Goal: Task Accomplishment & Management: Use online tool/utility

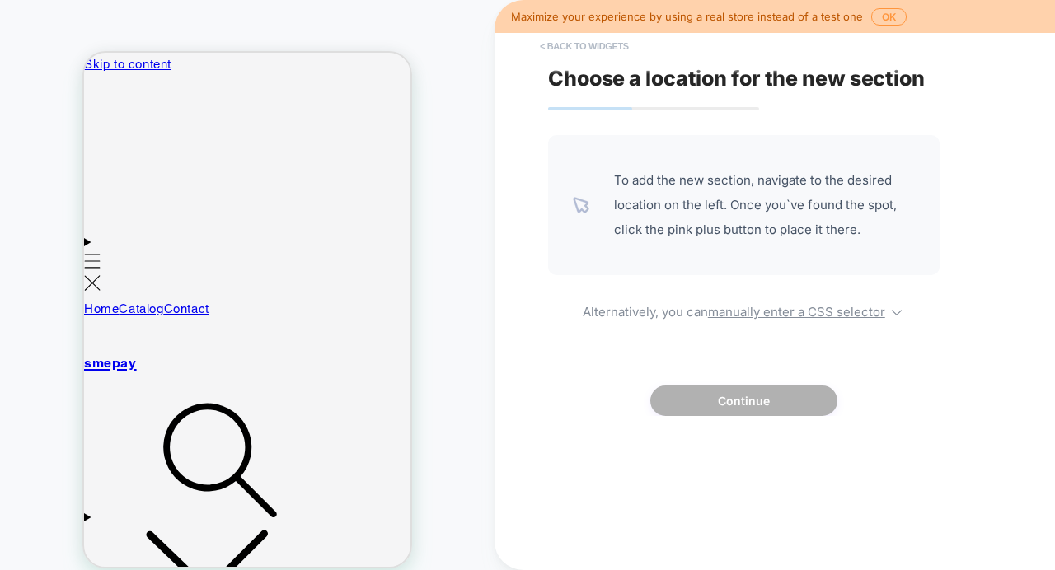
click at [569, 38] on button "< Back to widgets" at bounding box center [585, 46] width 106 height 26
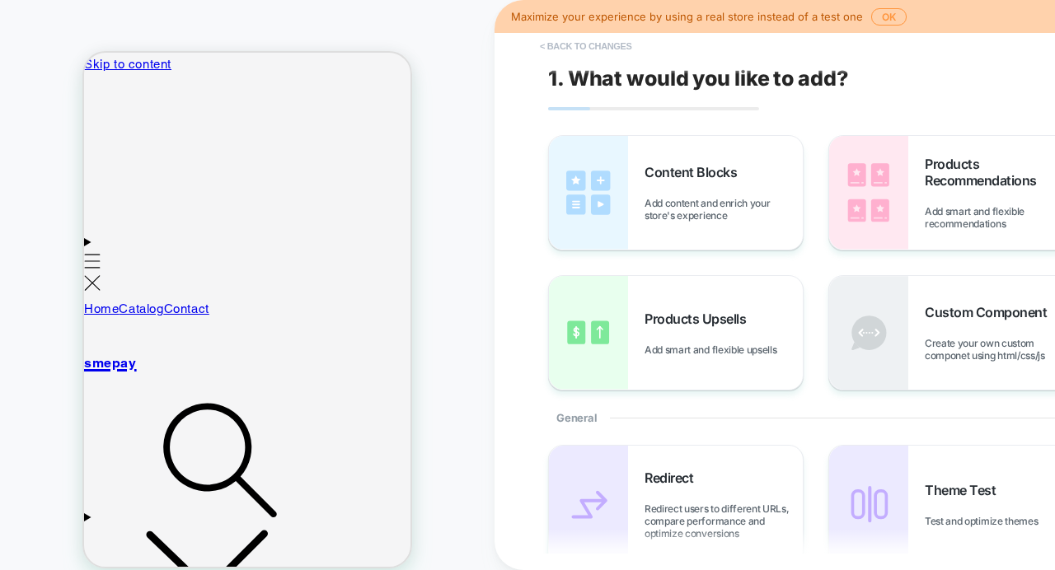
click at [599, 40] on button "< Back to changes" at bounding box center [586, 46] width 109 height 26
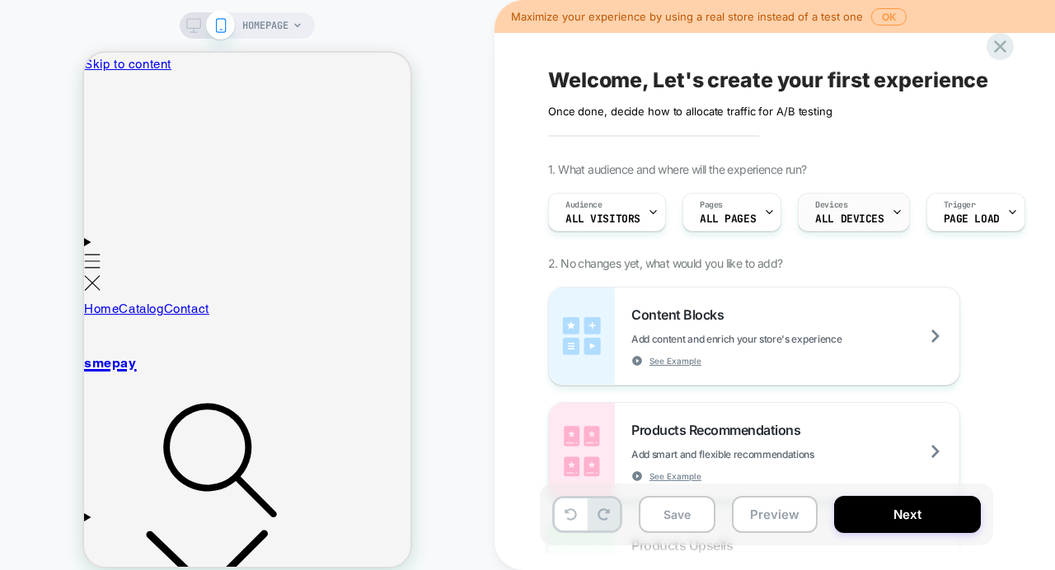
click at [850, 214] on span "ALL DEVICES" at bounding box center [849, 220] width 68 height 12
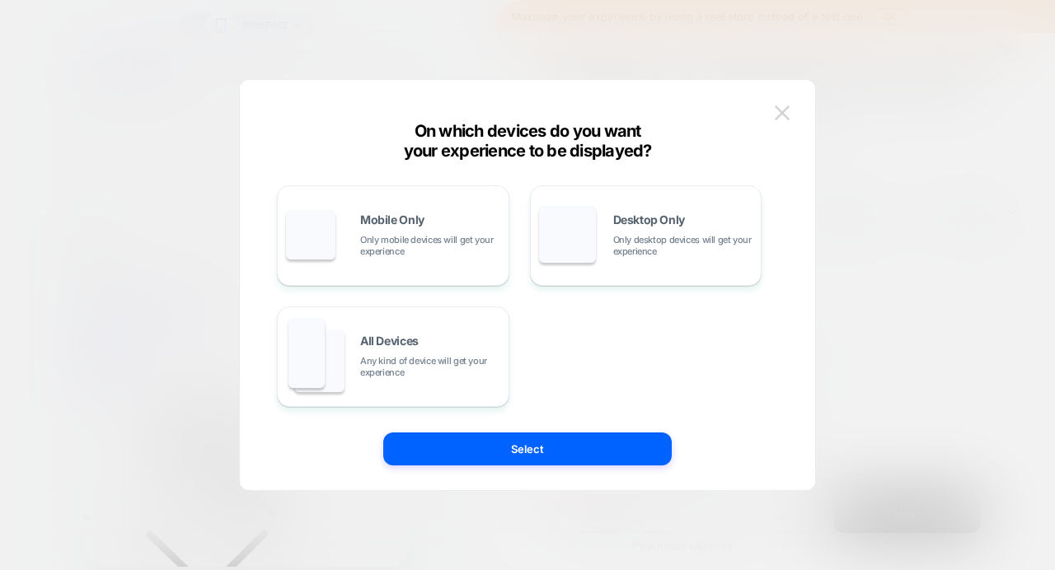
click at [786, 109] on img at bounding box center [782, 113] width 15 height 14
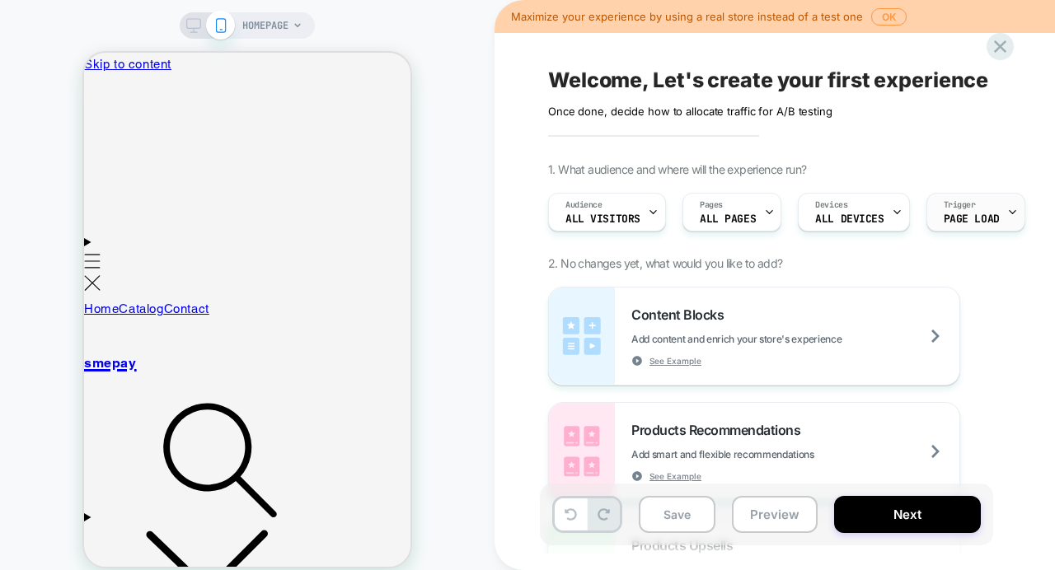
click at [990, 212] on div "Trigger Page Load" at bounding box center [971, 212] width 89 height 37
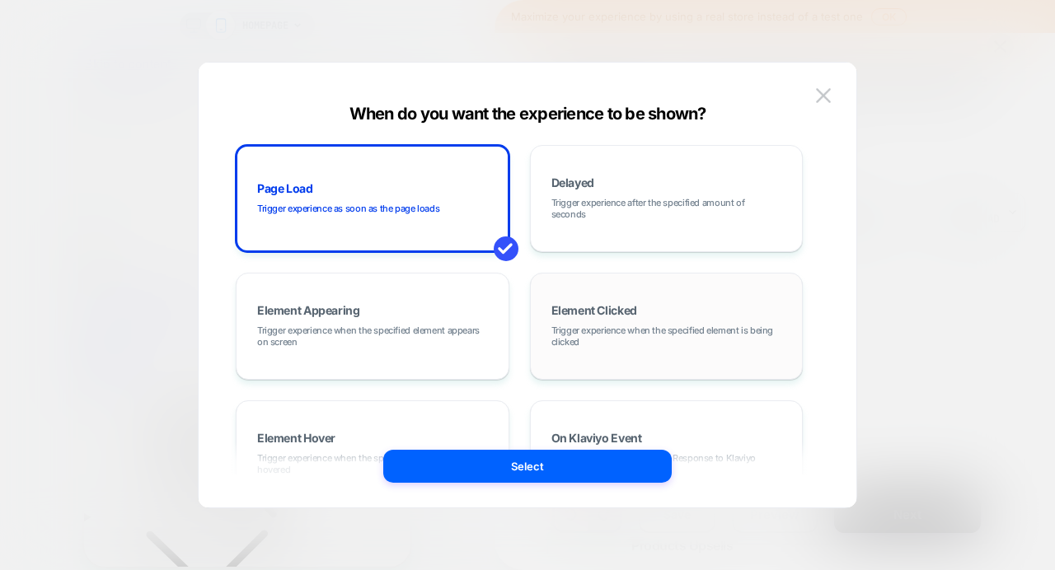
click at [672, 322] on div "Element Clicked Trigger experience when the specified element is being clicked" at bounding box center [667, 326] width 256 height 89
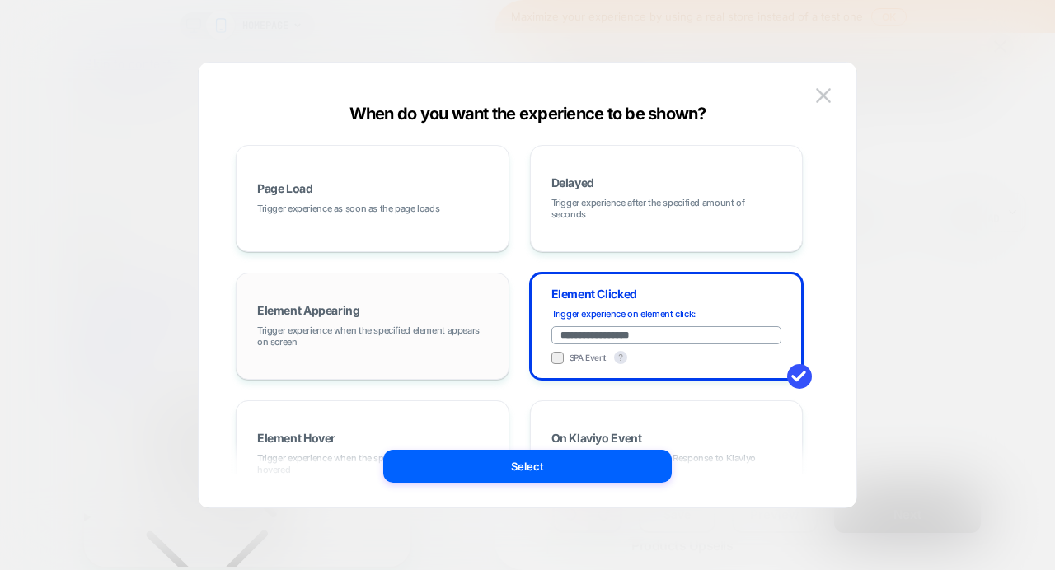
click at [388, 306] on div "Element Appearing Trigger experience when the specified element appears on scre…" at bounding box center [373, 326] width 256 height 89
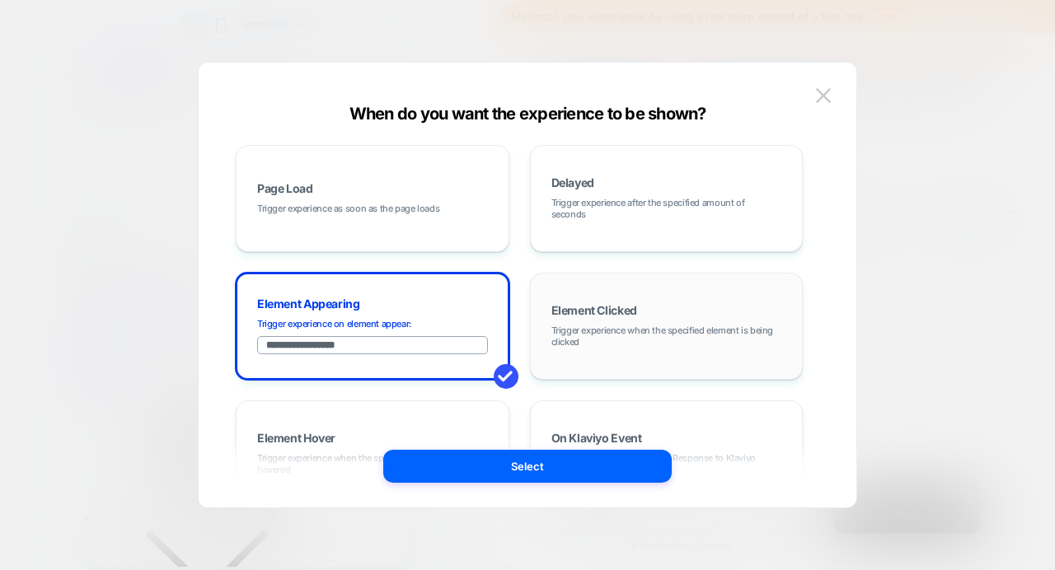
click at [570, 329] on span "Trigger experience when the specified element is being clicked" at bounding box center [667, 336] width 231 height 23
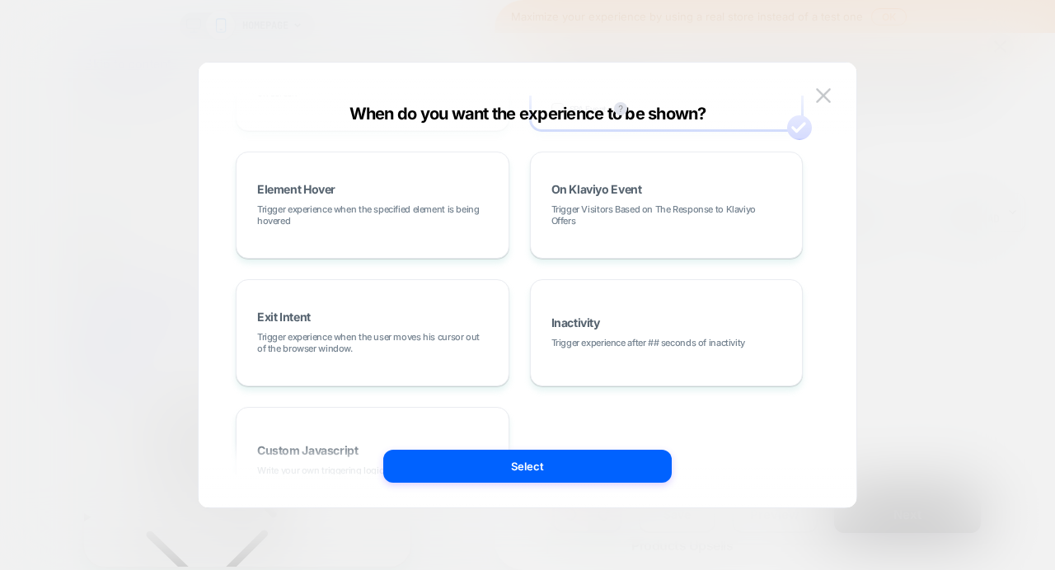
scroll to position [250, 0]
click at [458, 208] on span "Trigger experience when the specified element is being hovered" at bounding box center [372, 214] width 231 height 23
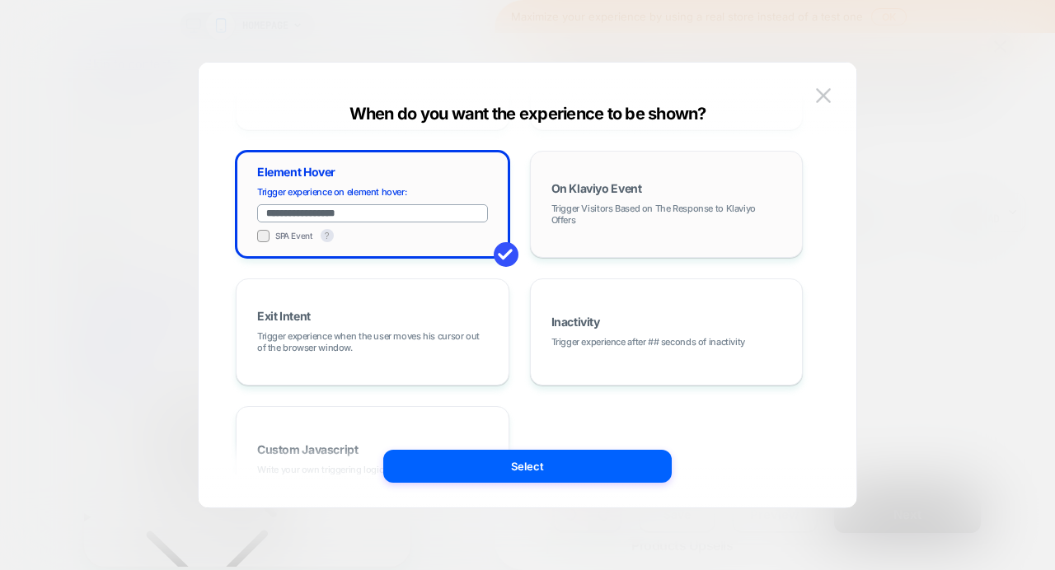
click at [589, 213] on span "Trigger Visitors Based on The Response to Klaviyo Offers" at bounding box center [667, 214] width 231 height 23
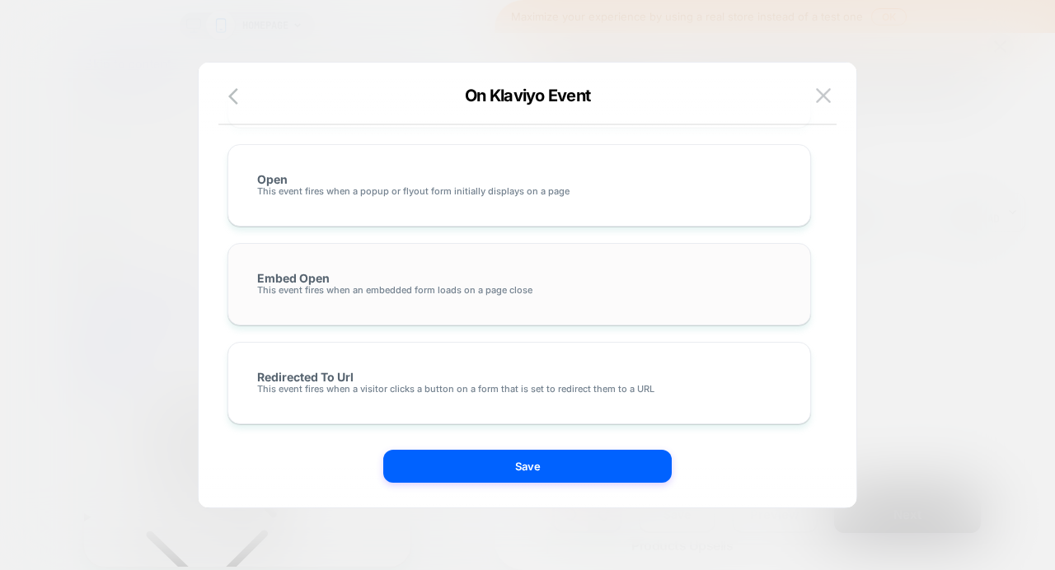
scroll to position [0, 0]
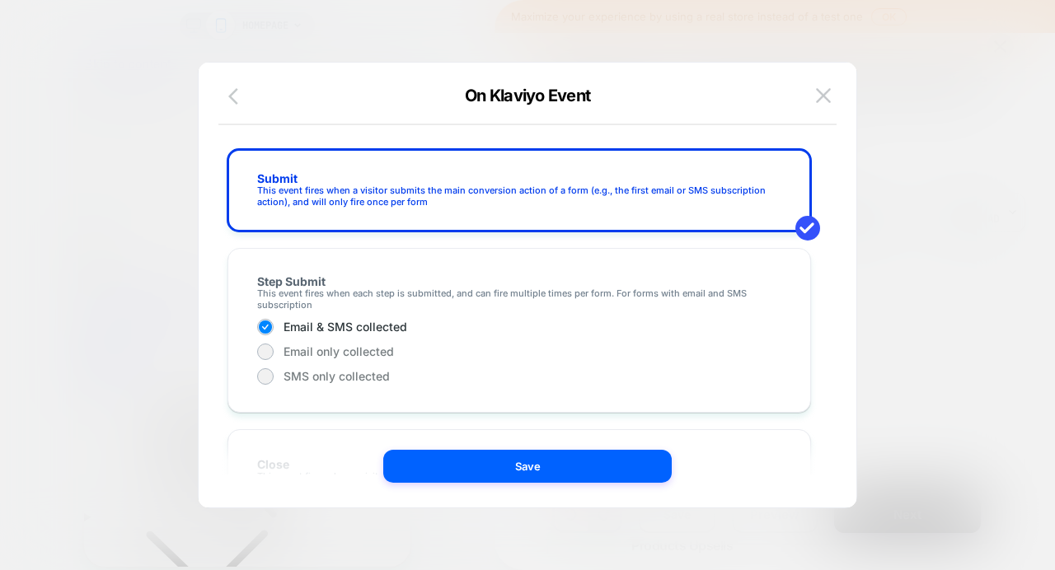
click at [236, 95] on icon "button" at bounding box center [238, 97] width 20 height 20
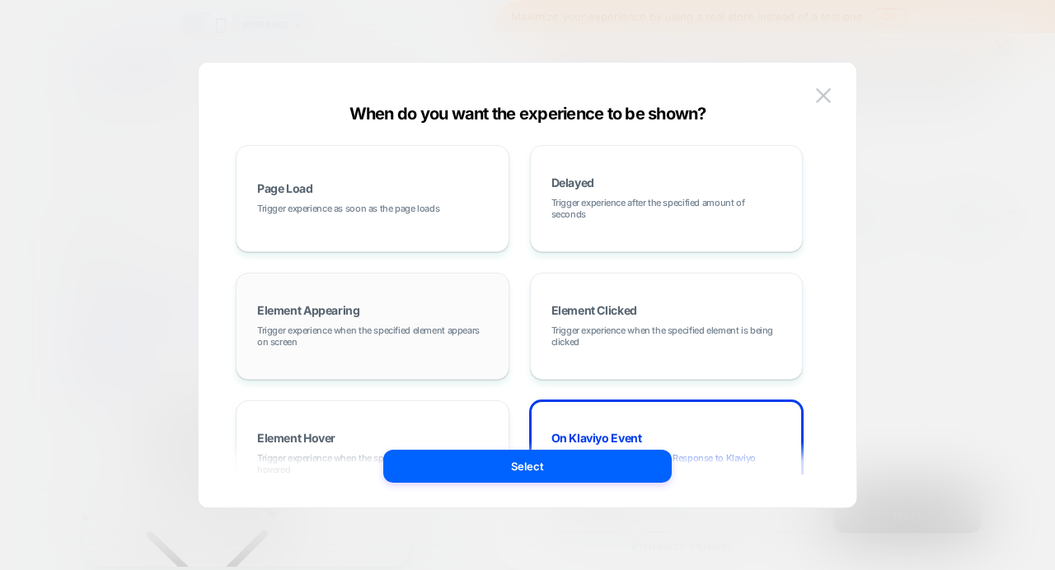
click at [363, 334] on span "Trigger experience when the specified element appears on screen" at bounding box center [372, 336] width 231 height 23
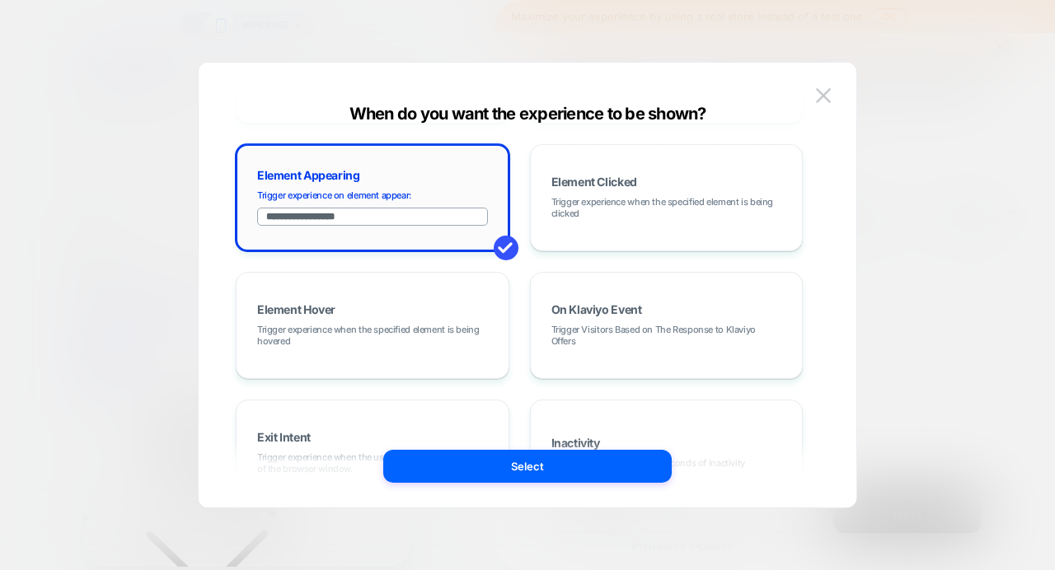
scroll to position [110, 0]
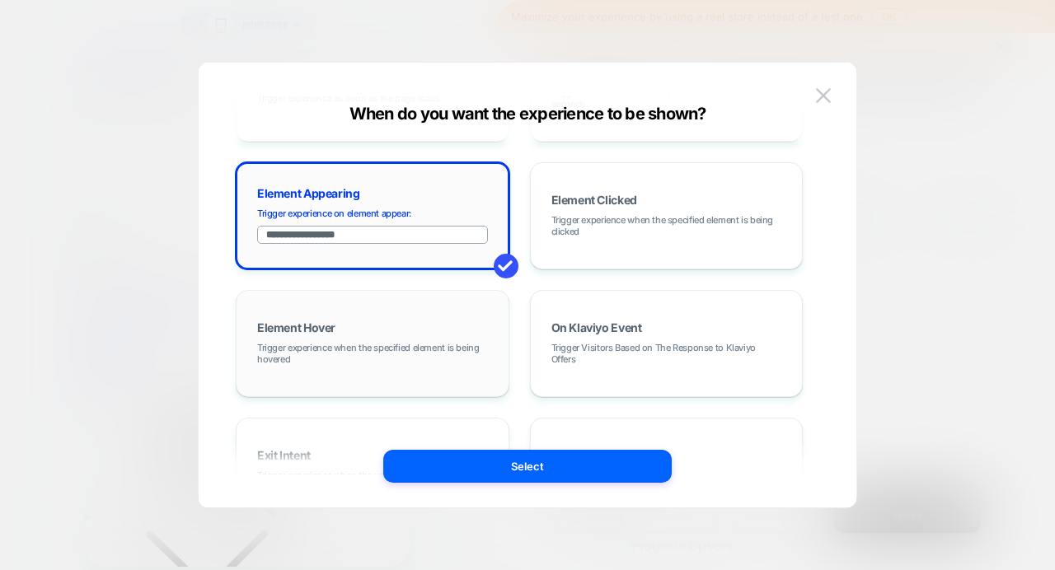
click at [352, 355] on span "Trigger experience when the specified element is being hovered" at bounding box center [372, 353] width 231 height 23
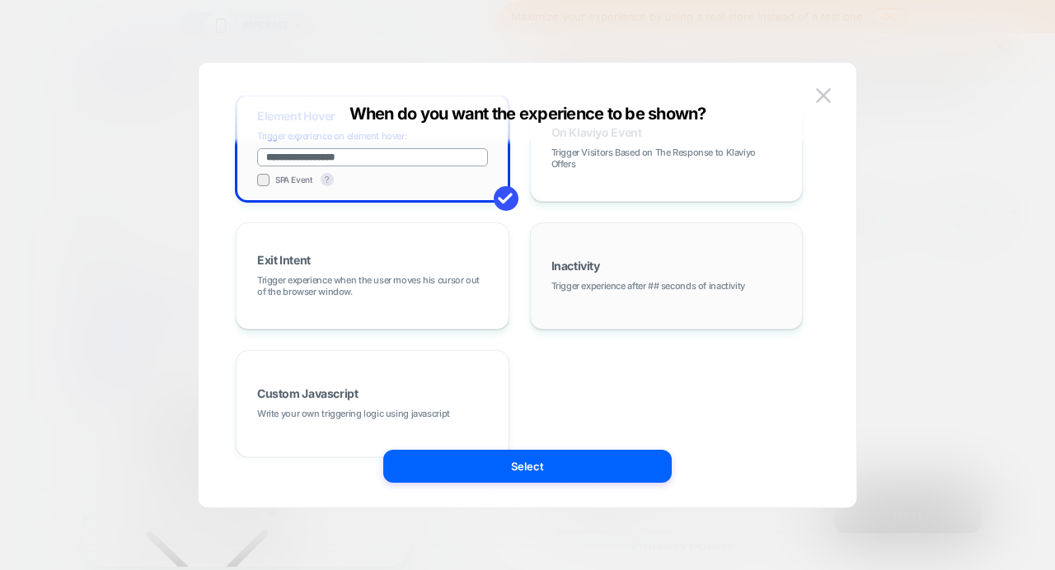
scroll to position [251, 0]
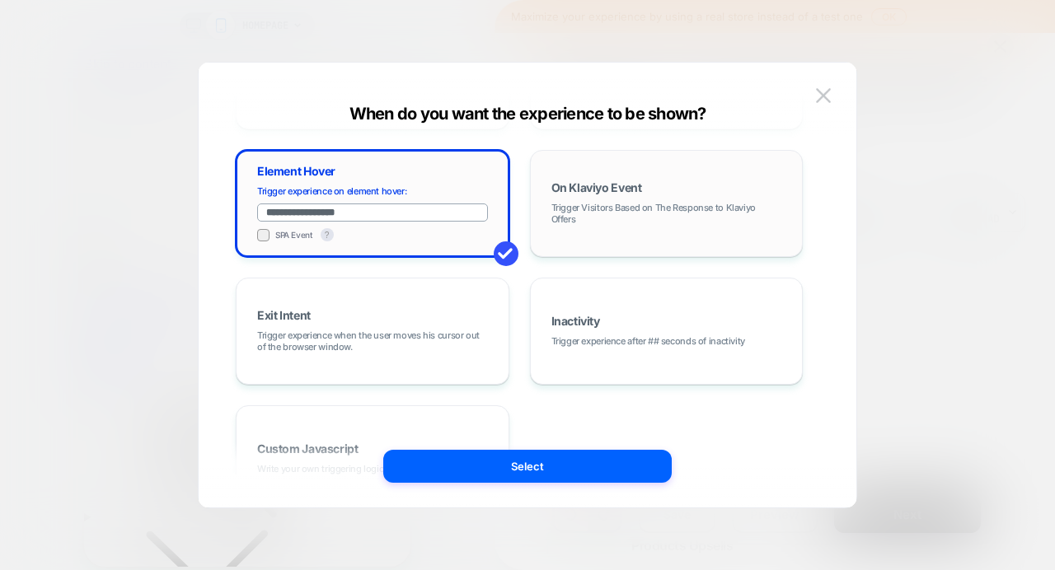
click at [619, 229] on div "On Klaviyo Event Trigger Visitors Based on The Response to Klaviyo Offers" at bounding box center [667, 203] width 256 height 89
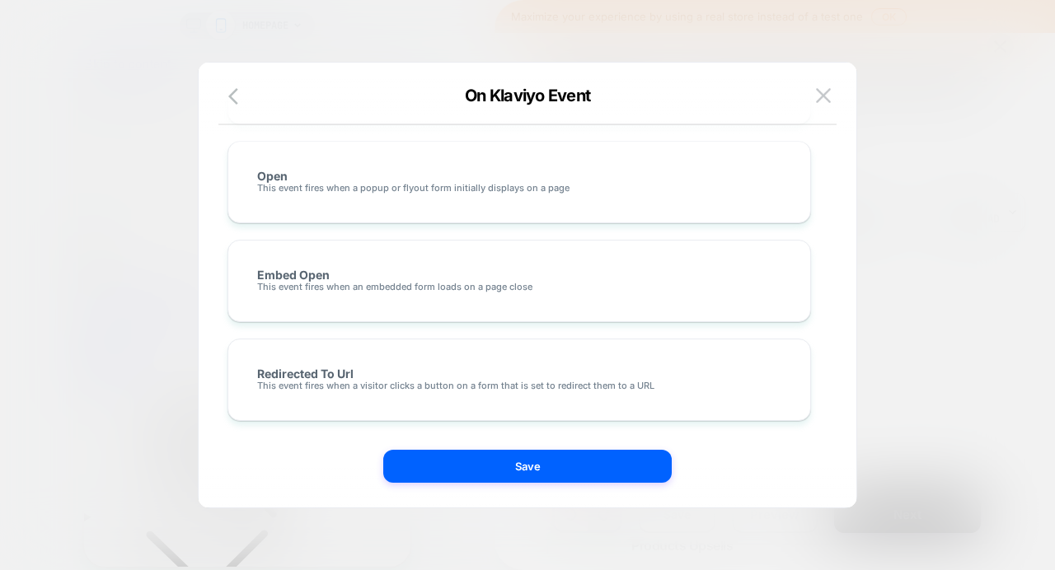
scroll to position [0, 0]
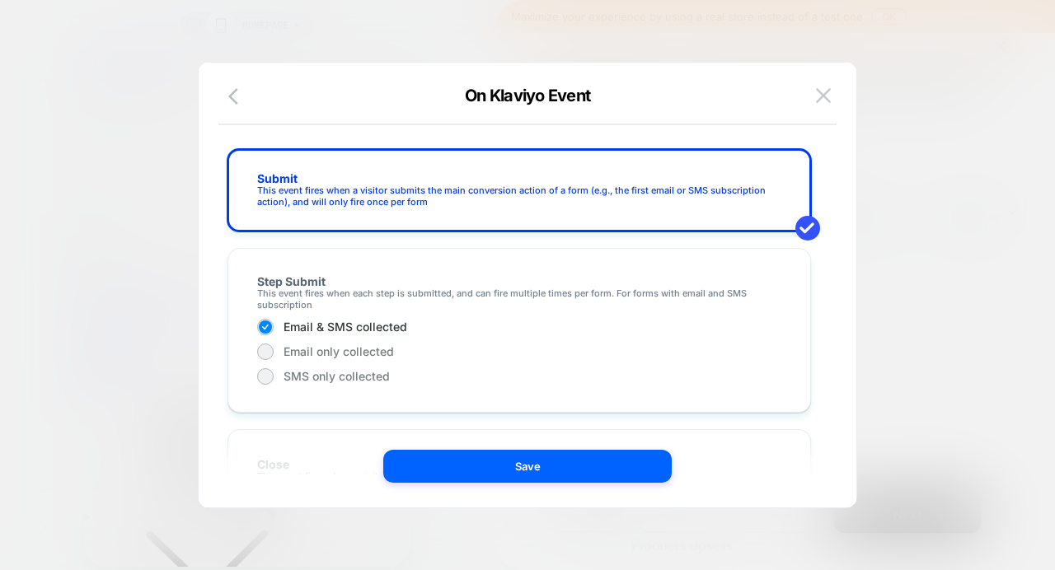
click at [467, 96] on span "On Klaviyo Event" at bounding box center [527, 96] width 125 height 20
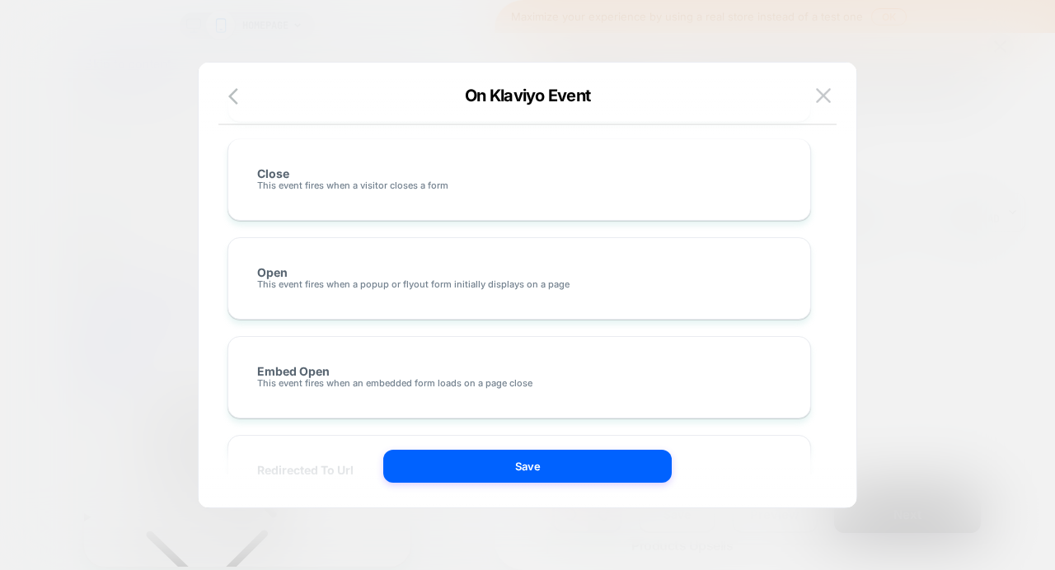
scroll to position [293, 0]
click at [829, 90] on img at bounding box center [823, 95] width 15 height 14
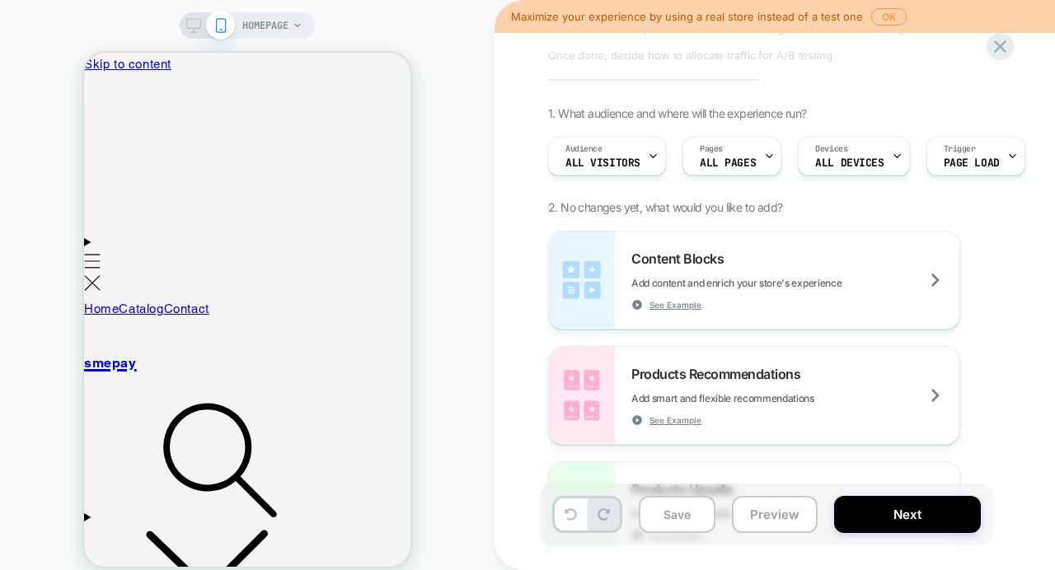
scroll to position [0, 0]
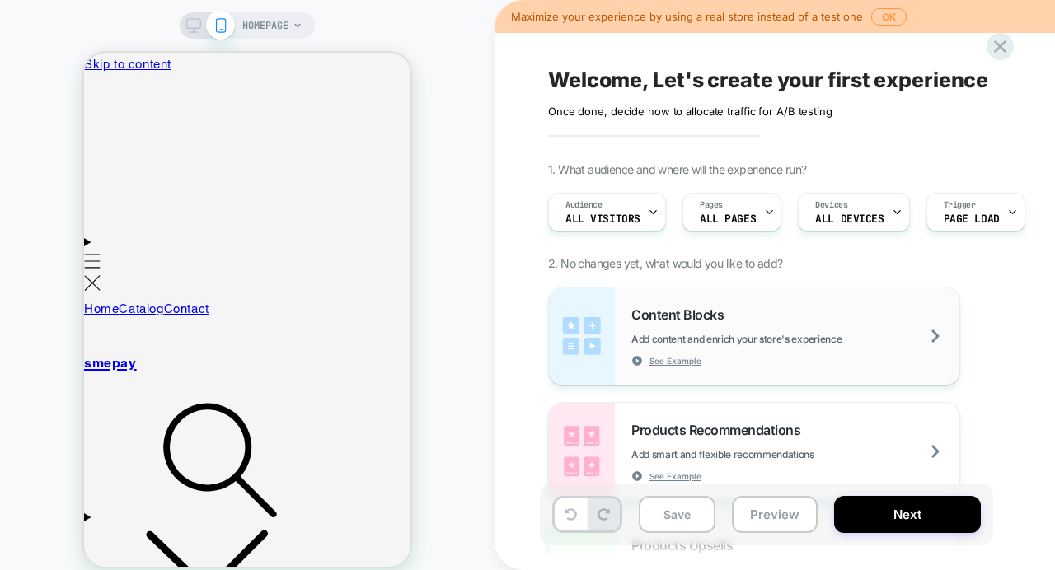
click at [830, 359] on div "Content Blocks Add content and enrich your store's experience See Example" at bounding box center [796, 337] width 328 height 60
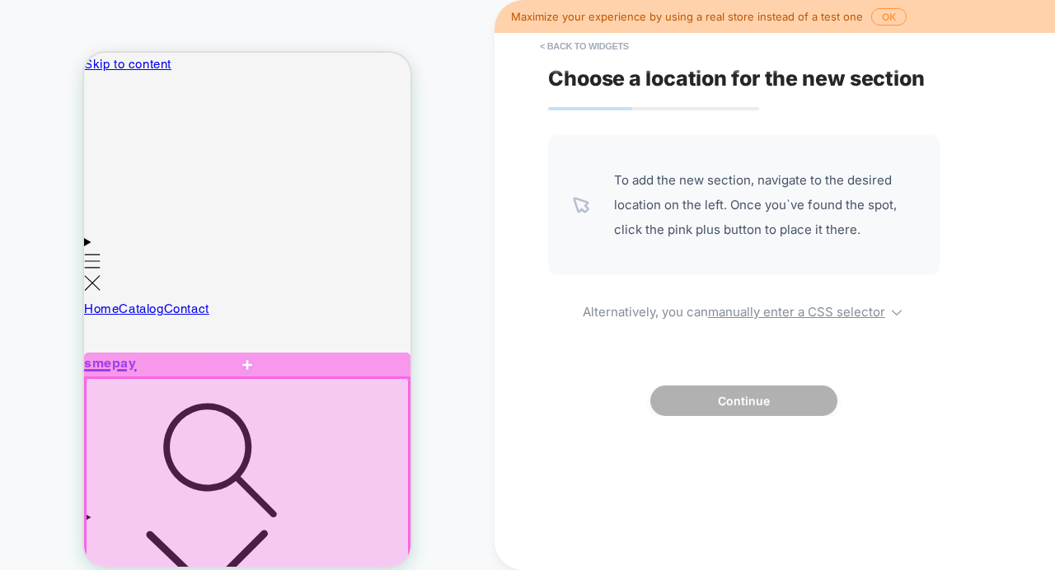
click at [251, 370] on div at bounding box center [247, 365] width 326 height 25
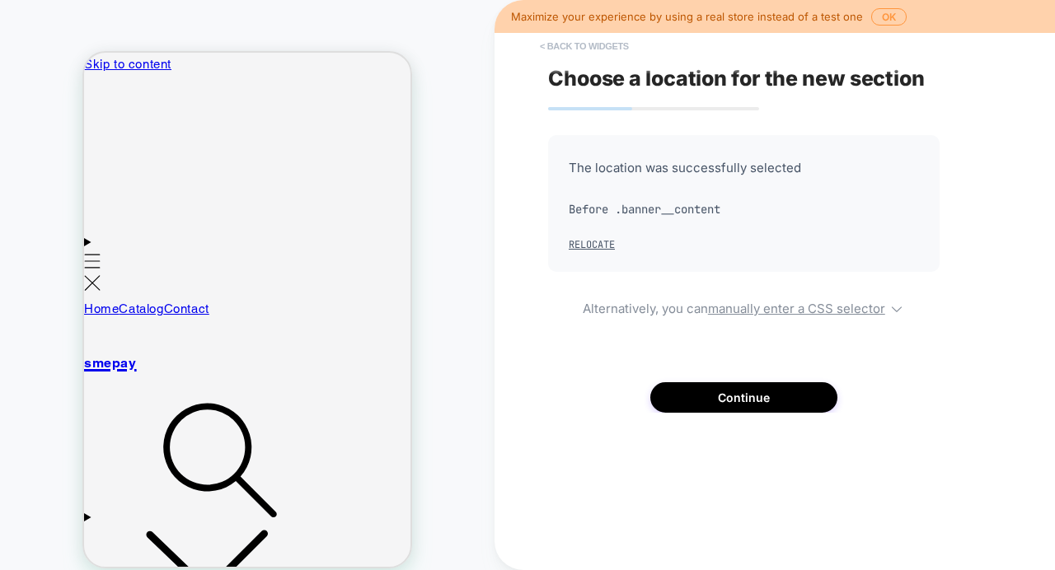
click at [575, 49] on button "< Back to widgets" at bounding box center [585, 46] width 106 height 26
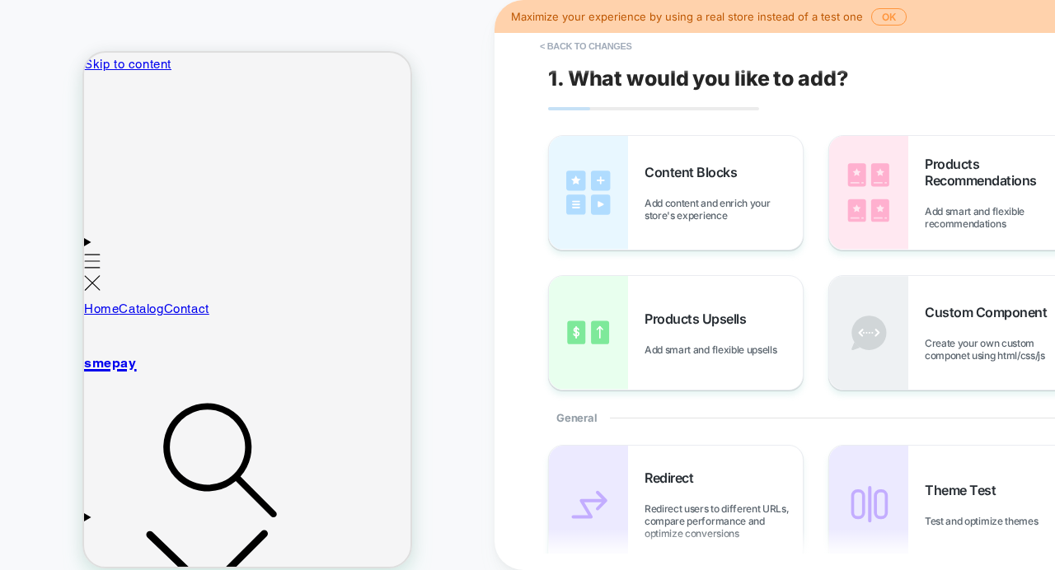
click at [599, 207] on img at bounding box center [588, 193] width 79 height 114
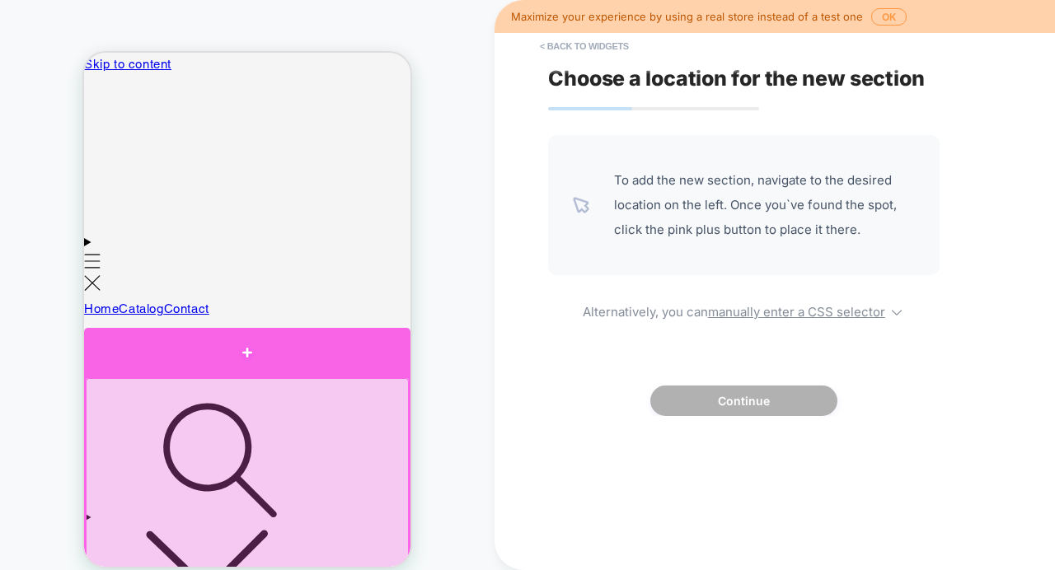
click at [249, 361] on div at bounding box center [247, 352] width 326 height 49
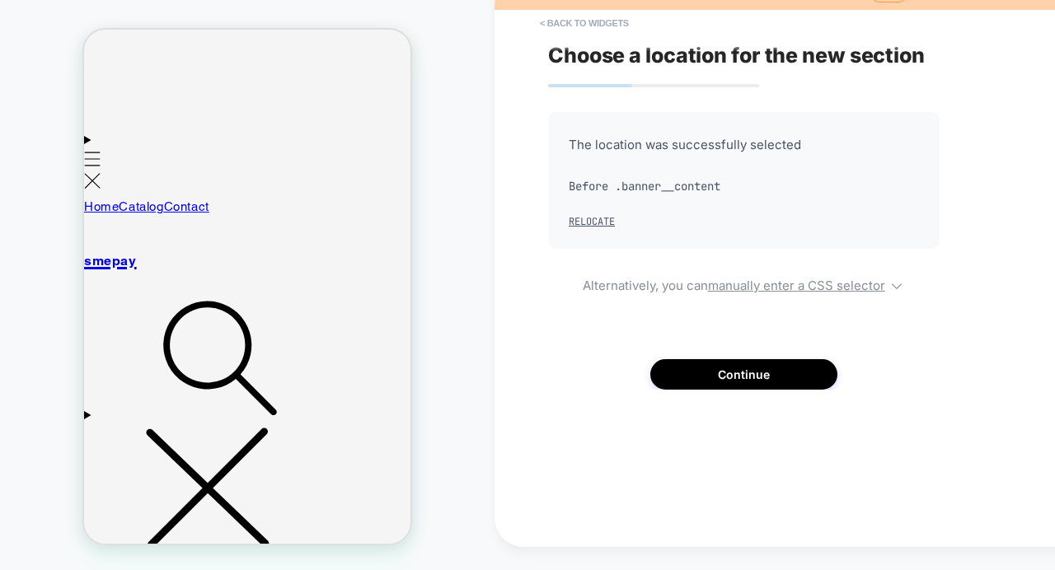
scroll to position [90, 0]
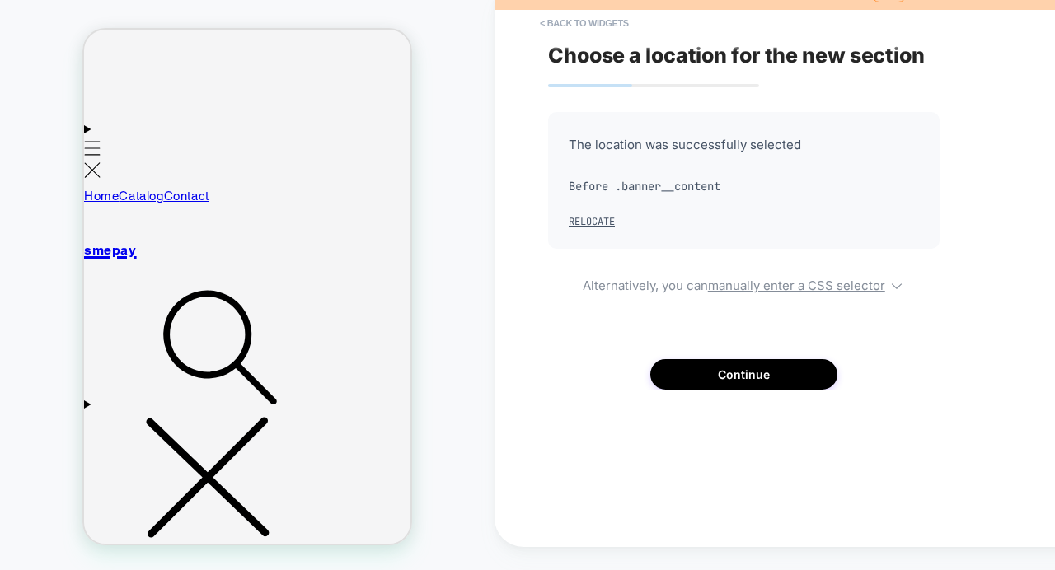
click at [703, 357] on div "The location was successfully selected Before .banner__content Relocate Alterna…" at bounding box center [744, 251] width 392 height 278
click at [717, 381] on button "Continue" at bounding box center [743, 374] width 187 height 31
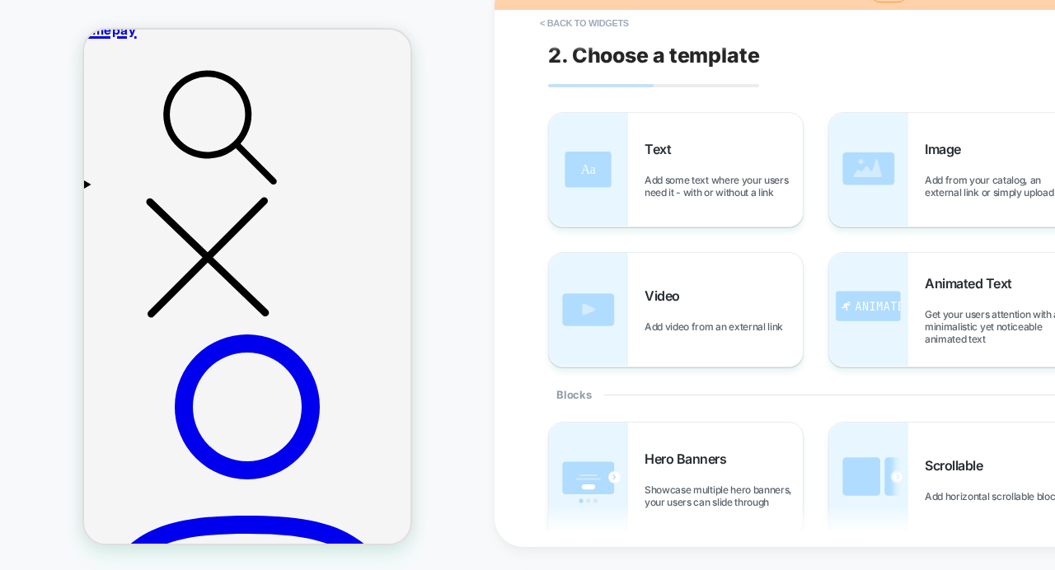
scroll to position [0, 0]
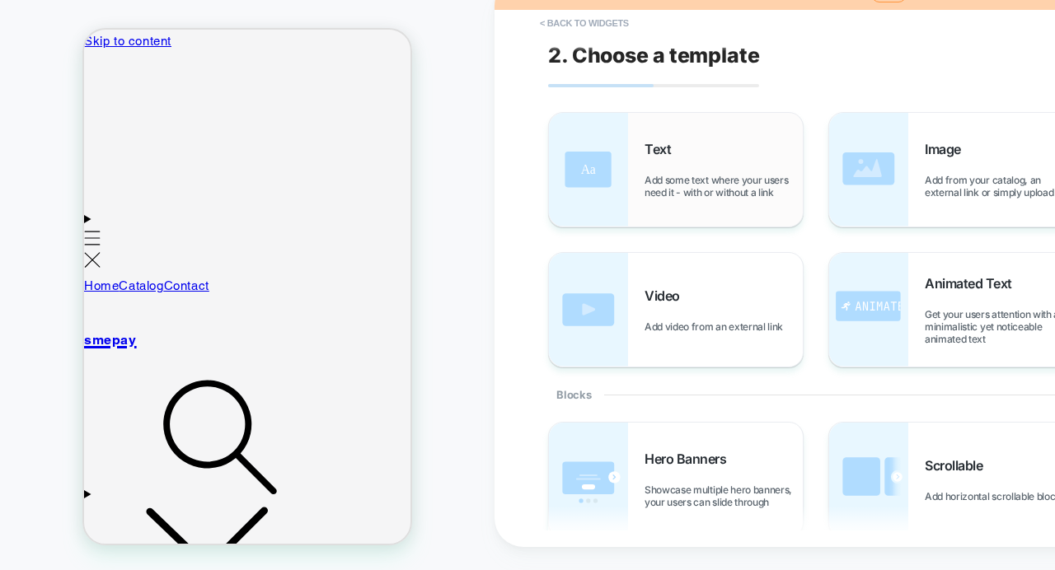
click at [671, 202] on div "Text Add some text where your users need it - with or without a link" at bounding box center [676, 170] width 254 height 114
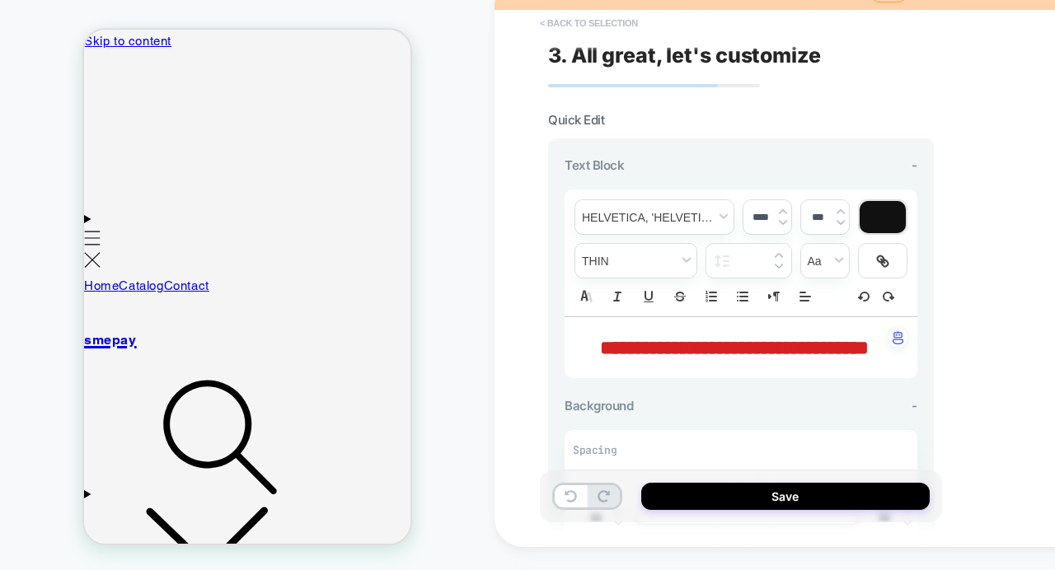
click at [538, 25] on button "< Back to selection" at bounding box center [589, 23] width 115 height 26
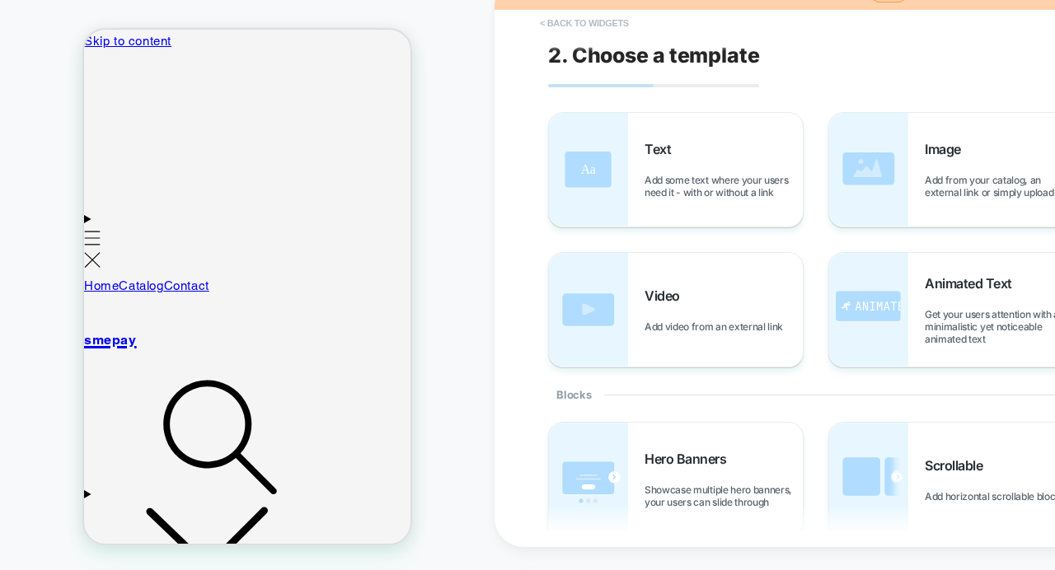
click at [552, 20] on button "< Back to widgets" at bounding box center [585, 23] width 106 height 26
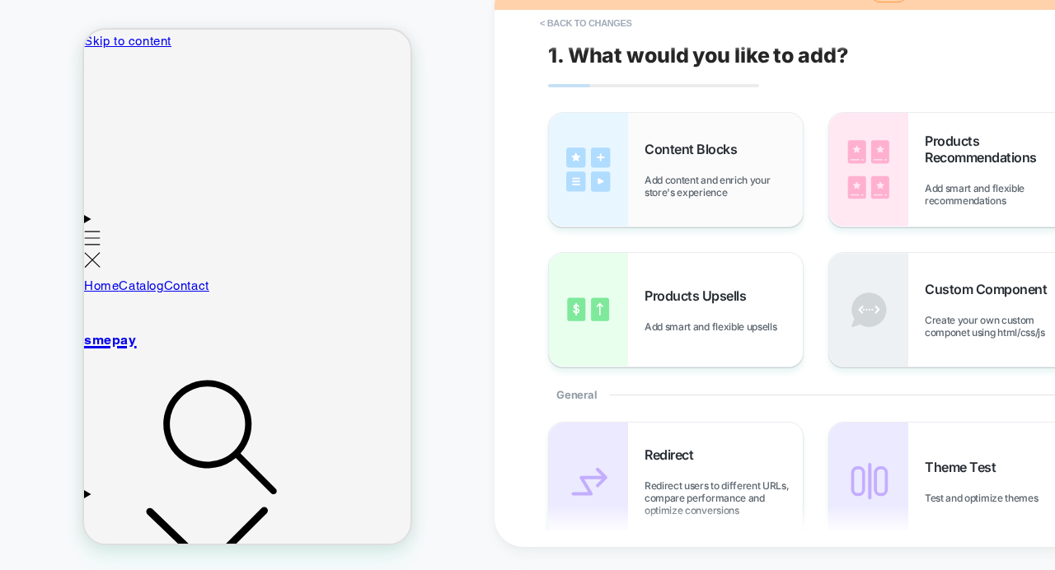
scroll to position [83, 0]
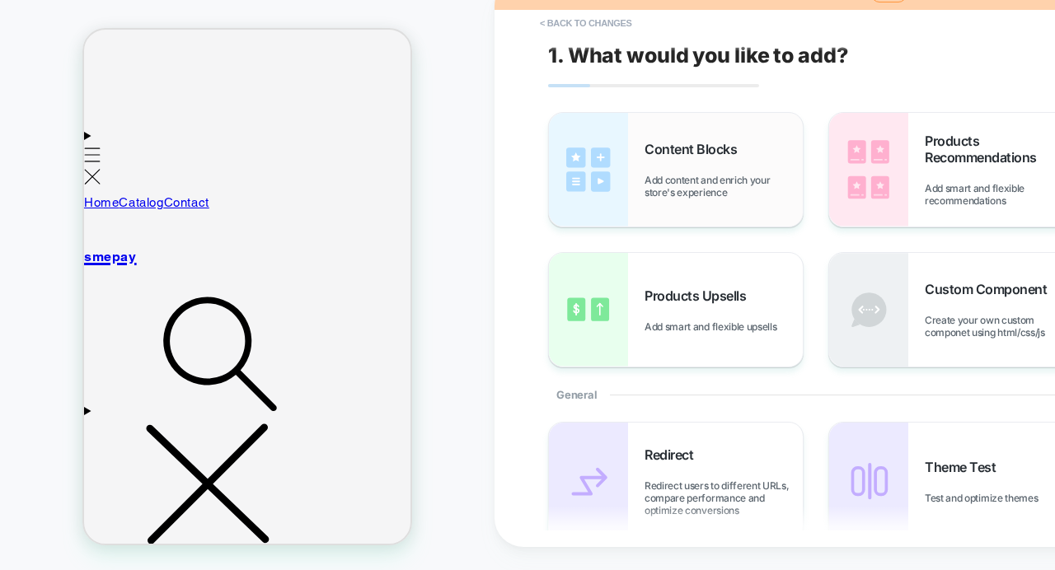
click at [702, 164] on div "Content Blocks Add content and enrich your store's experience" at bounding box center [724, 170] width 158 height 58
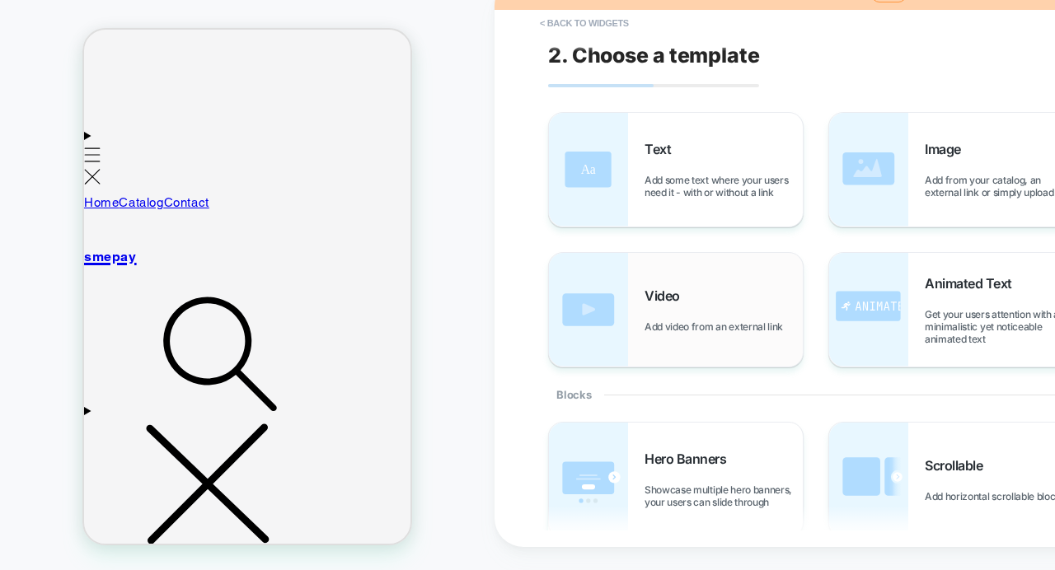
scroll to position [119, 0]
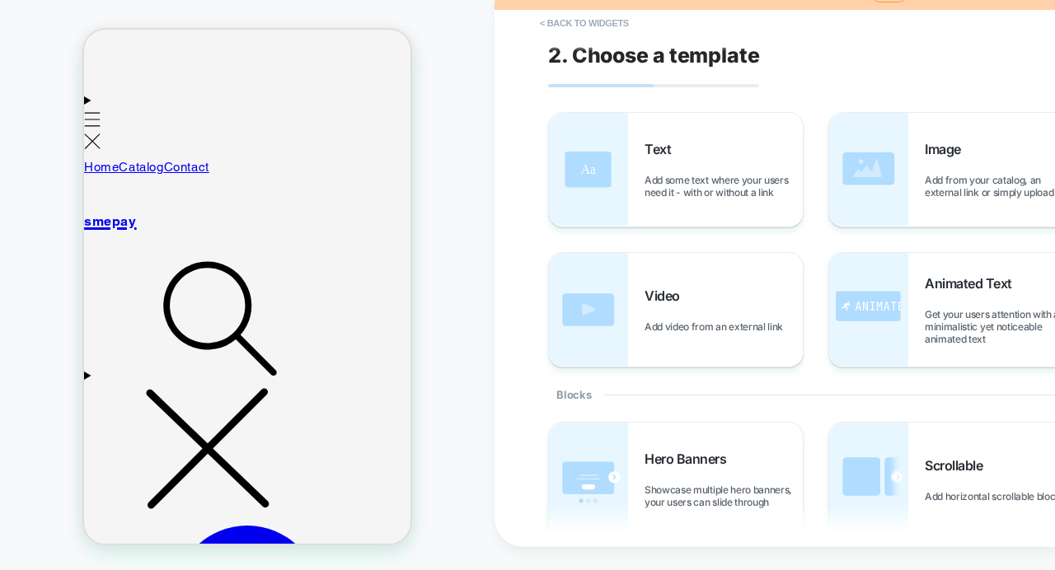
click at [1021, 87] on div "2. Choose a template Text Add some text where your users need it - with or with…" at bounding box center [849, 262] width 618 height 538
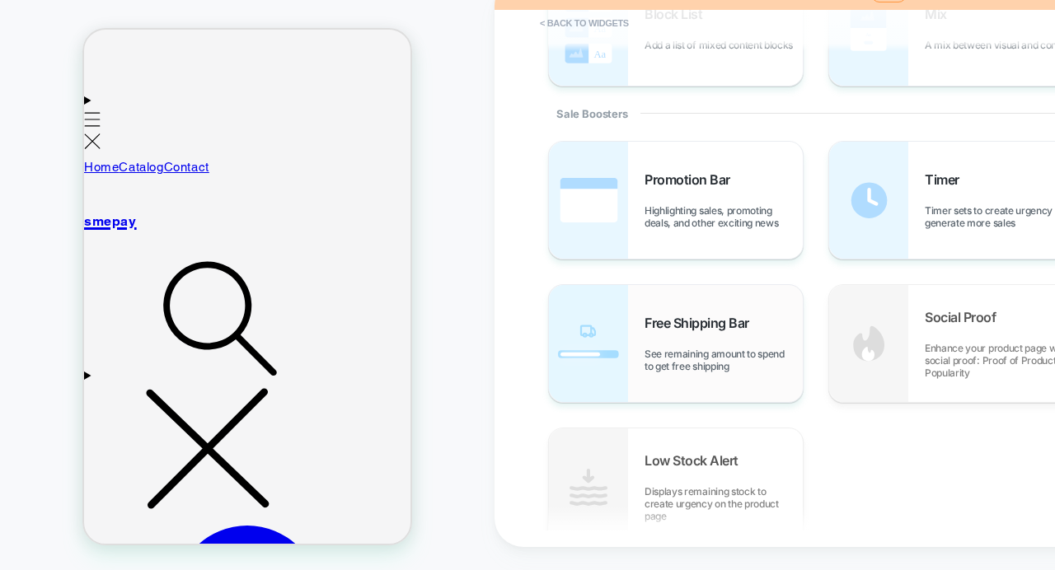
scroll to position [815, 0]
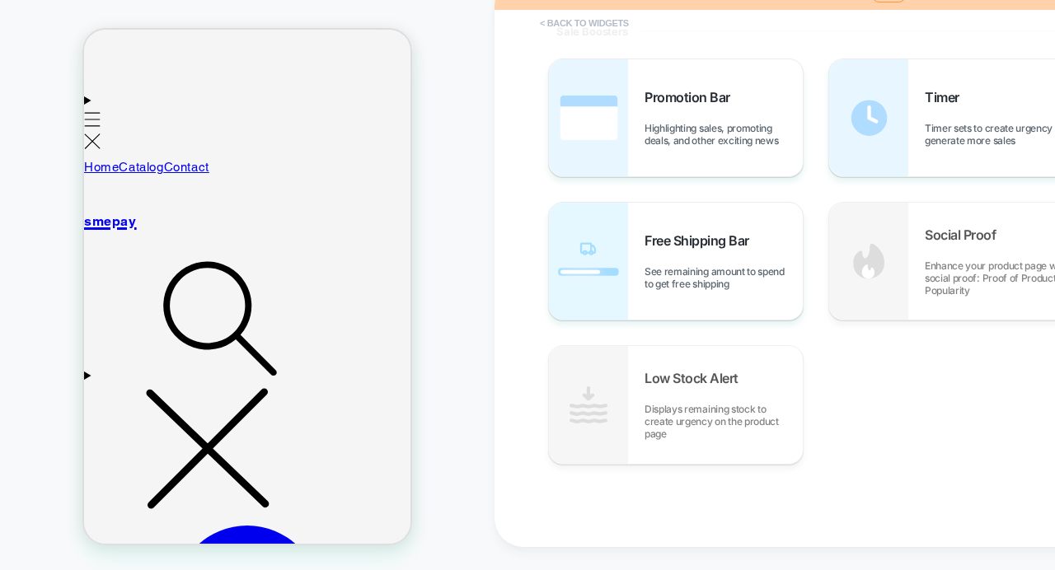
click at [601, 20] on button "< Back to widgets" at bounding box center [585, 23] width 106 height 26
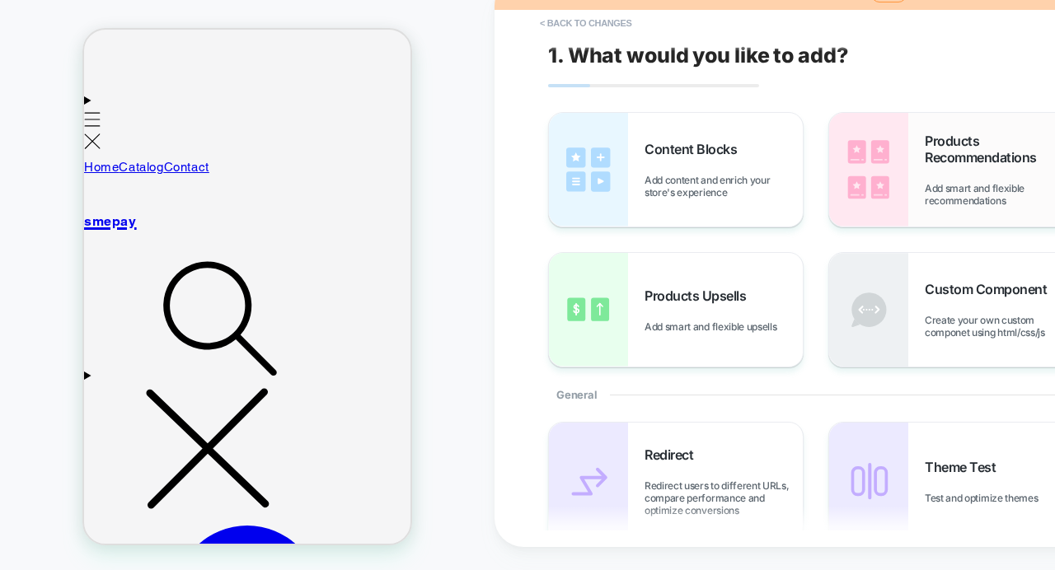
click at [869, 185] on img at bounding box center [868, 170] width 79 height 114
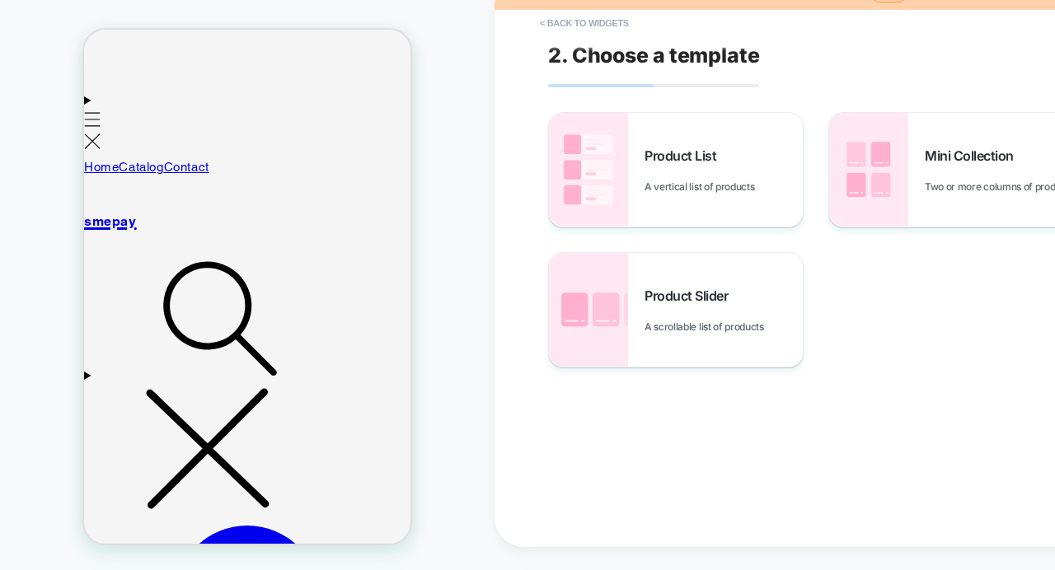
scroll to position [137, 0]
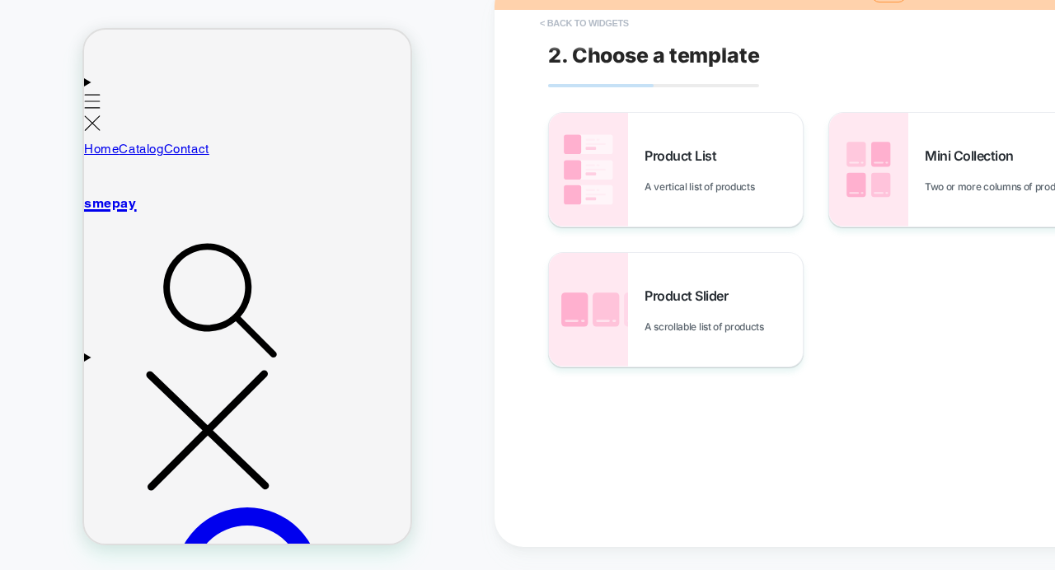
click at [548, 26] on button "< Back to widgets" at bounding box center [585, 23] width 106 height 26
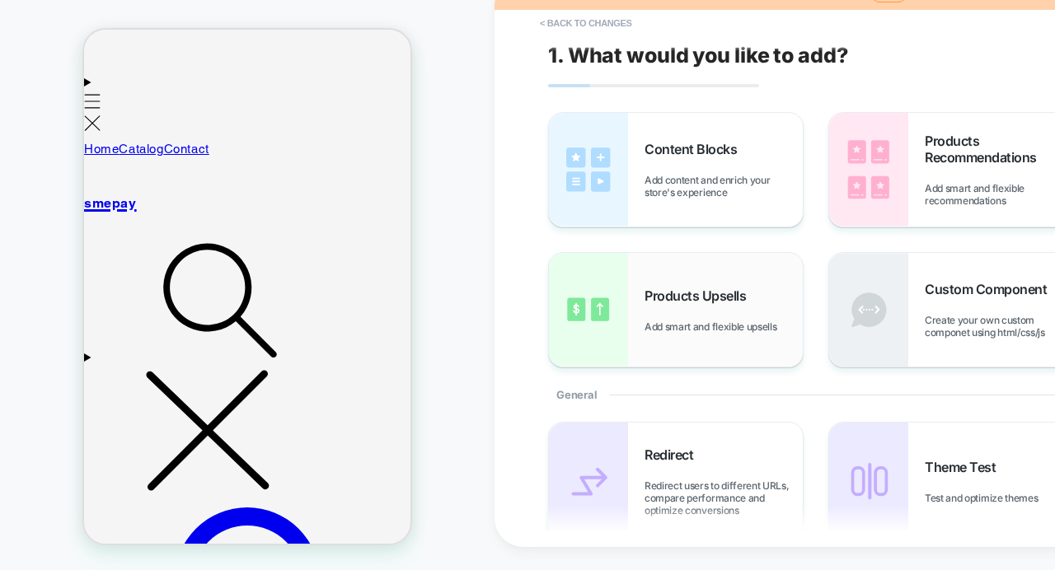
click at [683, 321] on span "Add smart and flexible upsells" at bounding box center [715, 327] width 140 height 12
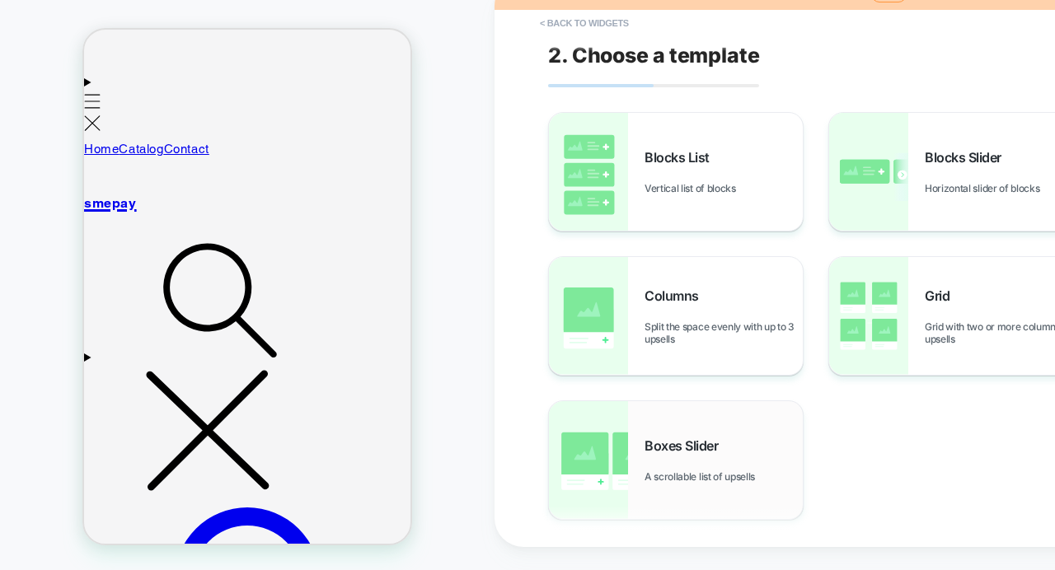
scroll to position [55, 0]
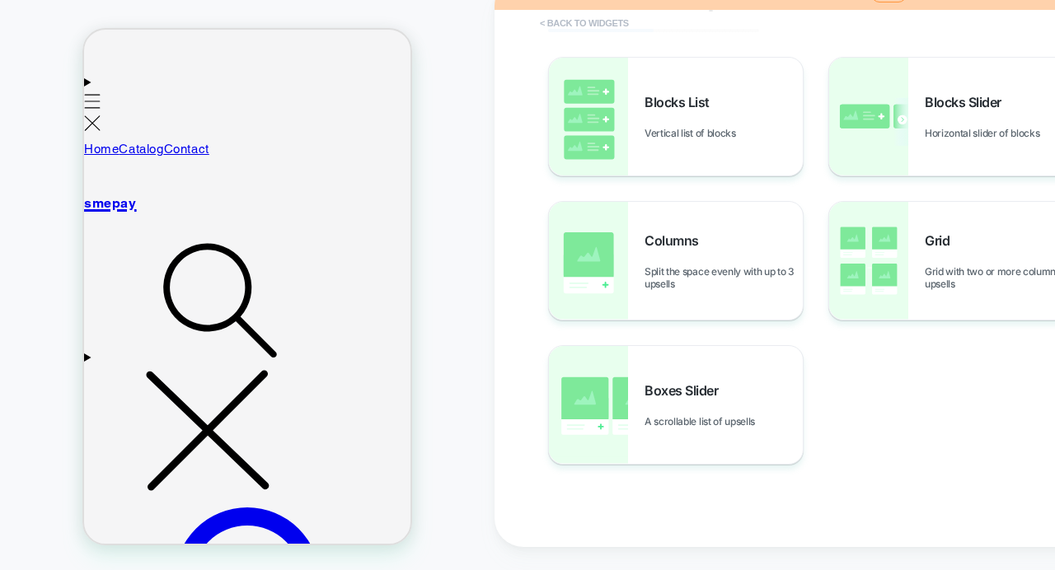
click at [606, 22] on button "< Back to widgets" at bounding box center [585, 23] width 106 height 26
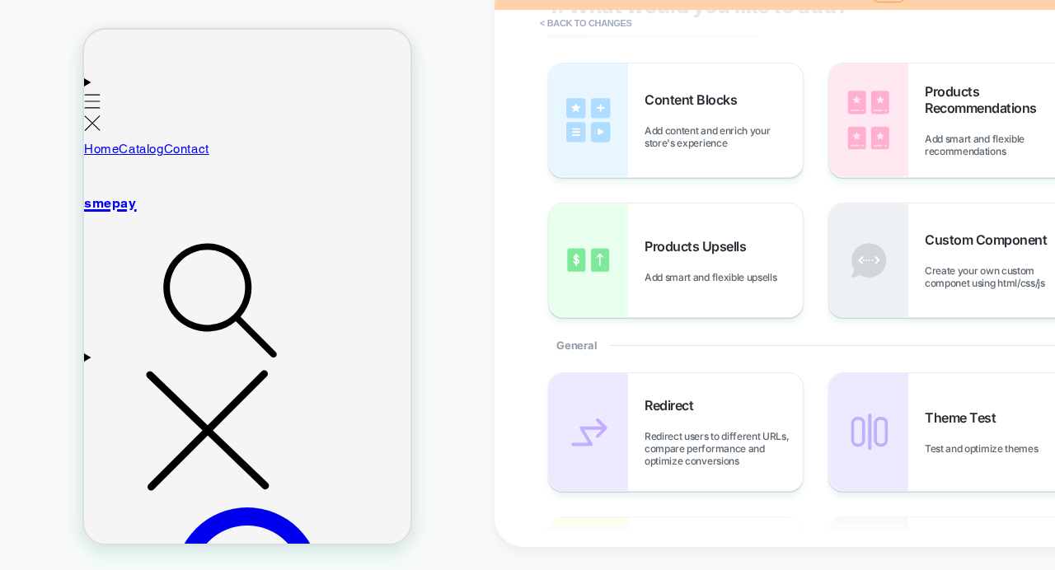
scroll to position [195, 0]
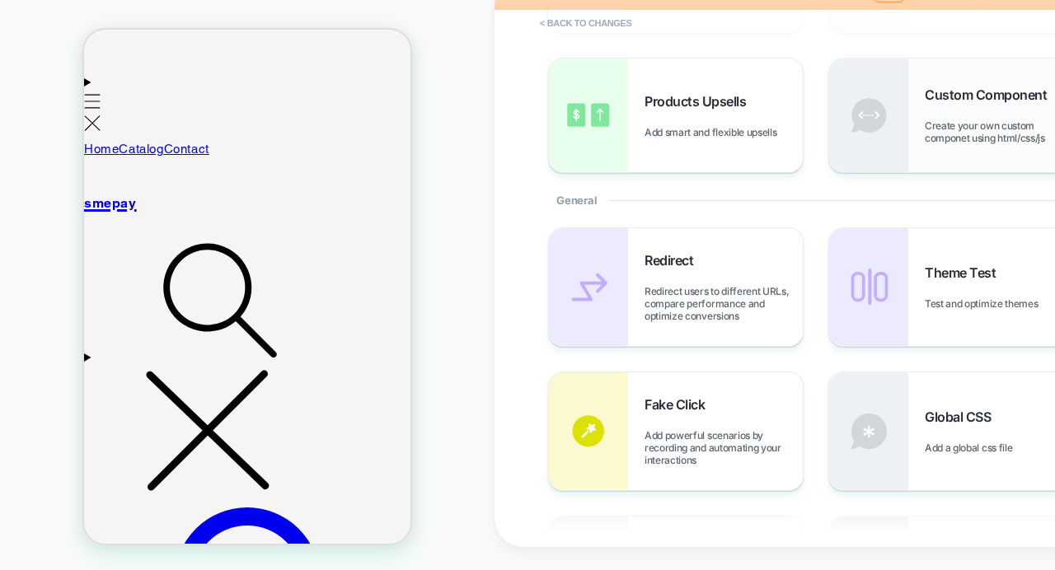
click at [867, 154] on img at bounding box center [868, 116] width 79 height 114
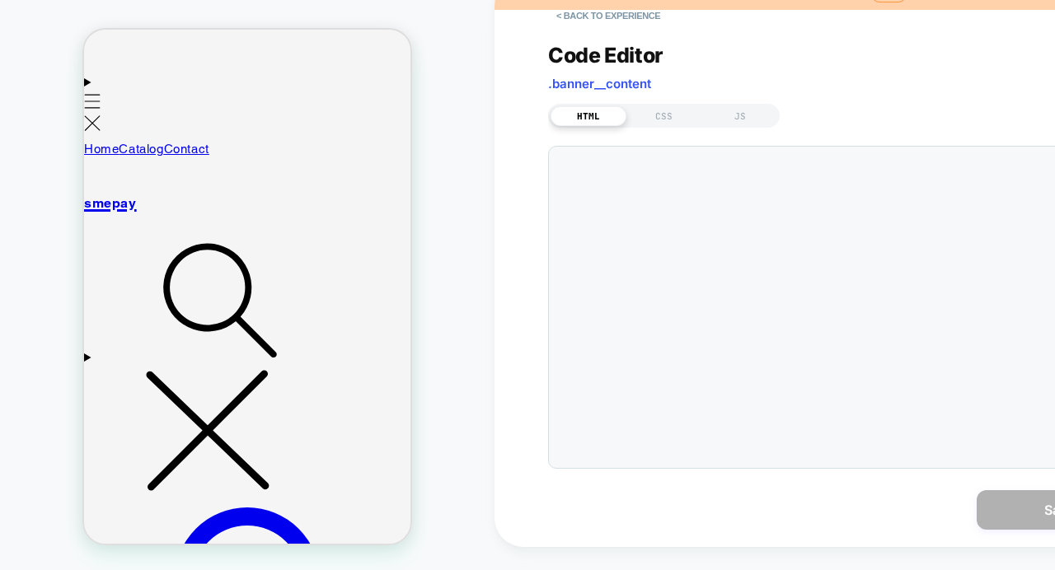
scroll to position [90, 0]
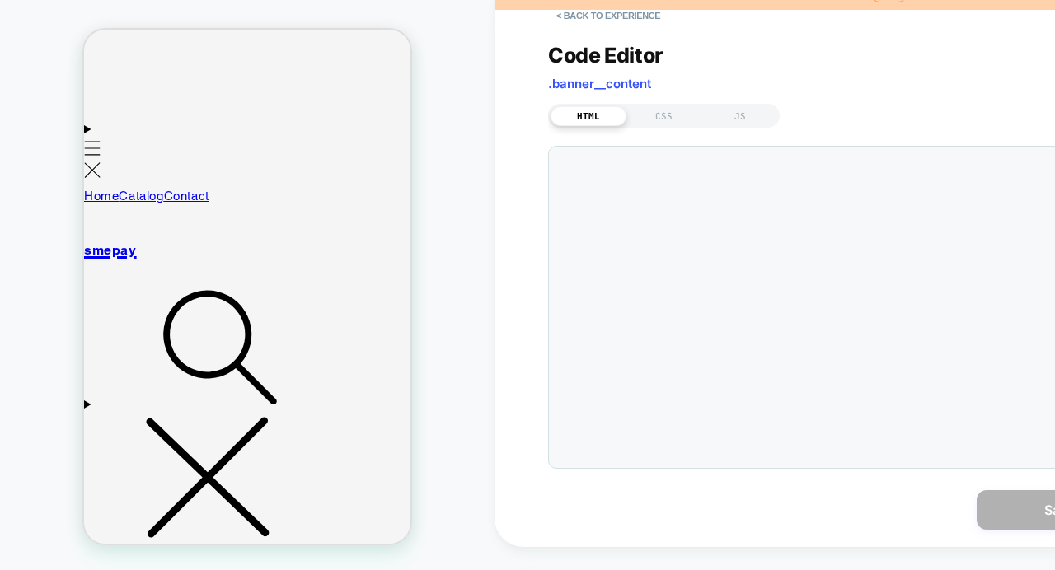
click at [700, 211] on div at bounding box center [845, 307] width 594 height 323
click at [649, 209] on div at bounding box center [845, 307] width 594 height 323
click at [606, 193] on div at bounding box center [845, 307] width 594 height 323
click at [677, 223] on div at bounding box center [845, 307] width 594 height 323
click at [644, 117] on div "CSS" at bounding box center [665, 116] width 76 height 20
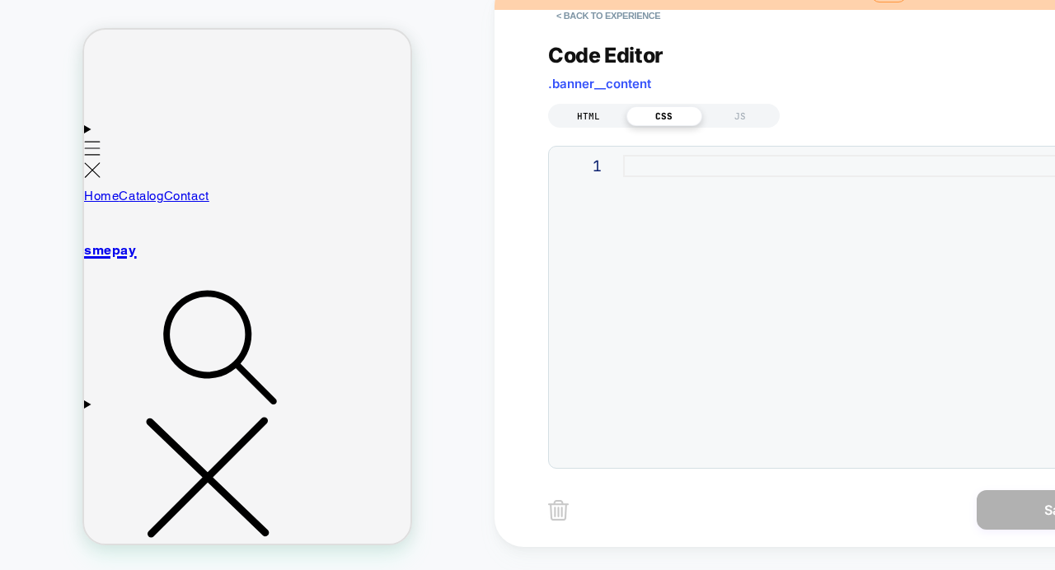
click at [601, 115] on div "HTML" at bounding box center [589, 116] width 76 height 20
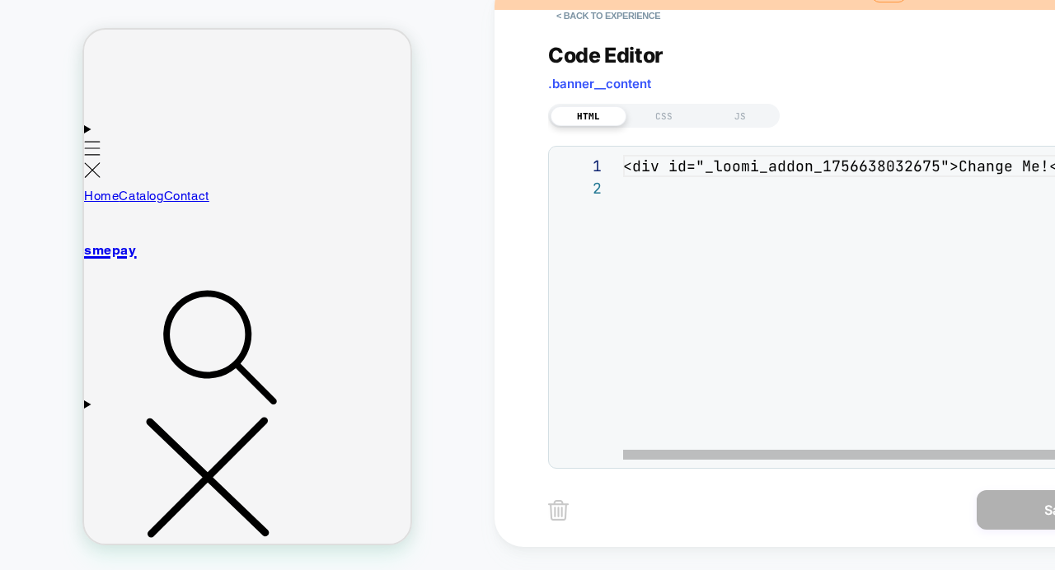
scroll to position [22, 0]
click at [660, 190] on div "<div id="_loomi_addon_1756638032675">Change Me!</d iv>" at bounding box center [882, 318] width 519 height 327
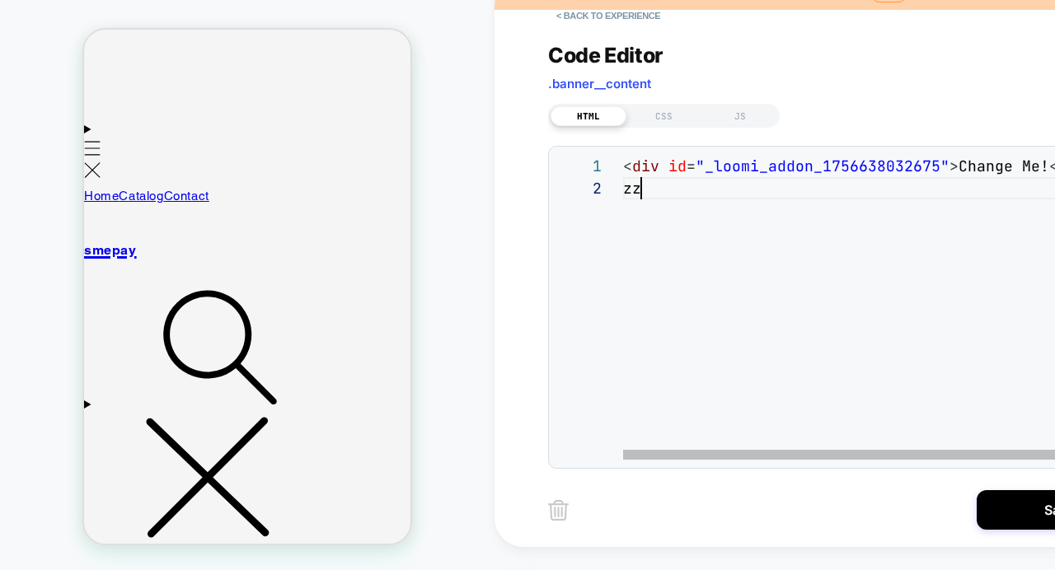
scroll to position [22, 26]
click at [725, 245] on div "< div id = "_loomi_addon_1756638032675" > Change Me! </ div > zzz" at bounding box center [882, 318] width 519 height 327
type textarea "**********"
click at [573, 14] on button "< Back to experience" at bounding box center [608, 15] width 120 height 26
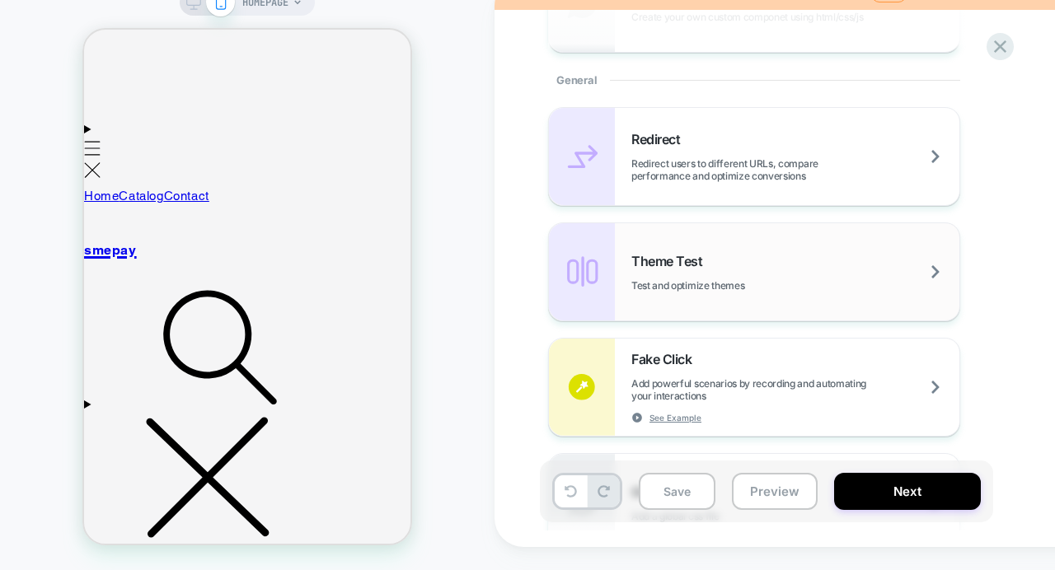
scroll to position [664, 0]
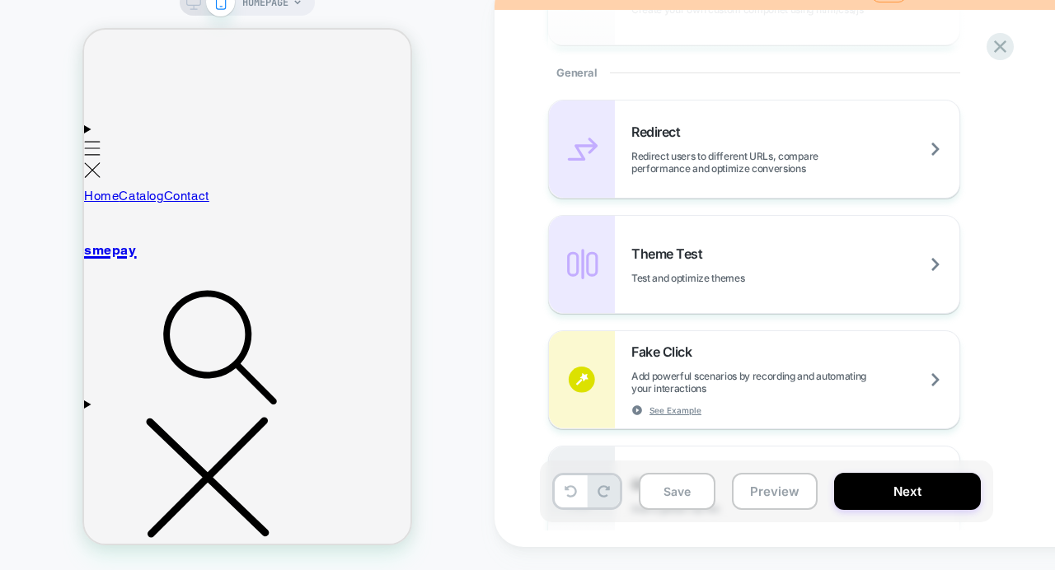
click at [514, 328] on div "Welcome, Let's create your first experience Click to edit experience details On…" at bounding box center [857, 262] width 725 height 570
click at [688, 156] on span "Redirect users to different URLs, compare performance and optimize conversions" at bounding box center [796, 162] width 328 height 25
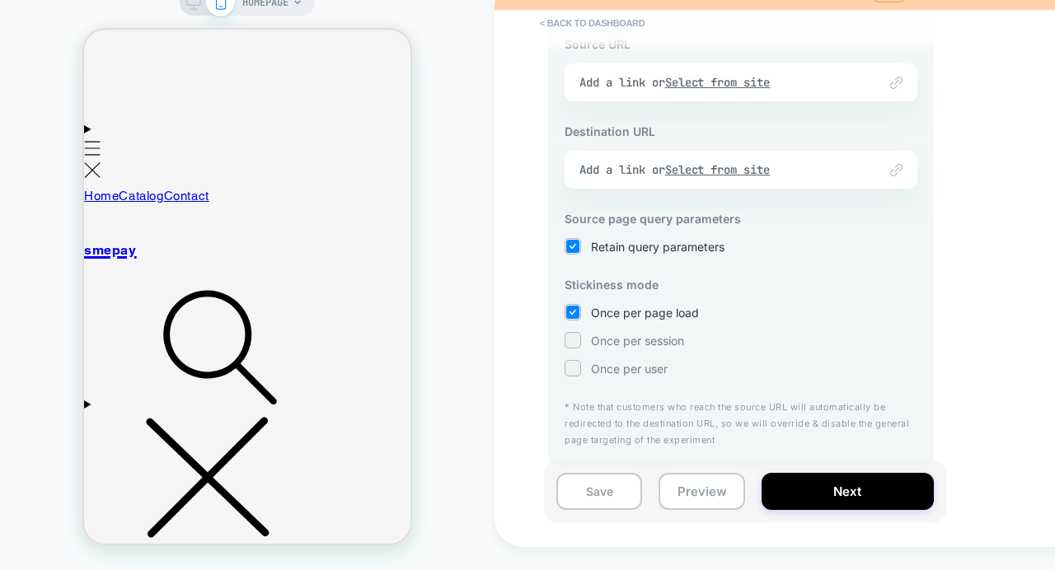
scroll to position [0, 0]
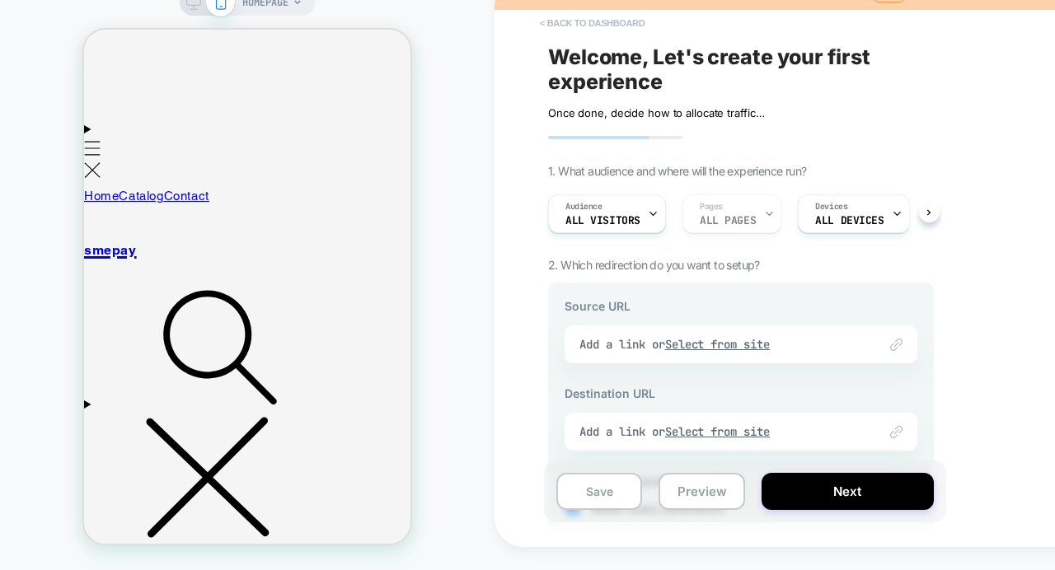
click at [542, 21] on button "< back to dashboard" at bounding box center [592, 23] width 121 height 26
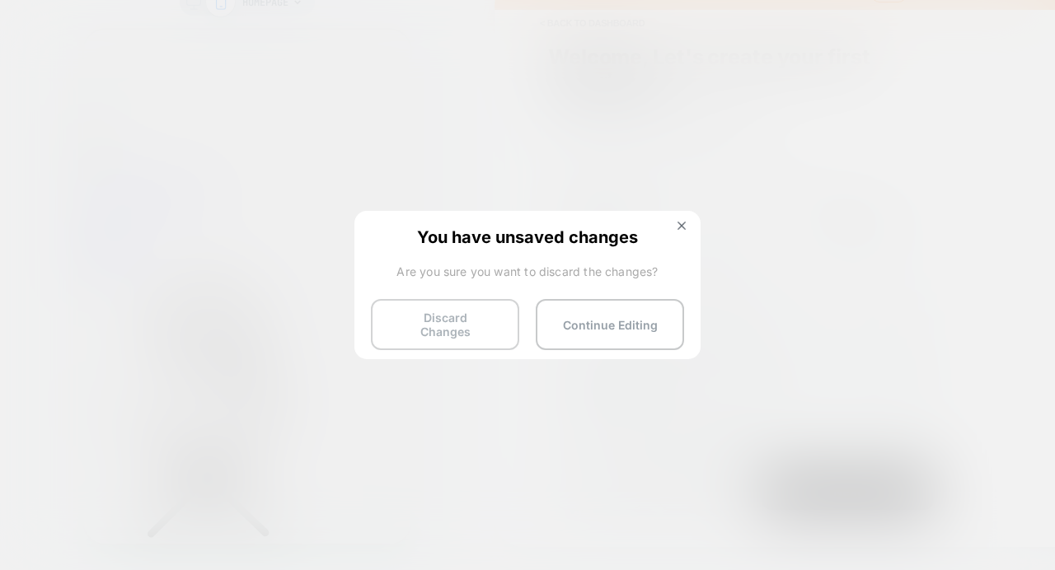
click at [499, 324] on button "Discard Changes" at bounding box center [445, 324] width 148 height 51
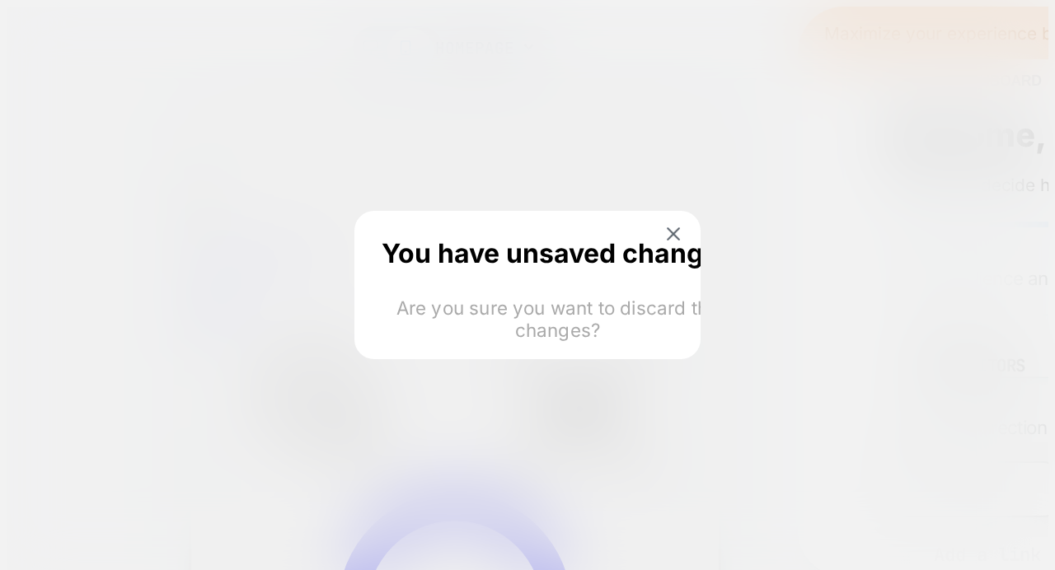
click at [618, 324] on html "HOMEPAGE Maximize your experience by using a real store instead of a test one O…" at bounding box center [527, 508] width 1055 height 1016
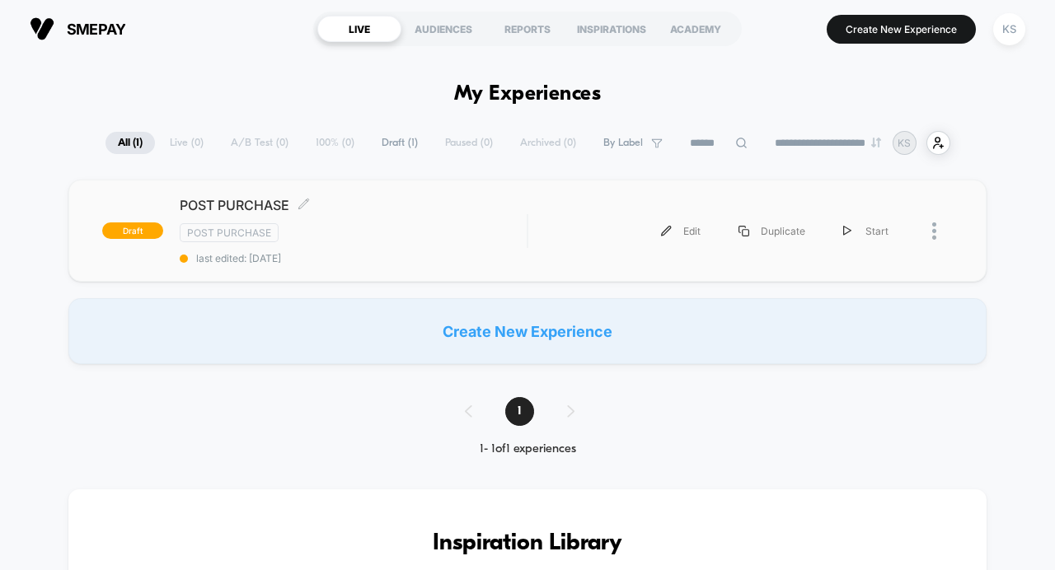
click at [415, 233] on div "Post Purchase" at bounding box center [353, 232] width 347 height 19
click at [687, 229] on div "Edit" at bounding box center [680, 231] width 77 height 37
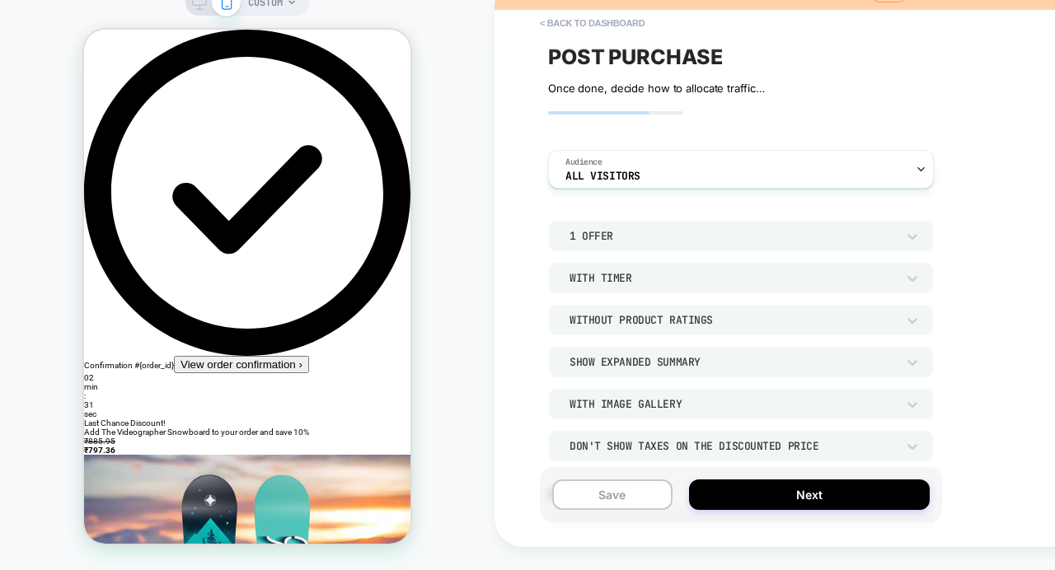
click at [599, 285] on div "With Timer" at bounding box center [733, 278] width 326 height 14
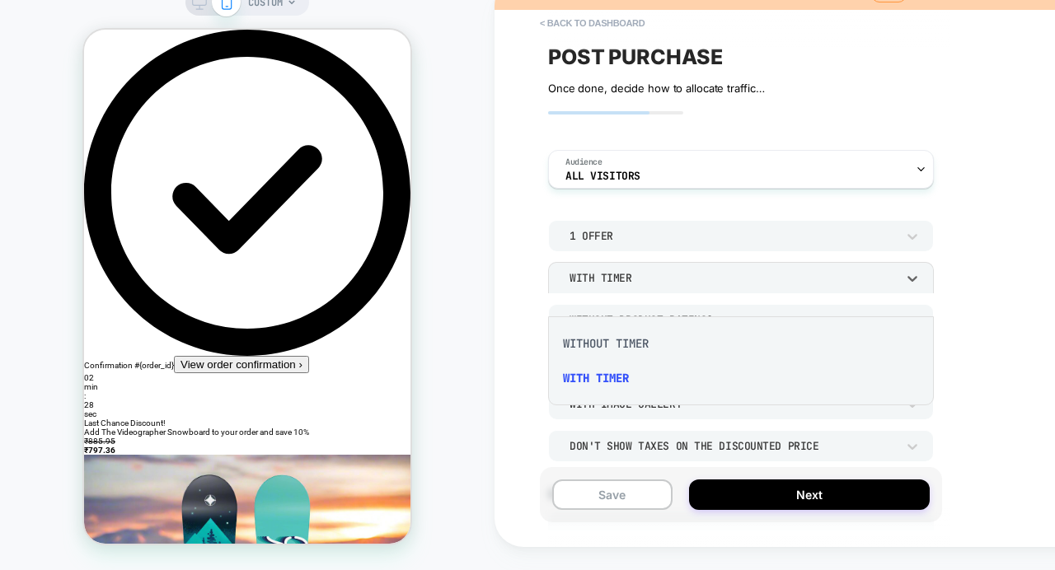
click at [603, 432] on div at bounding box center [527, 285] width 1055 height 570
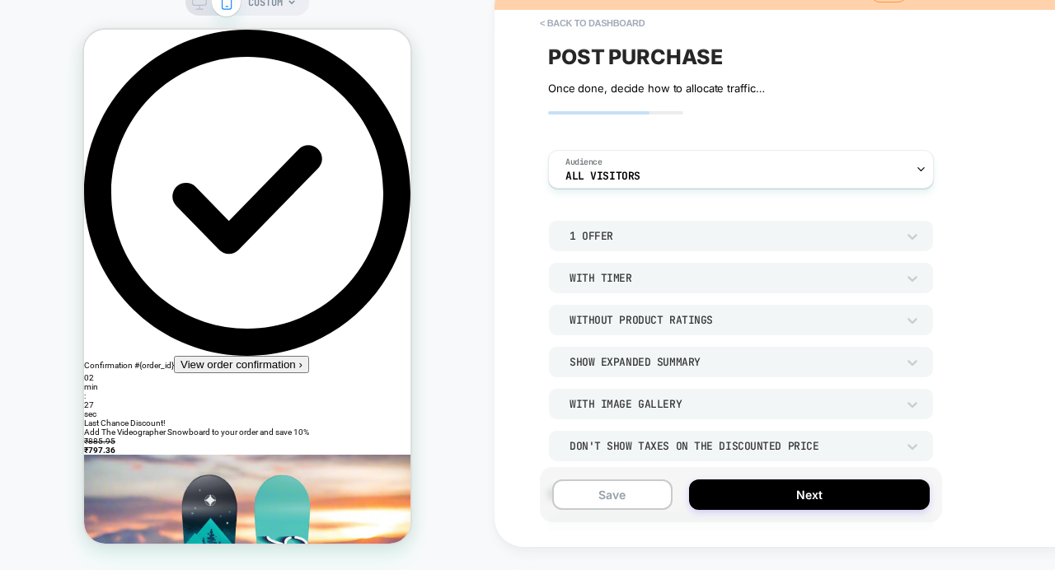
click at [603, 411] on div "With Image Gallery" at bounding box center [733, 404] width 326 height 14
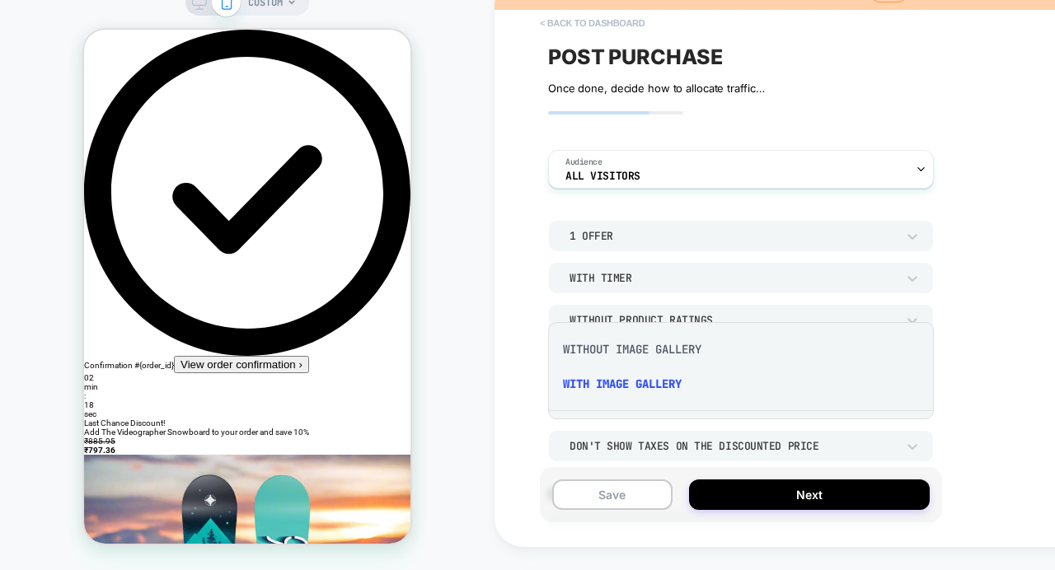
click at [553, 36] on button "< back to dashboard" at bounding box center [592, 23] width 121 height 26
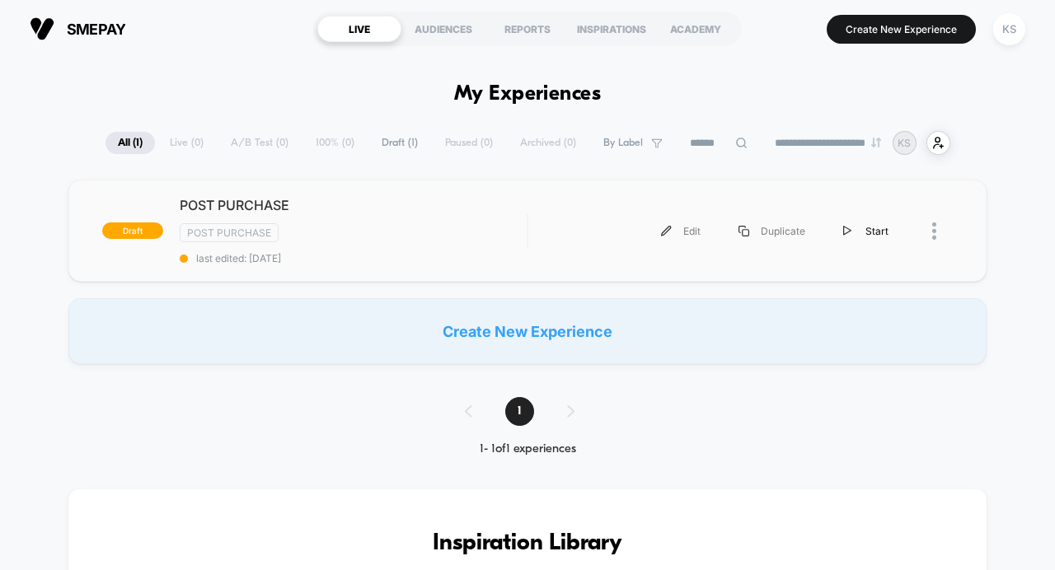
click at [852, 231] on div "Start" at bounding box center [865, 231] width 83 height 37
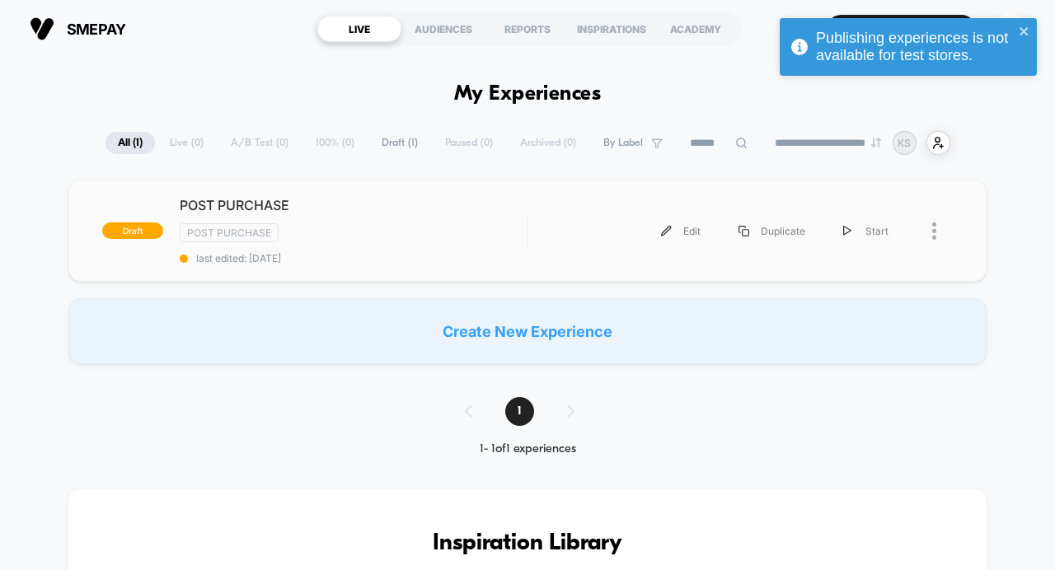
click at [937, 235] on div at bounding box center [942, 231] width 21 height 37
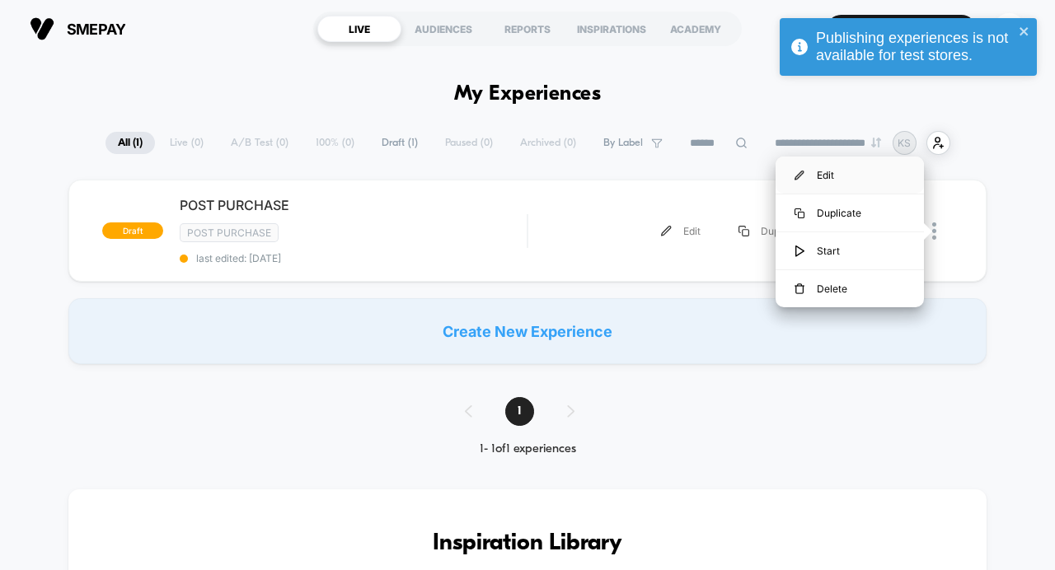
click at [838, 174] on div "Edit" at bounding box center [850, 175] width 148 height 37
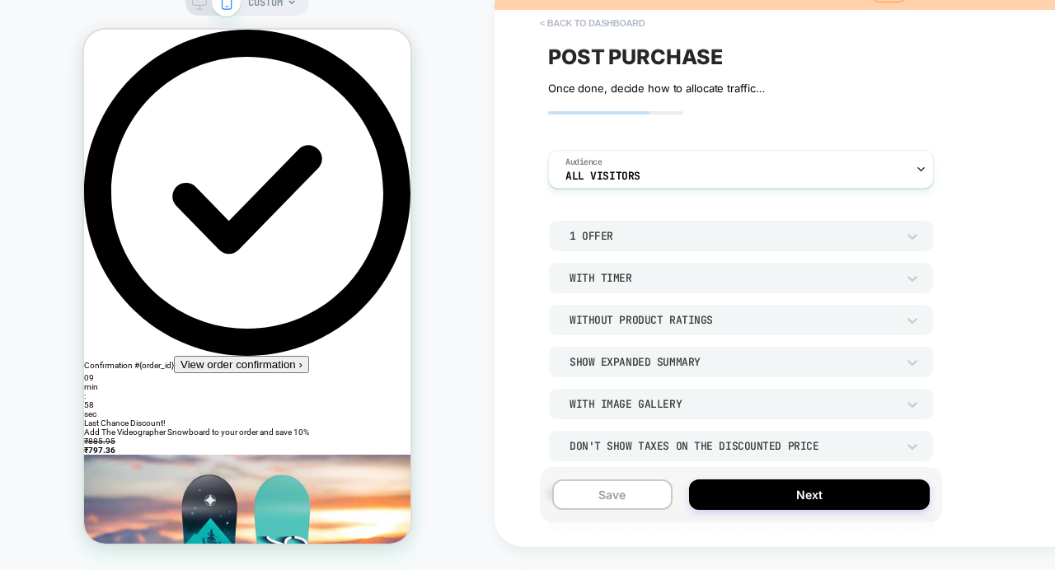
click at [547, 36] on button "< back to dashboard" at bounding box center [592, 23] width 121 height 26
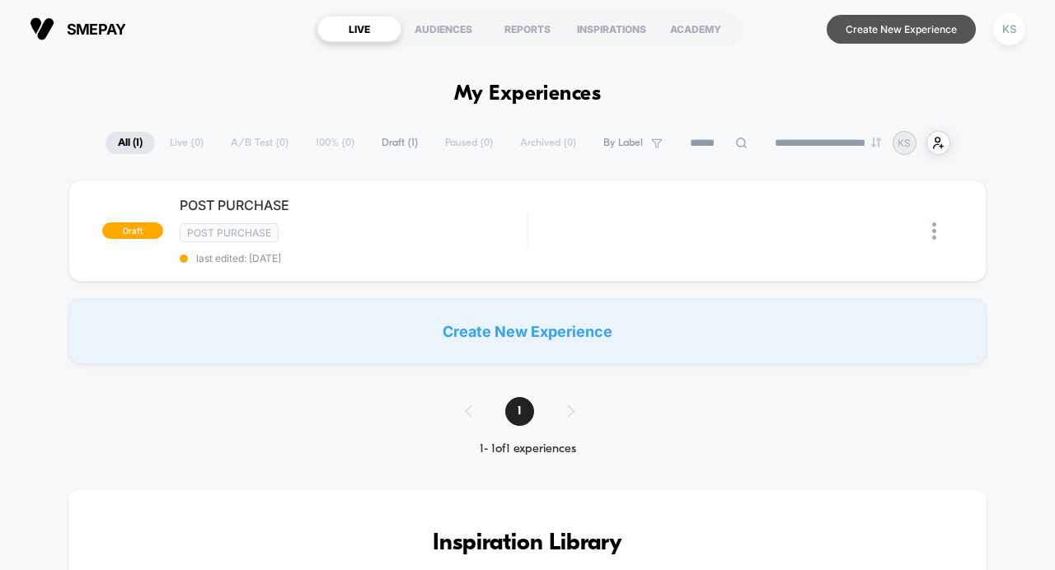
click at [848, 35] on button "Create New Experience" at bounding box center [901, 29] width 149 height 29
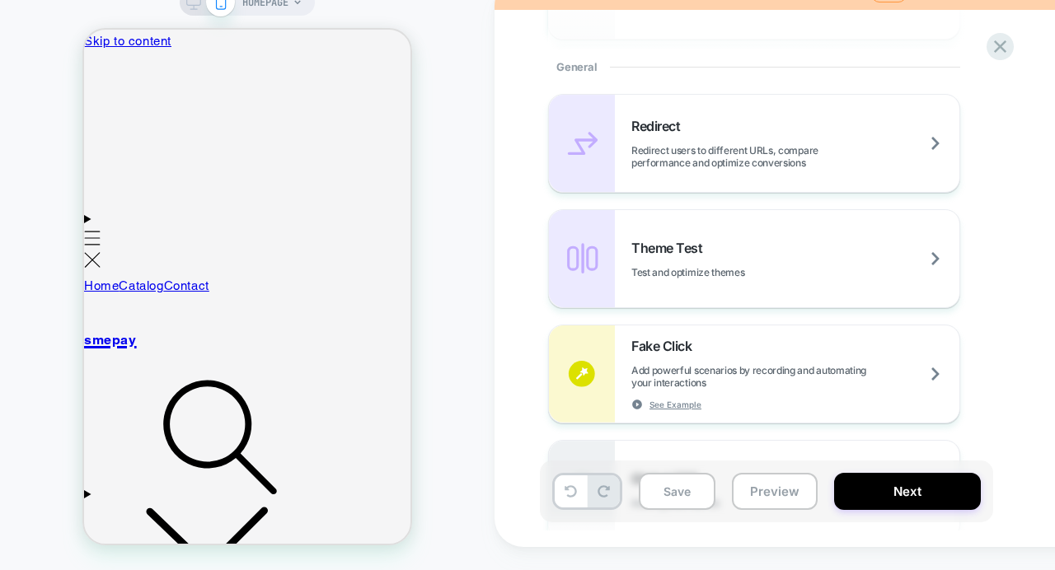
scroll to position [693, 0]
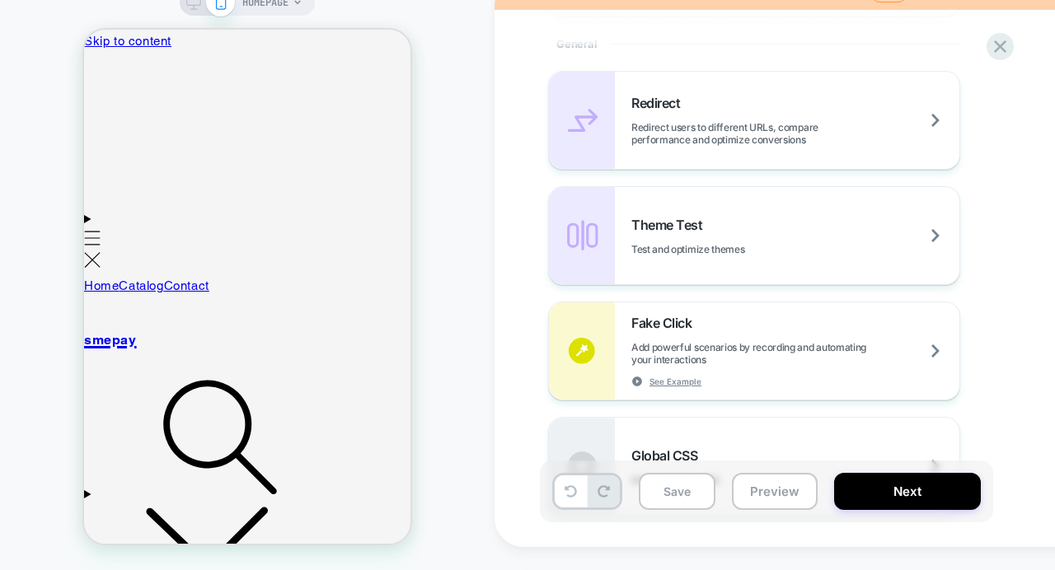
click at [524, 354] on div "Welcome, Let's create your first experience Click to edit experience details On…" at bounding box center [857, 262] width 725 height 570
click at [521, 349] on div "Welcome, Let's create your first experience Click to edit experience details On…" at bounding box center [857, 262] width 725 height 570
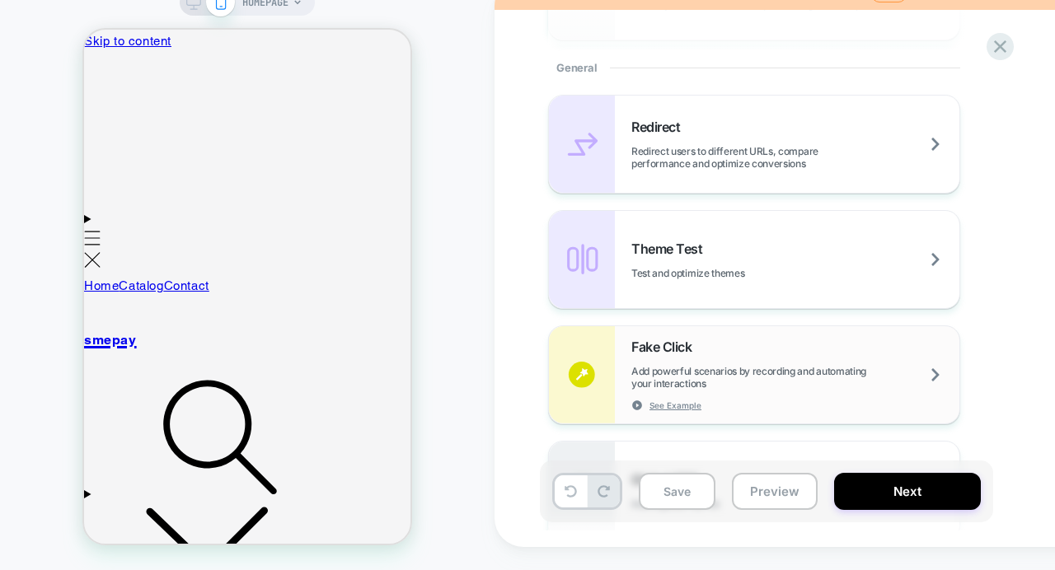
scroll to position [670, 0]
click at [512, 308] on div "Welcome, Let's create your first experience Click to edit experience details On…" at bounding box center [857, 262] width 725 height 570
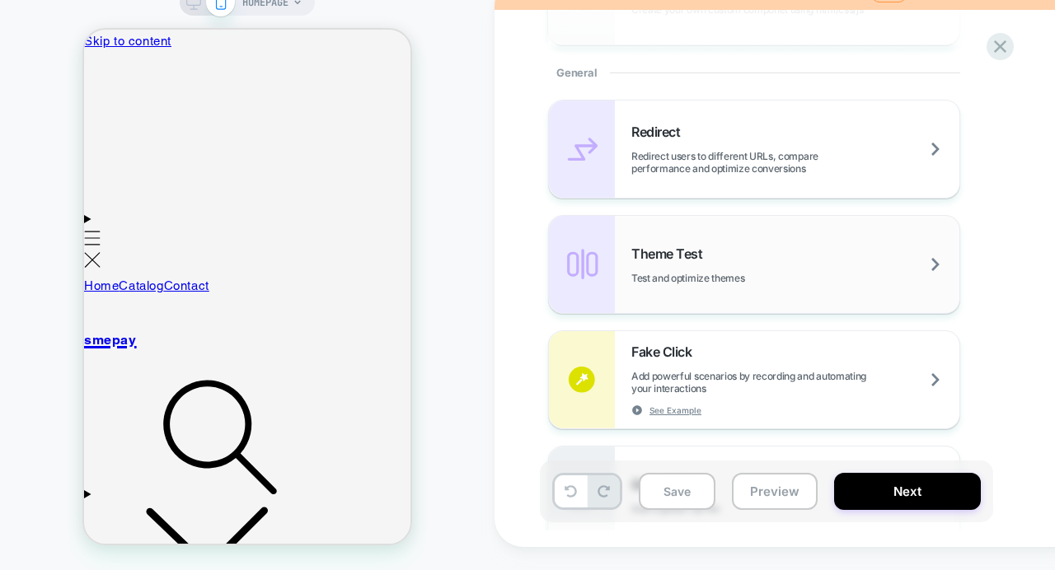
scroll to position [675, 0]
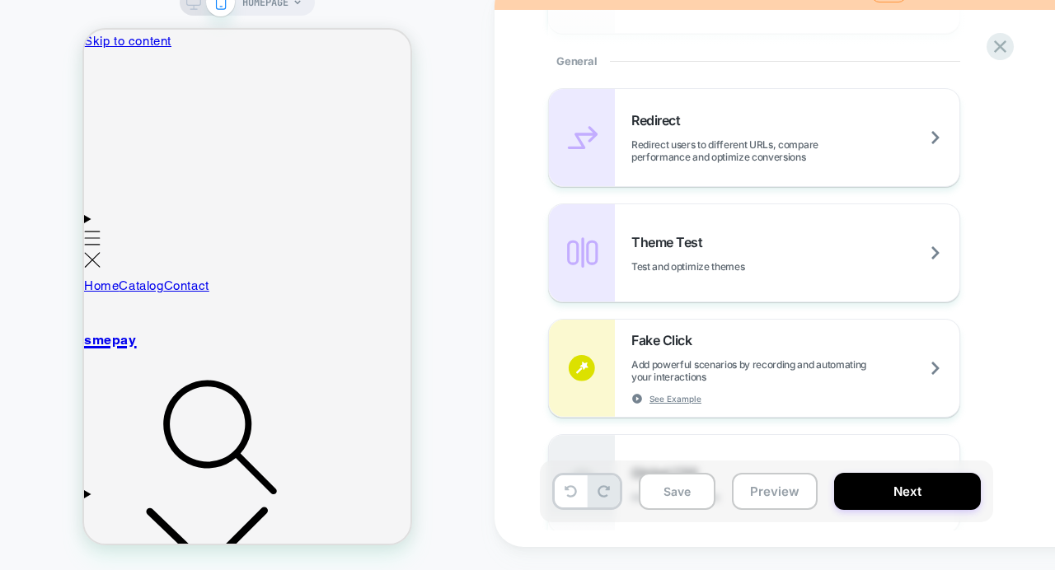
click at [516, 251] on div "Welcome, Let's create your first experience Click to edit experience details On…" at bounding box center [857, 262] width 725 height 570
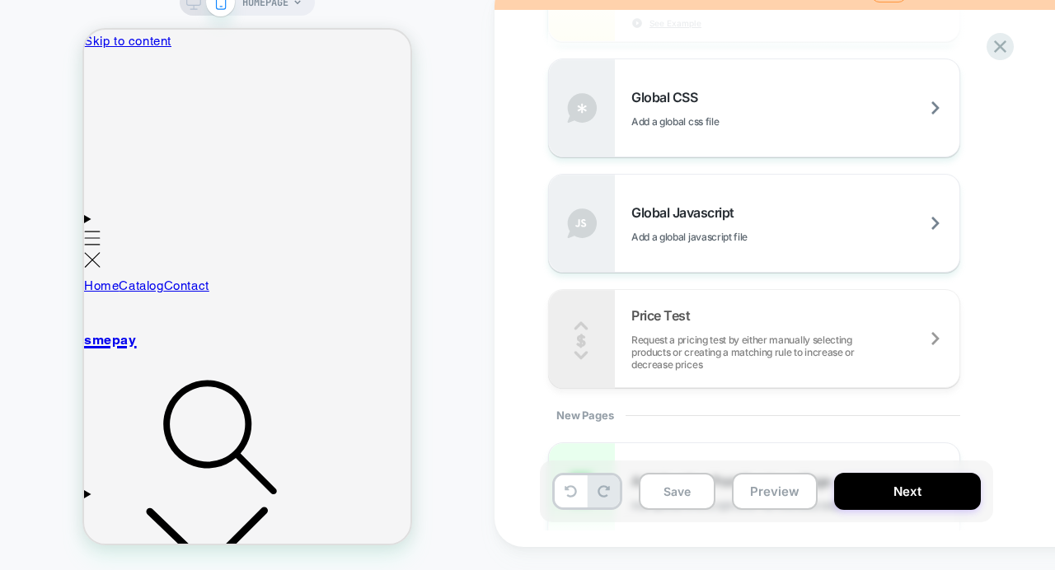
scroll to position [1052, 0]
click at [519, 338] on div "Welcome, Let's create your first experience Click to edit experience details On…" at bounding box center [857, 262] width 725 height 570
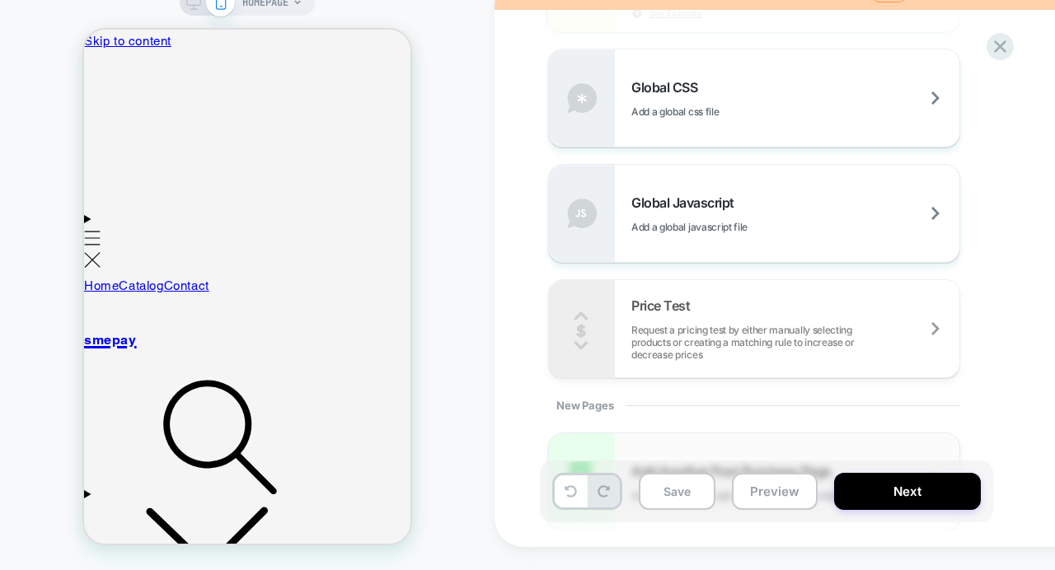
scroll to position [1062, 0]
click at [516, 371] on div "Welcome, Let's create your first experience Click to edit experience details On…" at bounding box center [857, 262] width 725 height 570
click at [511, 251] on div "Welcome, Let's create your first experience Click to edit experience details On…" at bounding box center [857, 262] width 725 height 570
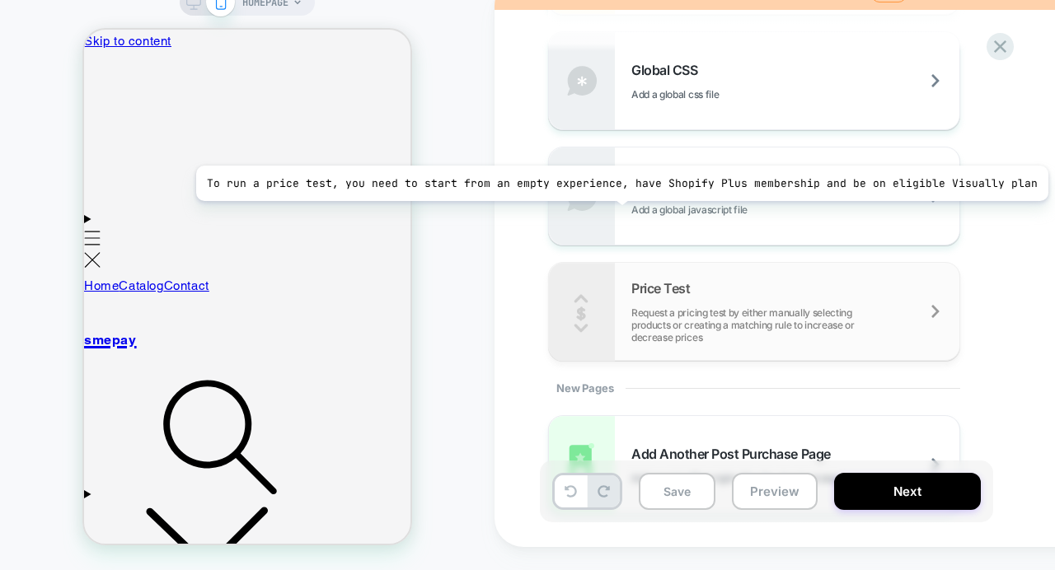
scroll to position [1153, 0]
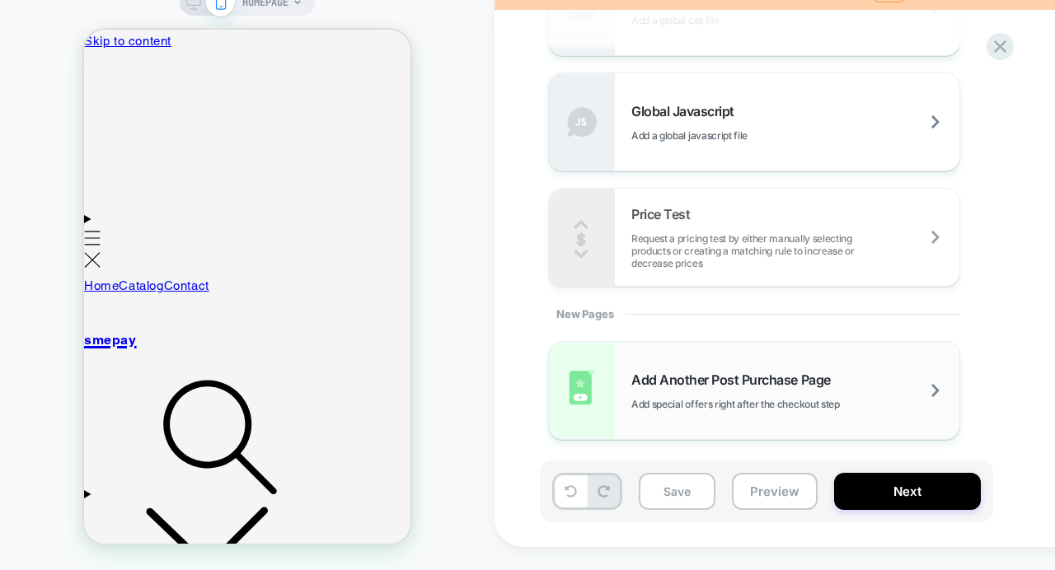
click at [641, 388] on span "Add Another Post Purchase Page" at bounding box center [736, 380] width 208 height 16
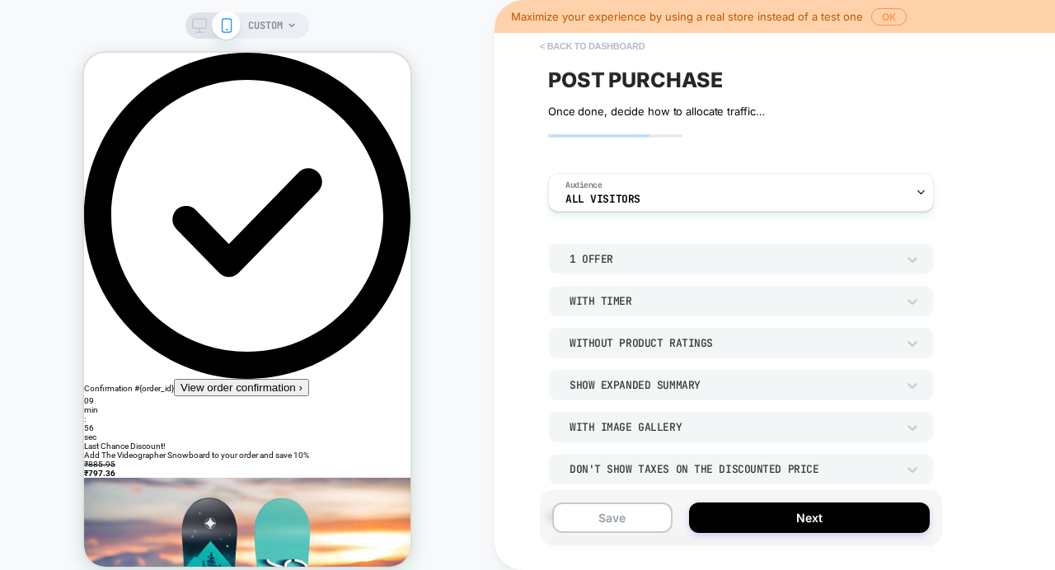
click at [544, 42] on button "< back to dashboard" at bounding box center [592, 46] width 121 height 26
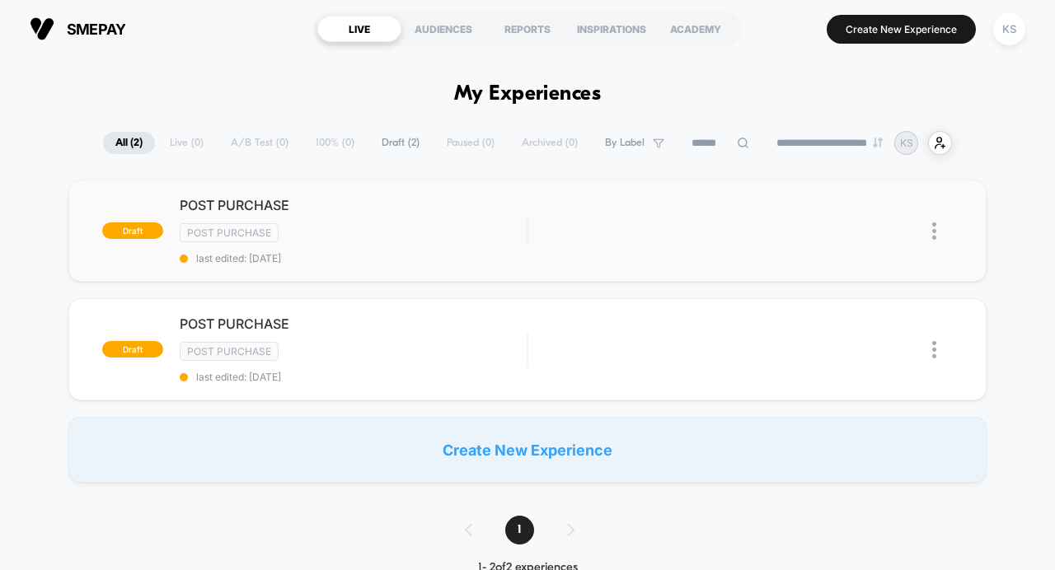
click at [935, 225] on img at bounding box center [934, 231] width 4 height 17
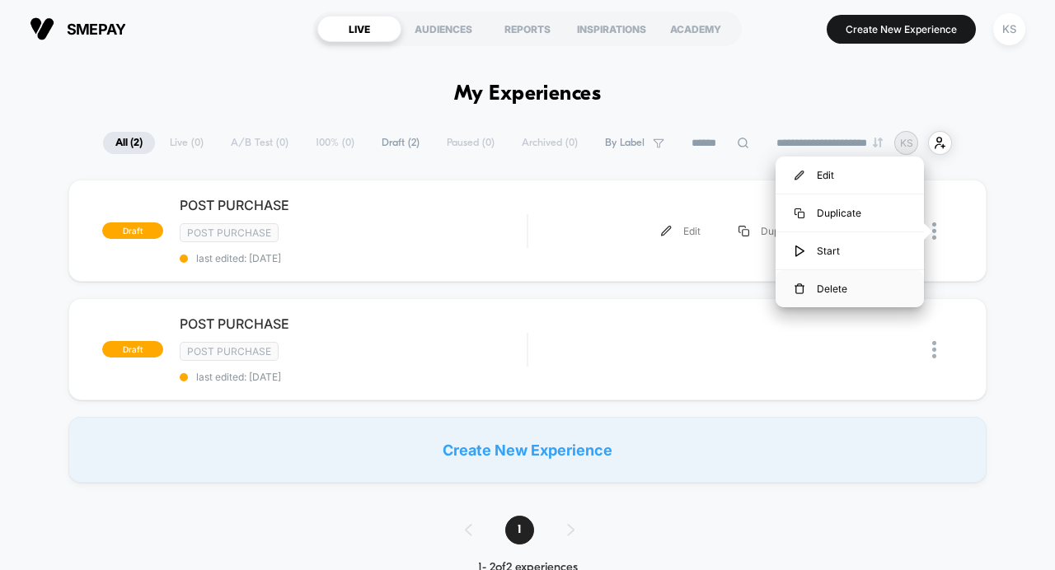
click at [824, 293] on div "Delete" at bounding box center [850, 288] width 148 height 37
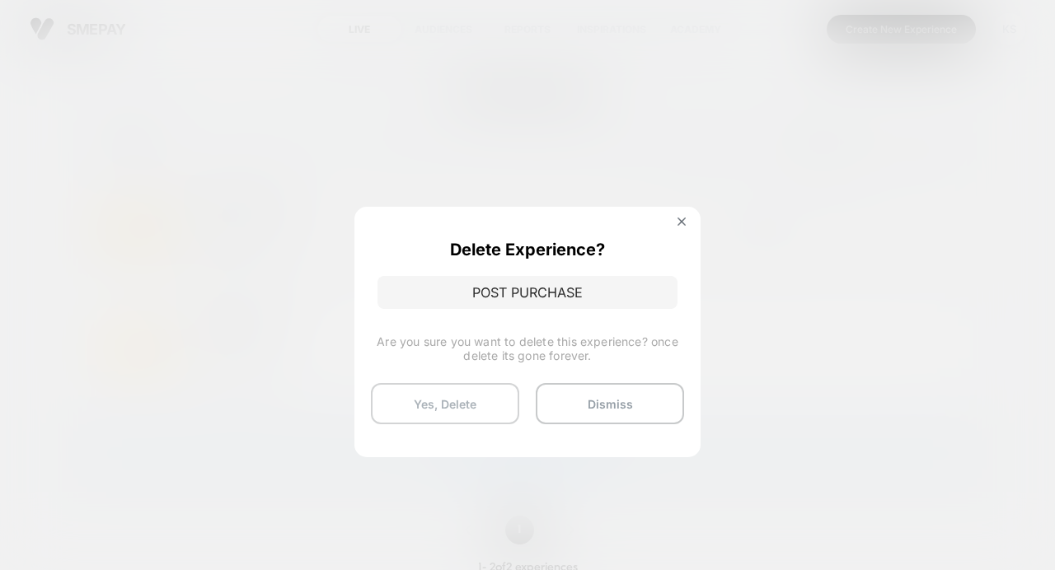
click at [477, 397] on button "Yes, Delete" at bounding box center [445, 403] width 148 height 41
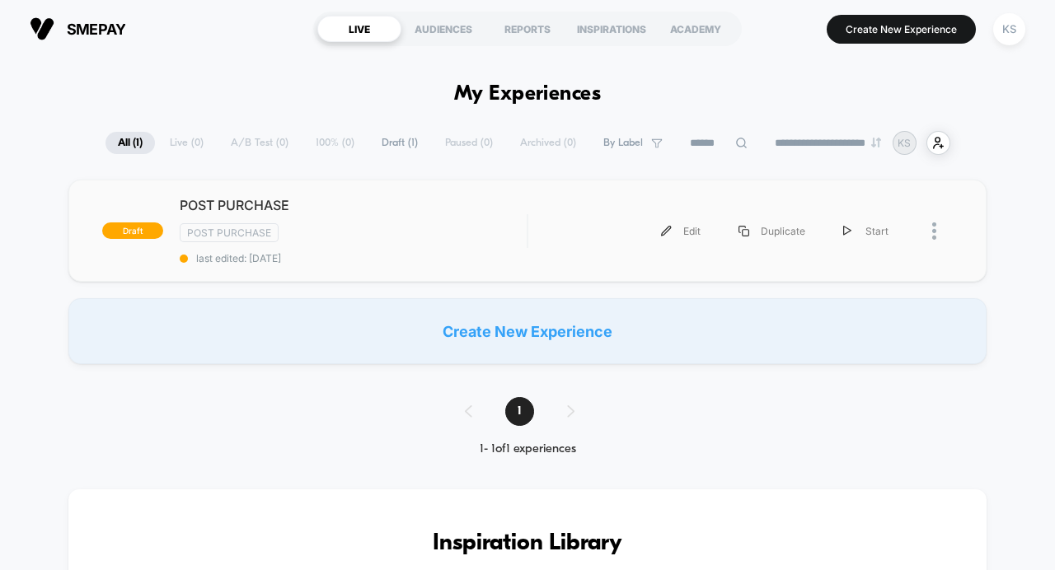
click at [927, 235] on div at bounding box center [930, 231] width 45 height 37
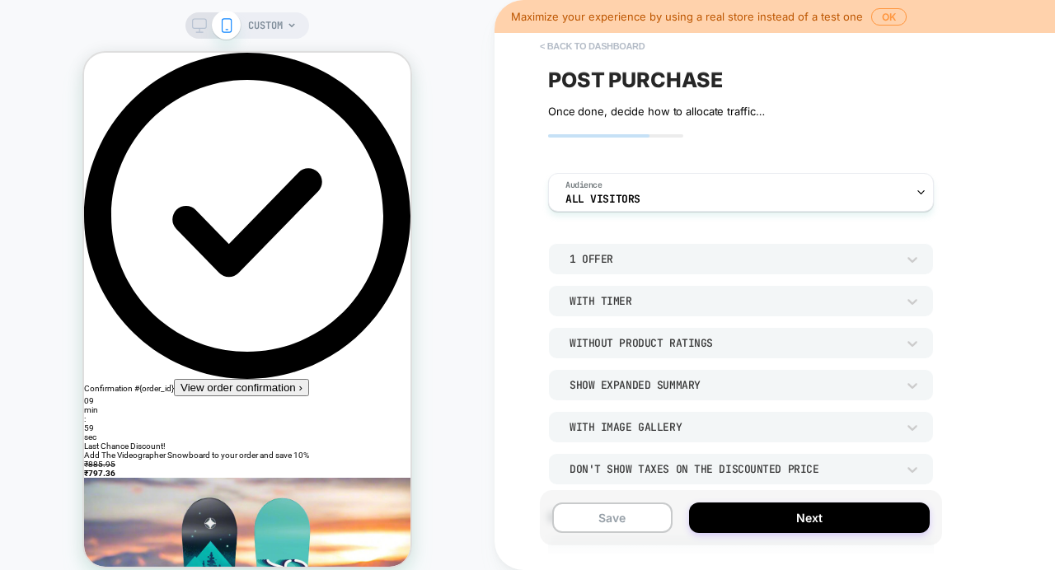
click at [557, 52] on button "< back to dashboard" at bounding box center [592, 46] width 121 height 26
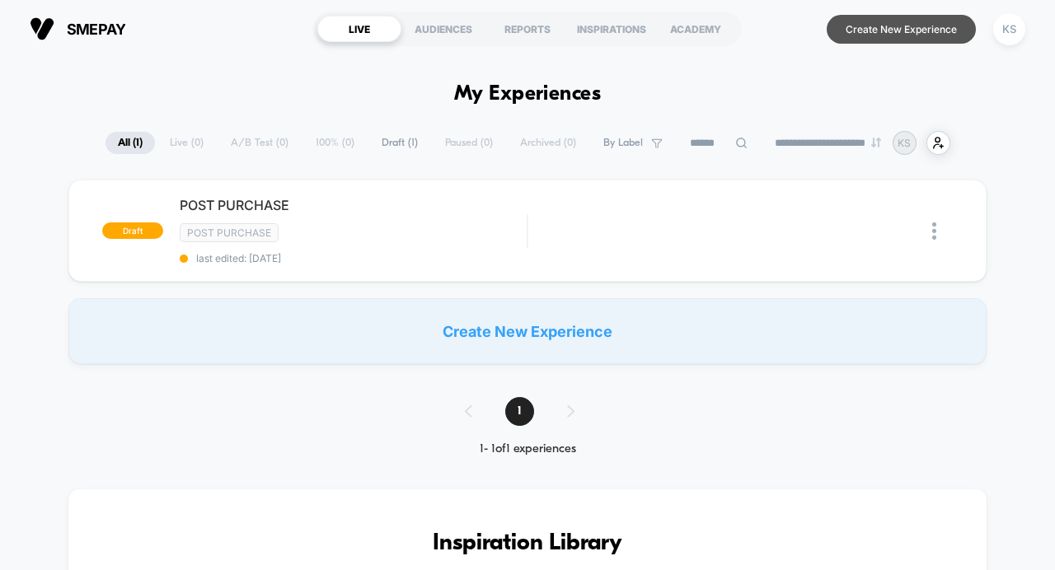
click at [887, 31] on button "Create New Experience" at bounding box center [901, 29] width 149 height 29
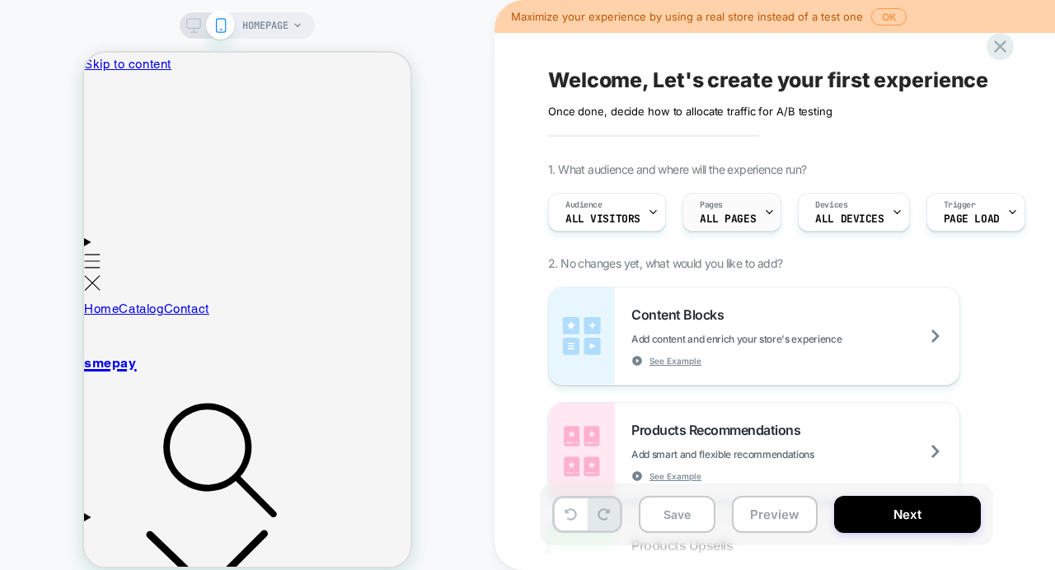
click at [752, 218] on span "ALL PAGES" at bounding box center [728, 220] width 56 height 12
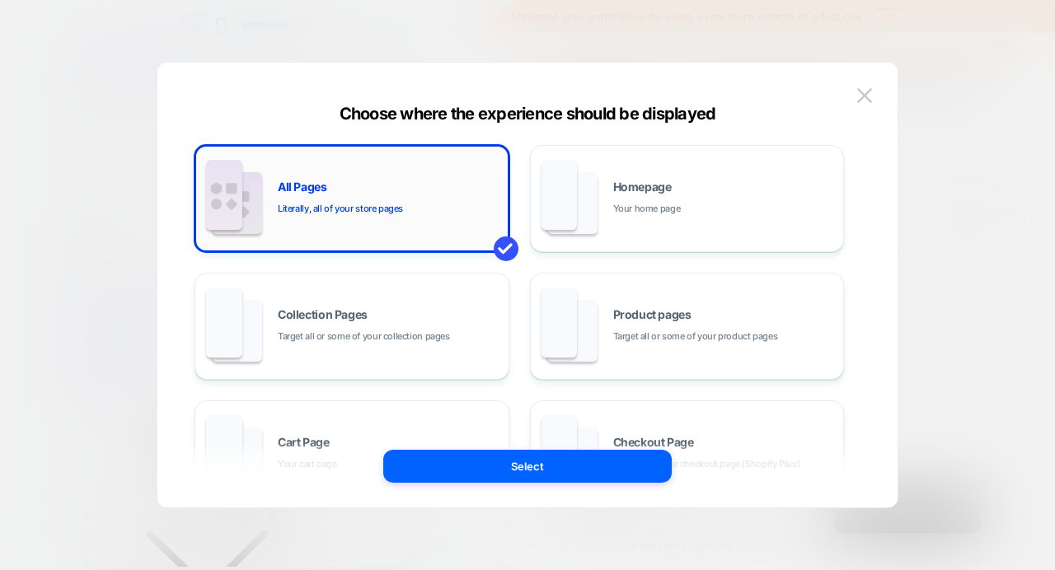
click at [483, 223] on div "All Pages Literally, all of your store pages" at bounding box center [352, 198] width 297 height 91
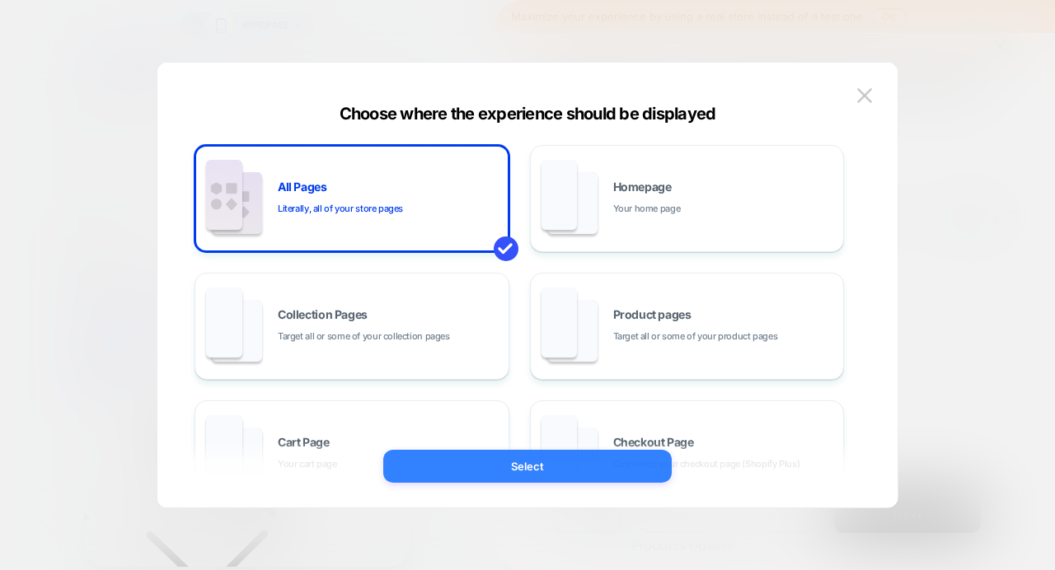
click at [498, 468] on button "Select" at bounding box center [527, 466] width 289 height 33
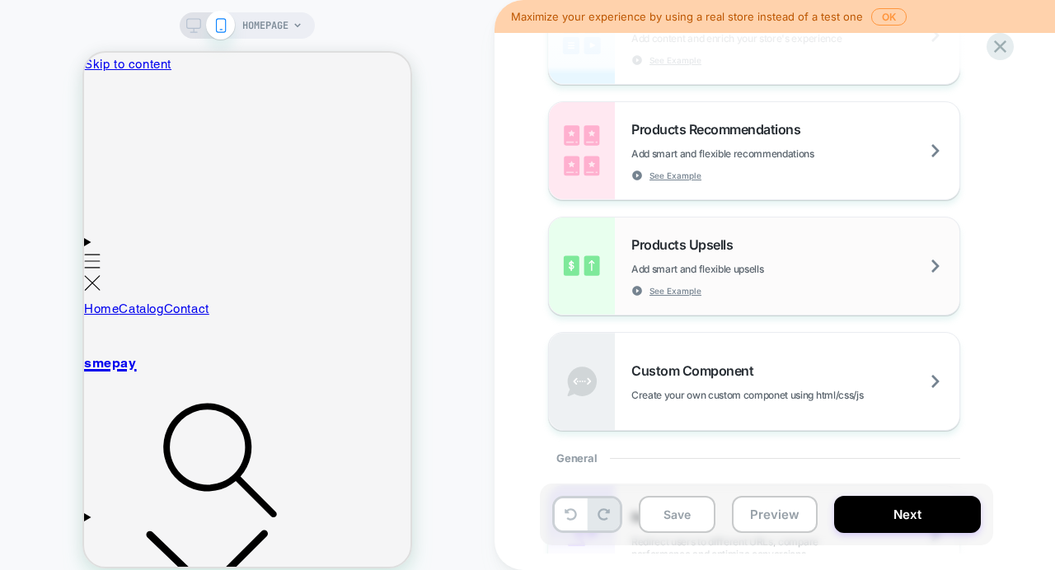
scroll to position [306, 0]
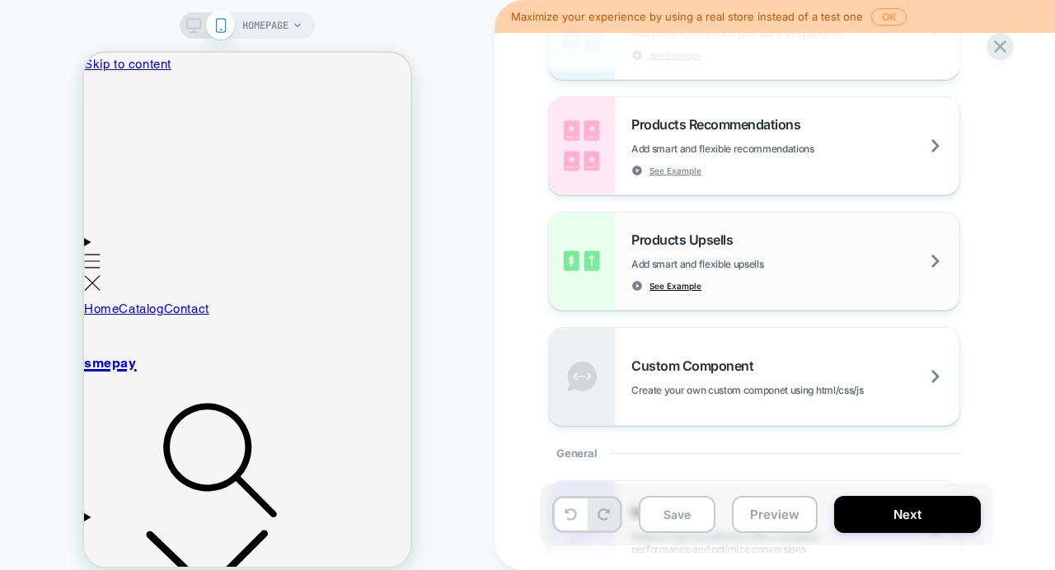
click at [674, 285] on span "See Example" at bounding box center [676, 286] width 52 height 12
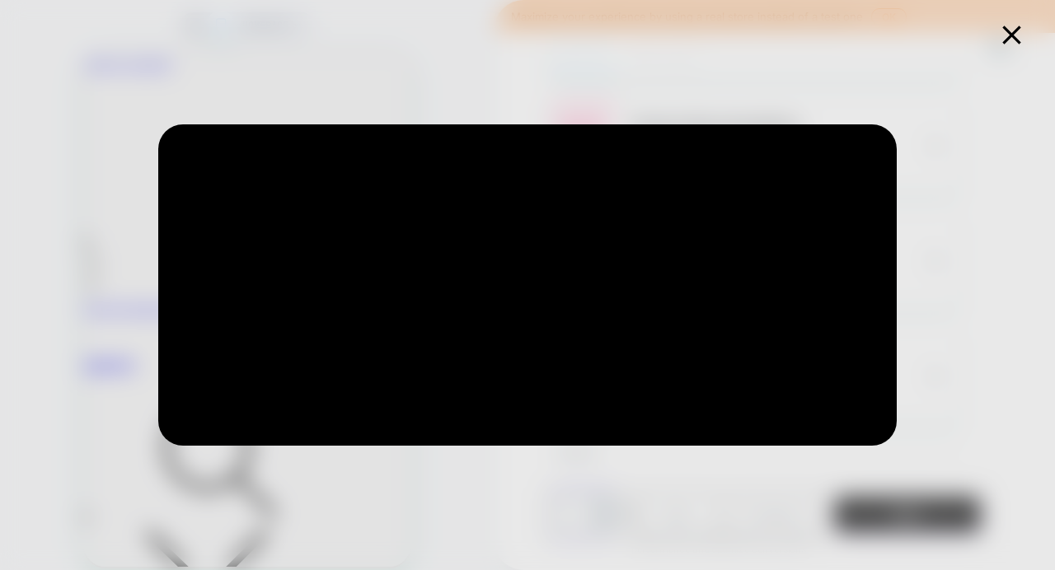
click at [1012, 32] on icon at bounding box center [1011, 35] width 18 height 18
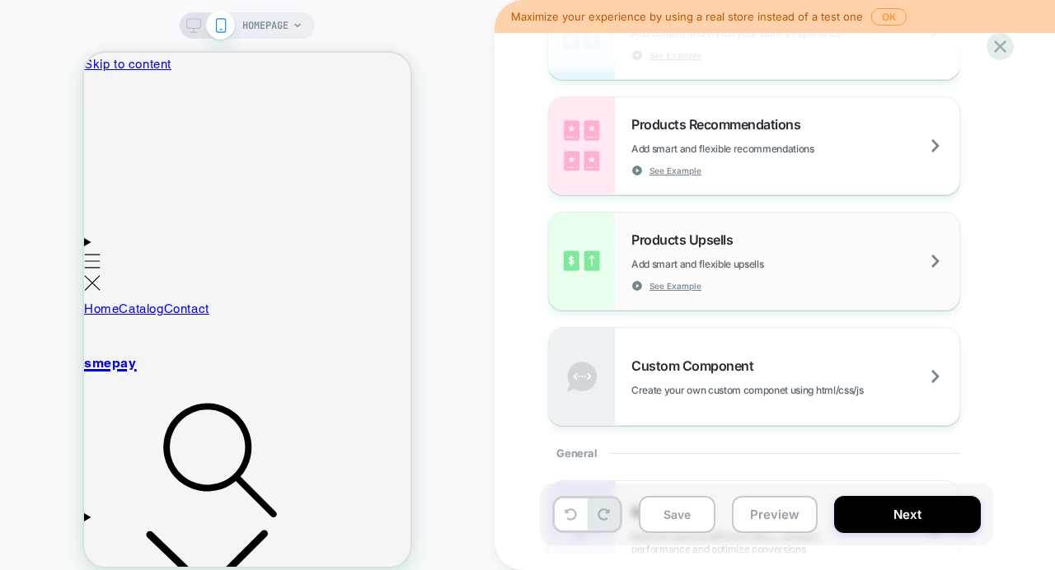
click at [717, 242] on span "Products Upsells" at bounding box center [687, 240] width 110 height 16
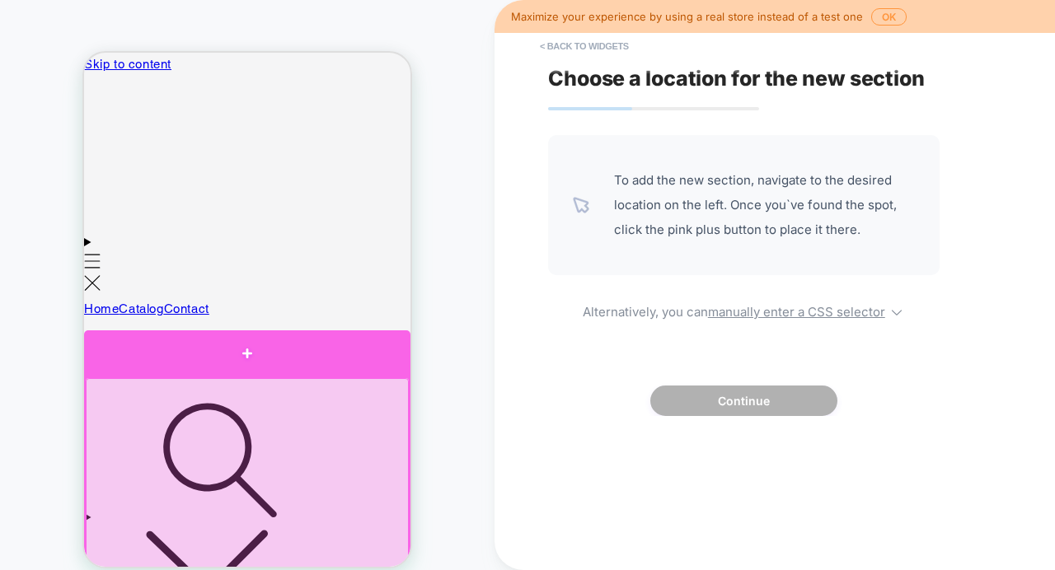
click at [242, 365] on div at bounding box center [247, 354] width 326 height 46
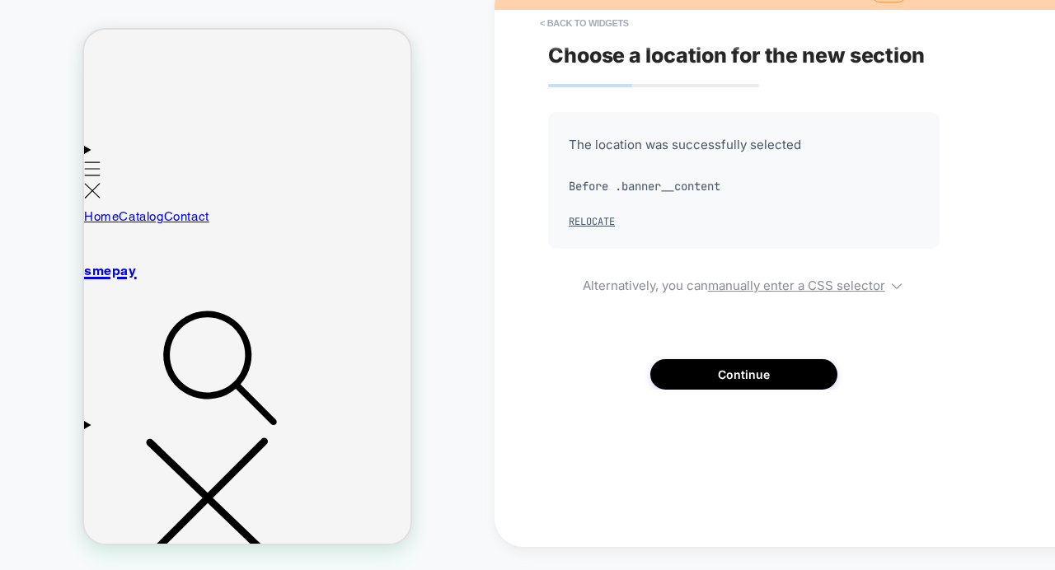
scroll to position [90, 0]
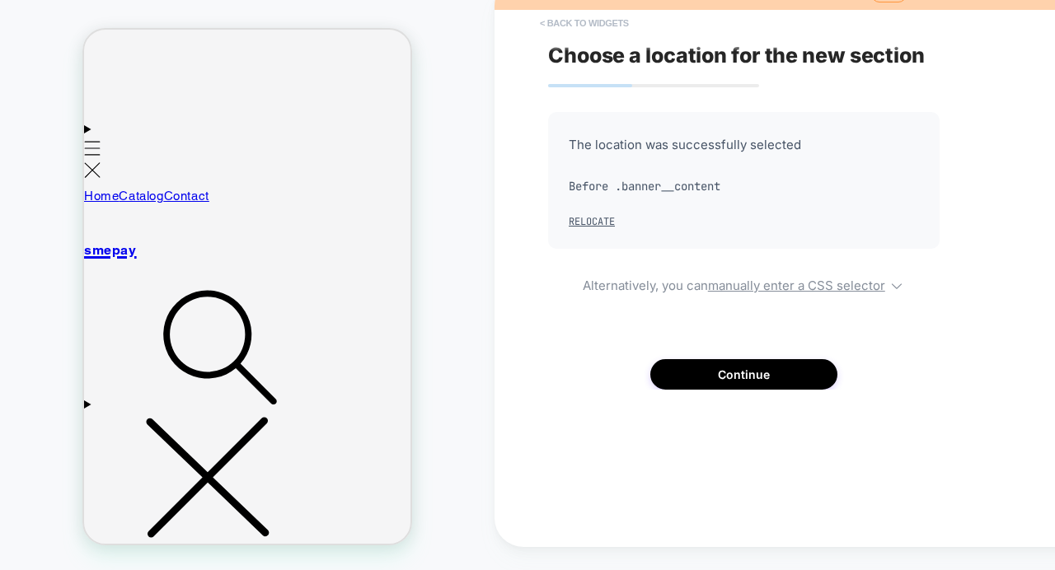
click at [561, 21] on button "< Back to widgets" at bounding box center [585, 23] width 106 height 26
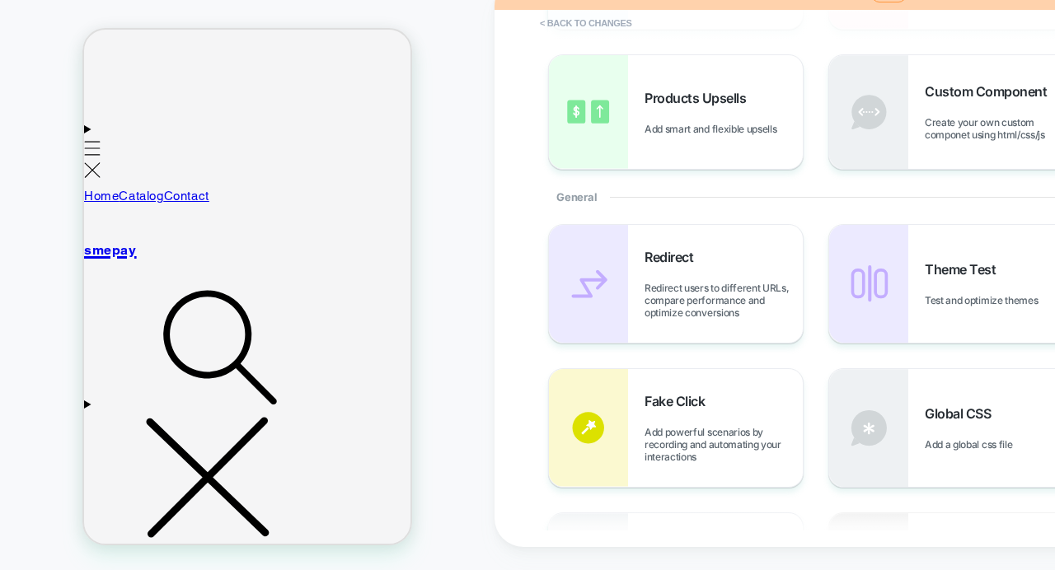
scroll to position [0, 0]
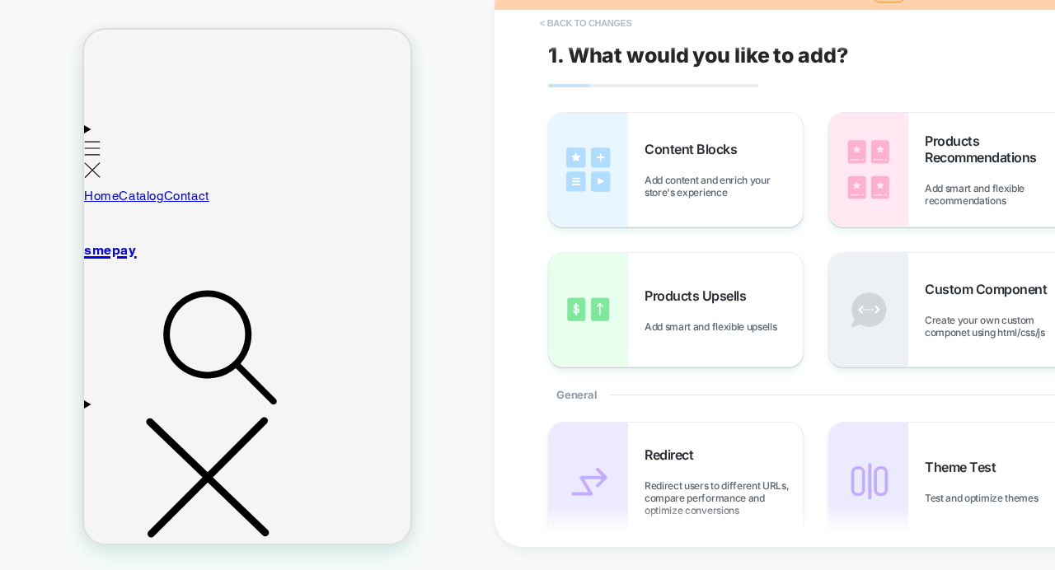
click at [550, 19] on button "< Back to changes" at bounding box center [586, 23] width 109 height 26
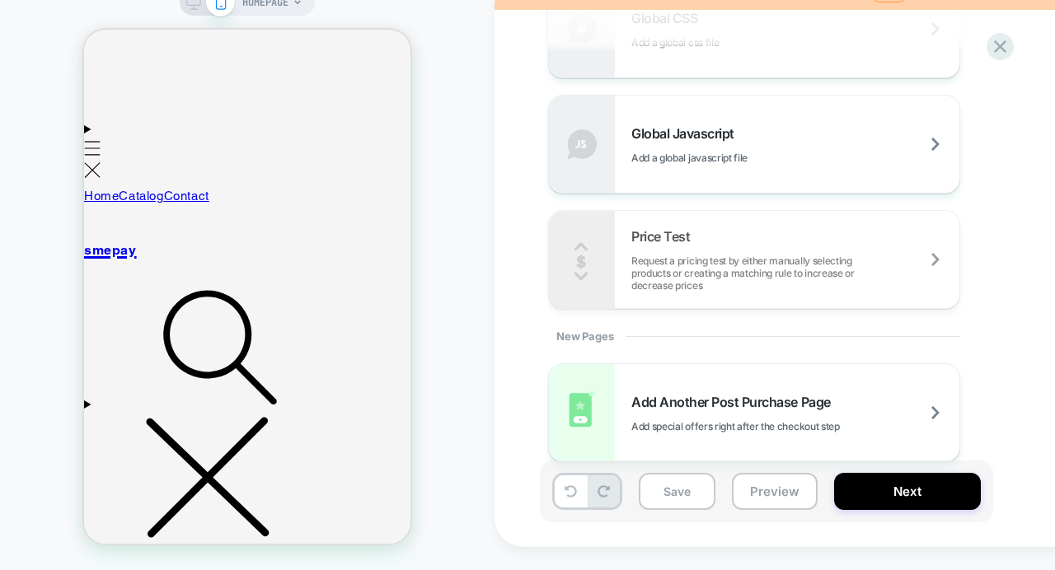
scroll to position [1153, 0]
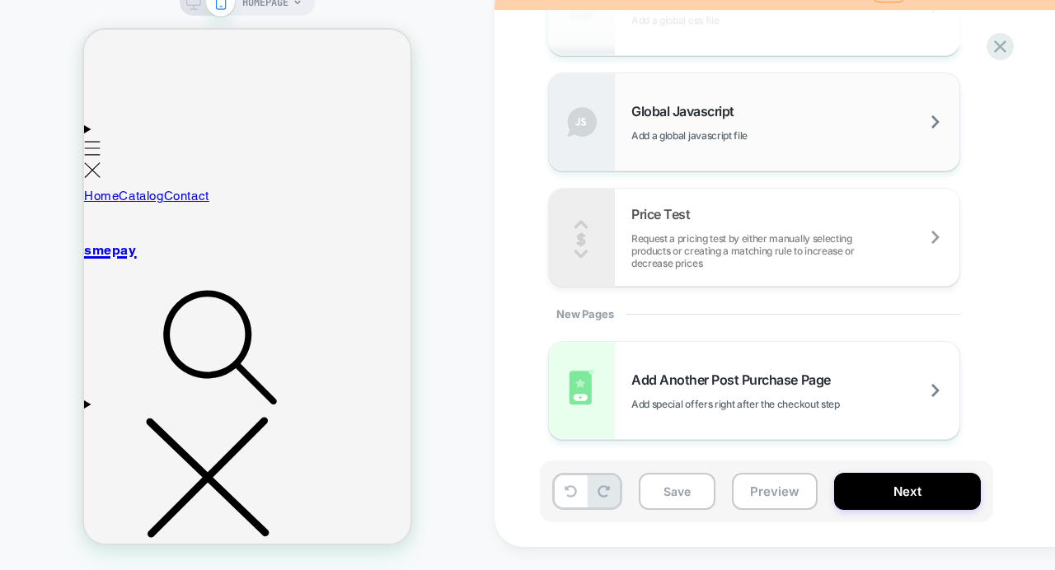
click at [721, 127] on div "Global Javascript Add a global javascript file" at bounding box center [796, 122] width 328 height 39
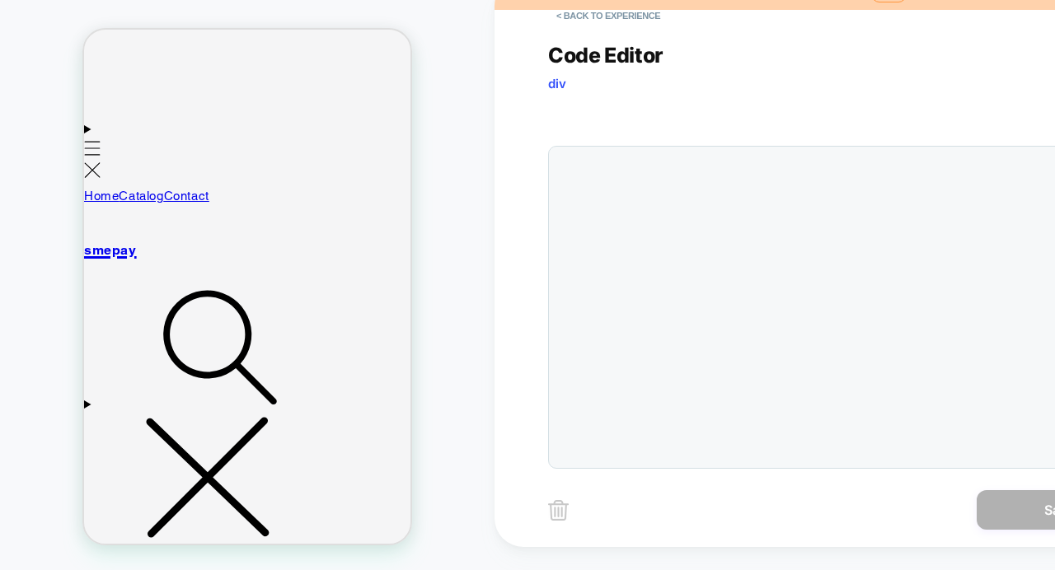
click at [641, 223] on div at bounding box center [845, 307] width 594 height 323
click at [562, 19] on button "< Back to experience" at bounding box center [608, 15] width 120 height 26
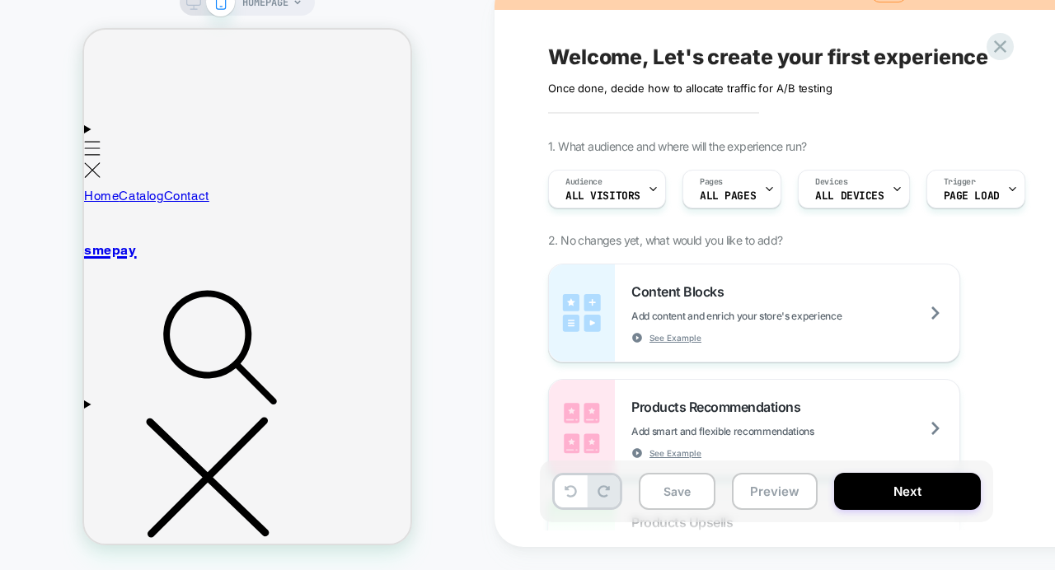
click at [562, 19] on div "Welcome, Let's create your first experience Click to edit experience details On…" at bounding box center [849, 262] width 618 height 538
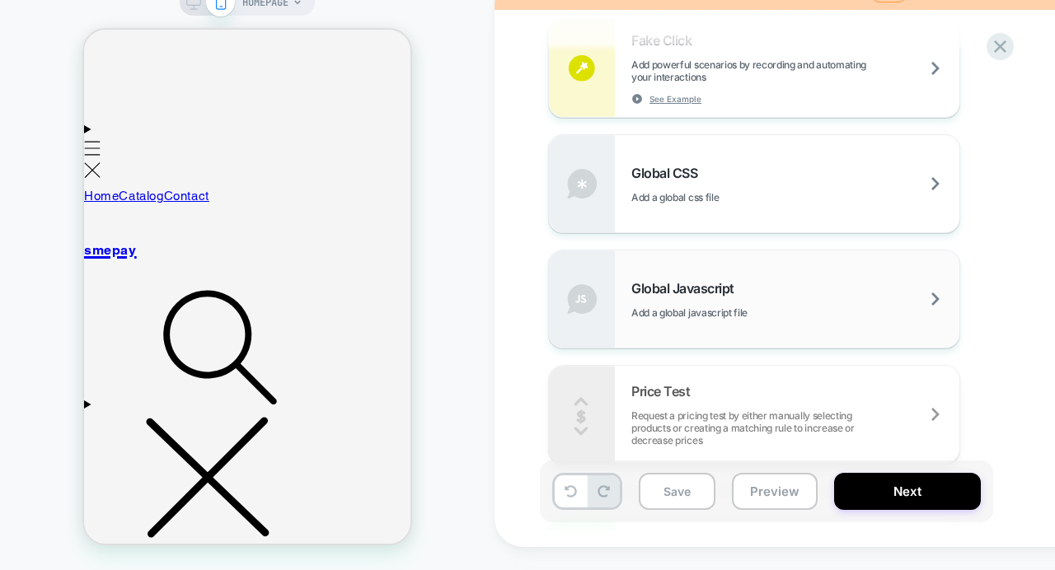
scroll to position [902, 0]
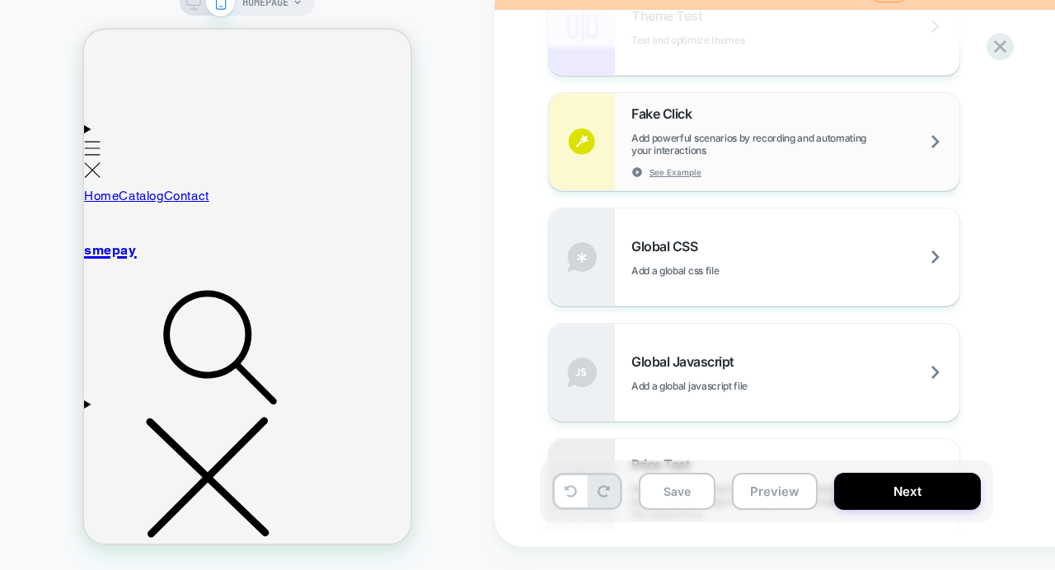
click at [672, 139] on span "Add powerful scenarios by recording and automating your interactions" at bounding box center [796, 144] width 328 height 25
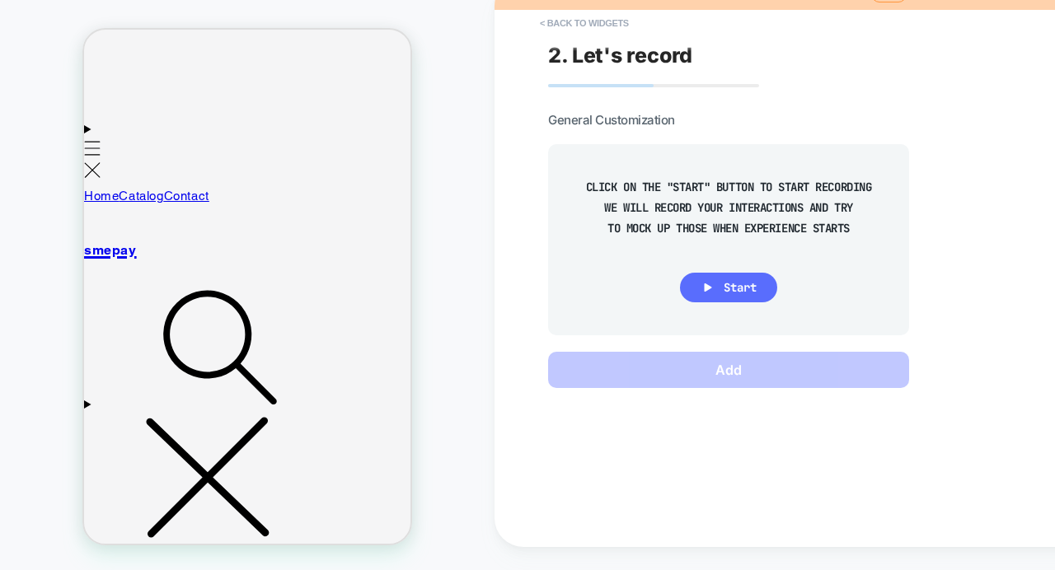
click at [701, 288] on icon at bounding box center [708, 287] width 15 height 15
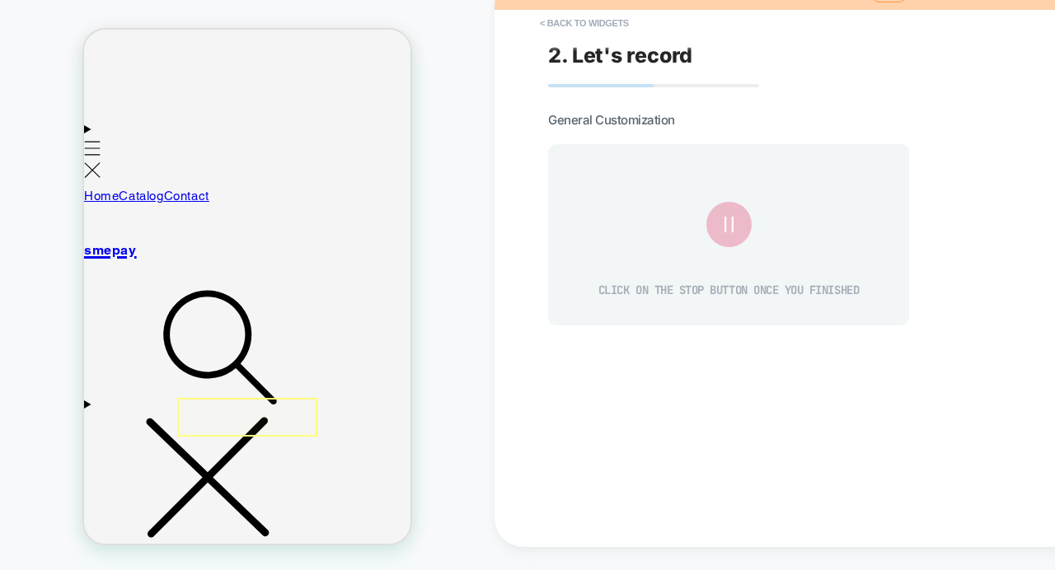
click at [564, 20] on button "< Back to widgets" at bounding box center [585, 23] width 106 height 26
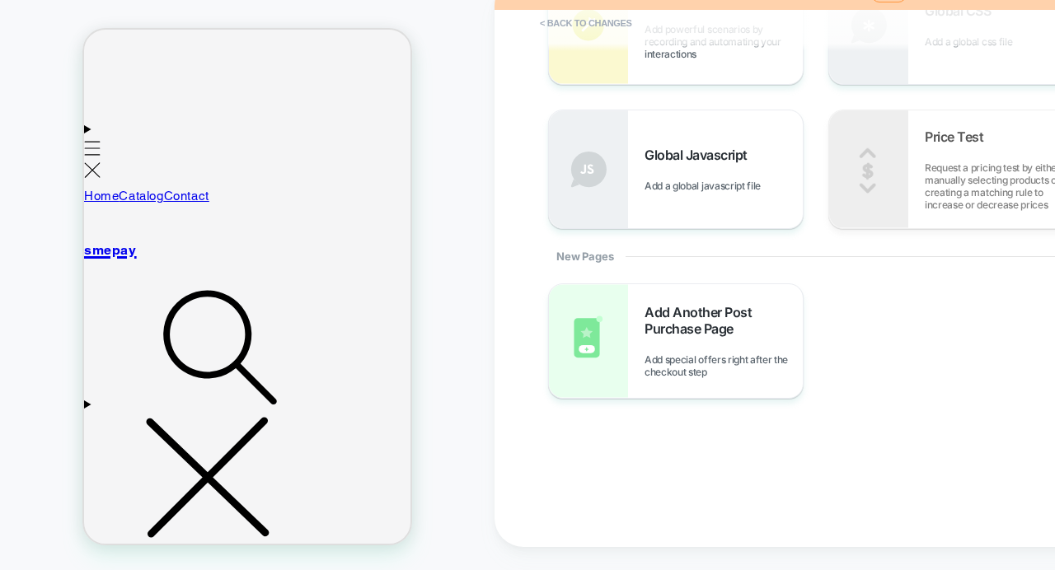
scroll to position [0, 0]
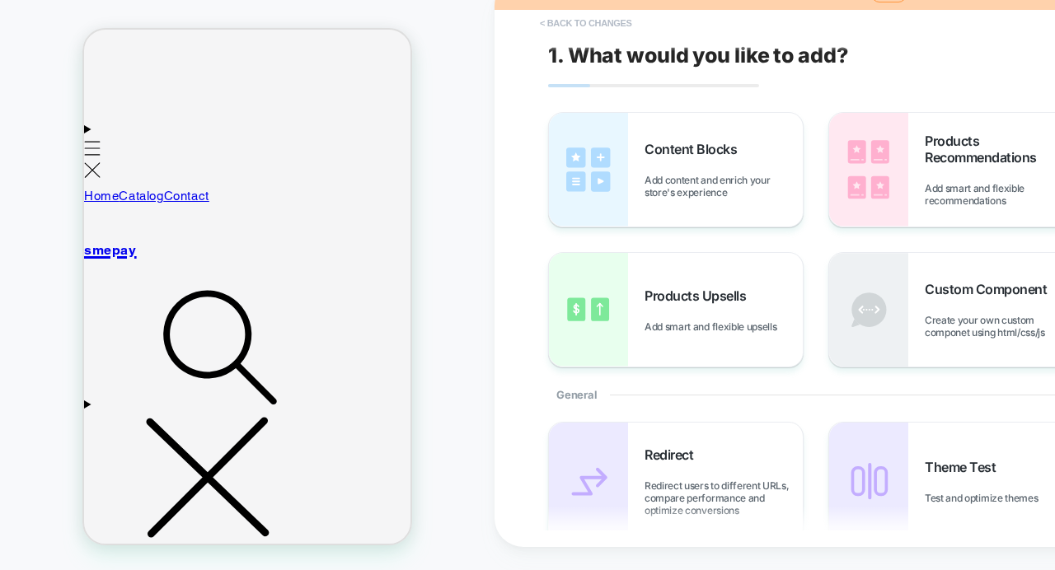
click at [570, 22] on button "< Back to changes" at bounding box center [586, 23] width 109 height 26
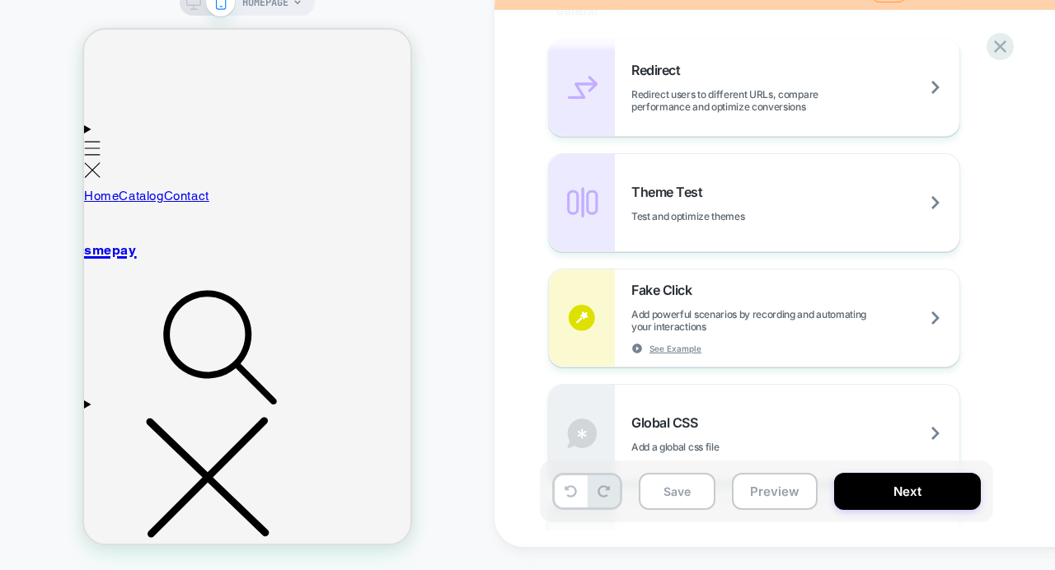
scroll to position [1153, 0]
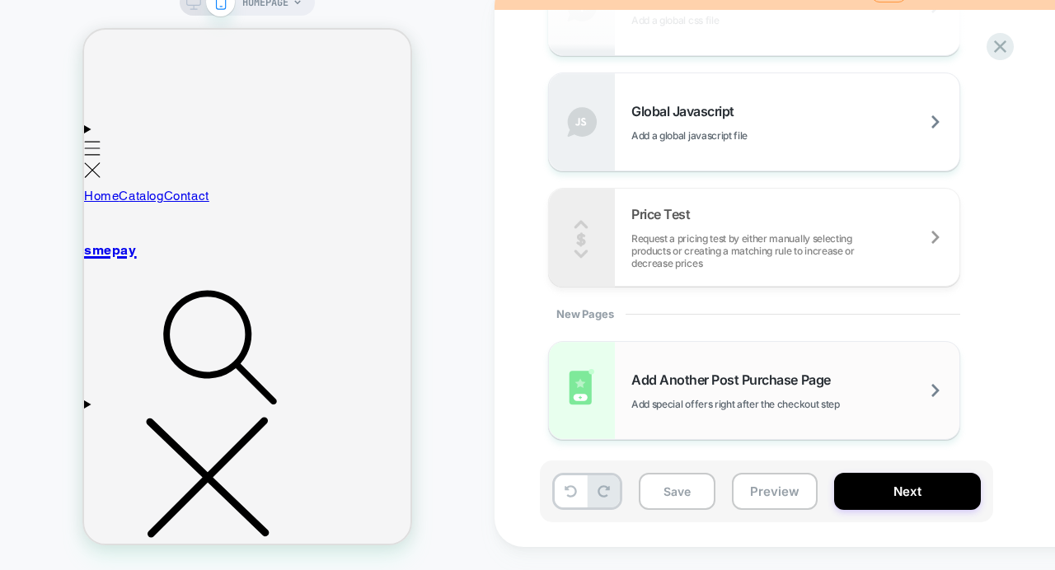
click at [723, 378] on span "Add Another Post Purchase Page" at bounding box center [736, 380] width 208 height 16
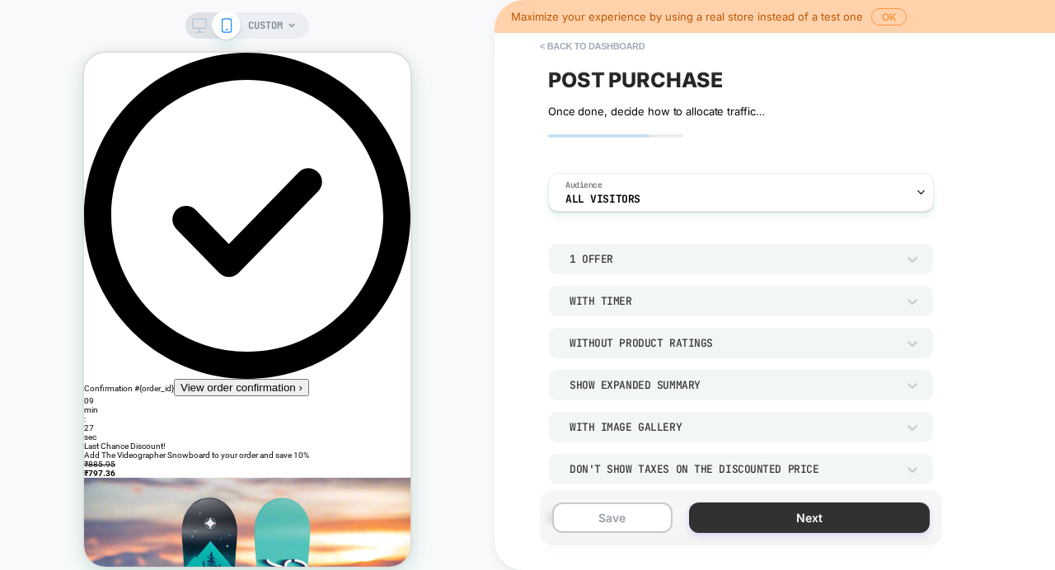
click at [746, 516] on button "Next" at bounding box center [809, 518] width 241 height 31
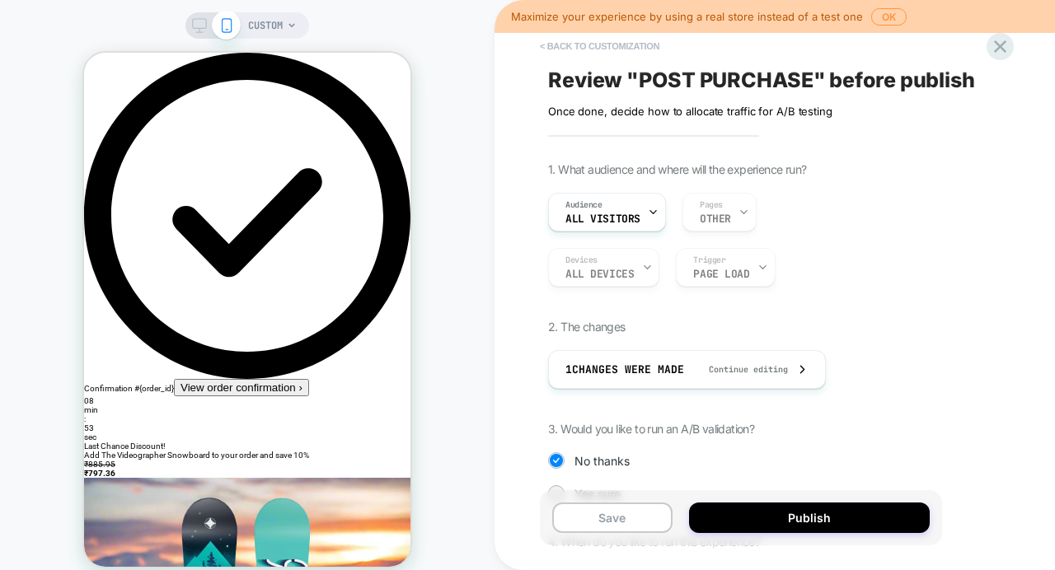
click at [570, 41] on button "< Back to customization" at bounding box center [600, 46] width 136 height 26
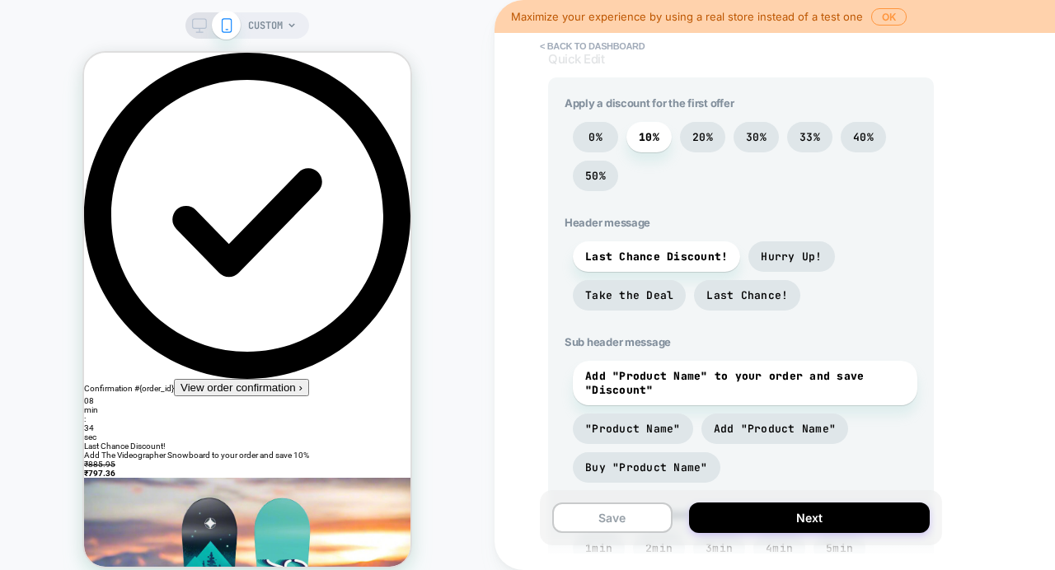
scroll to position [442, 0]
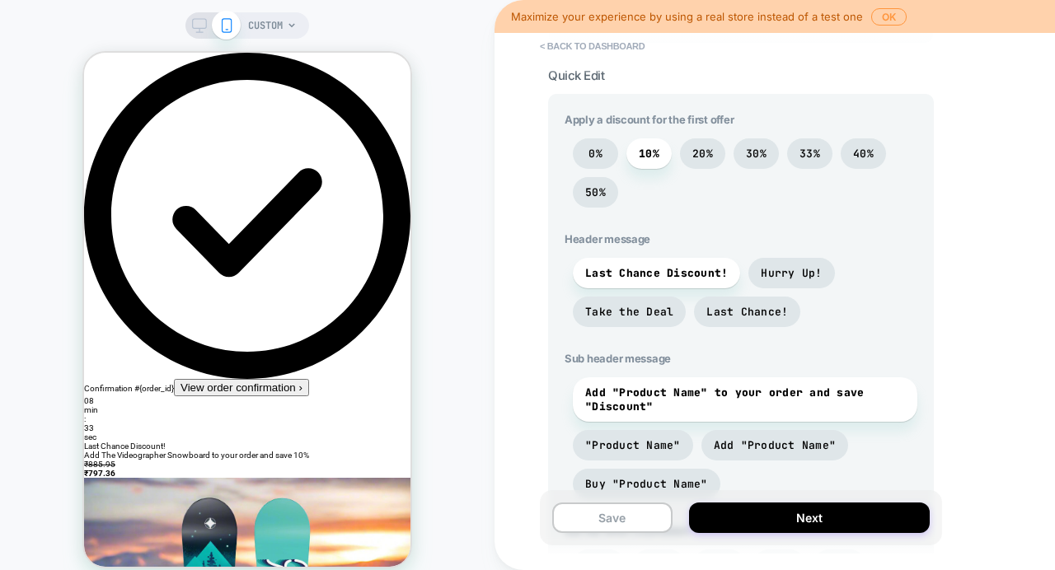
click at [508, 319] on div "< back to dashboard POST PURCHASE Click to edit experience details Once done, d…" at bounding box center [857, 285] width 725 height 570
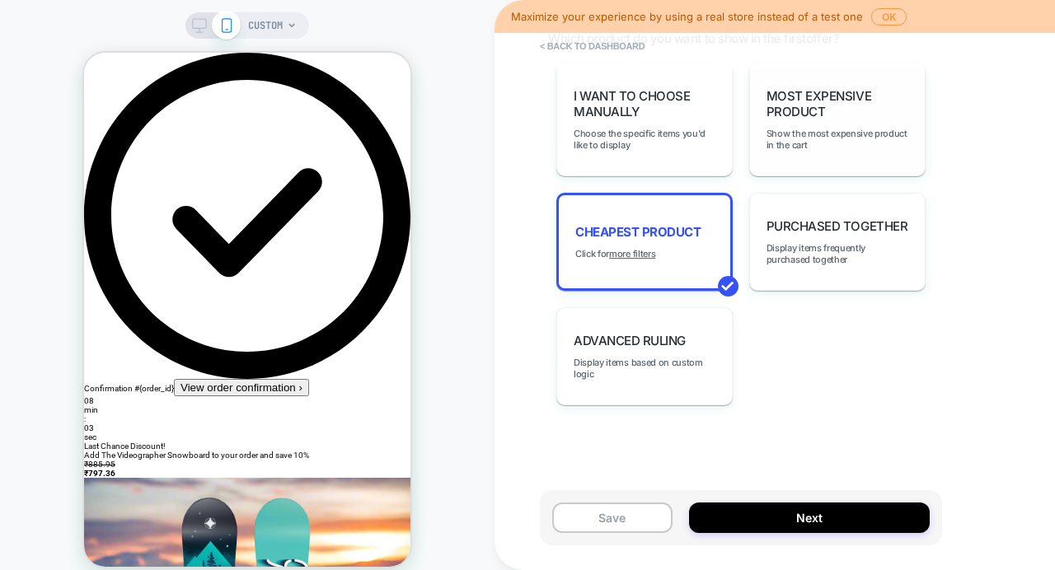
scroll to position [0, 0]
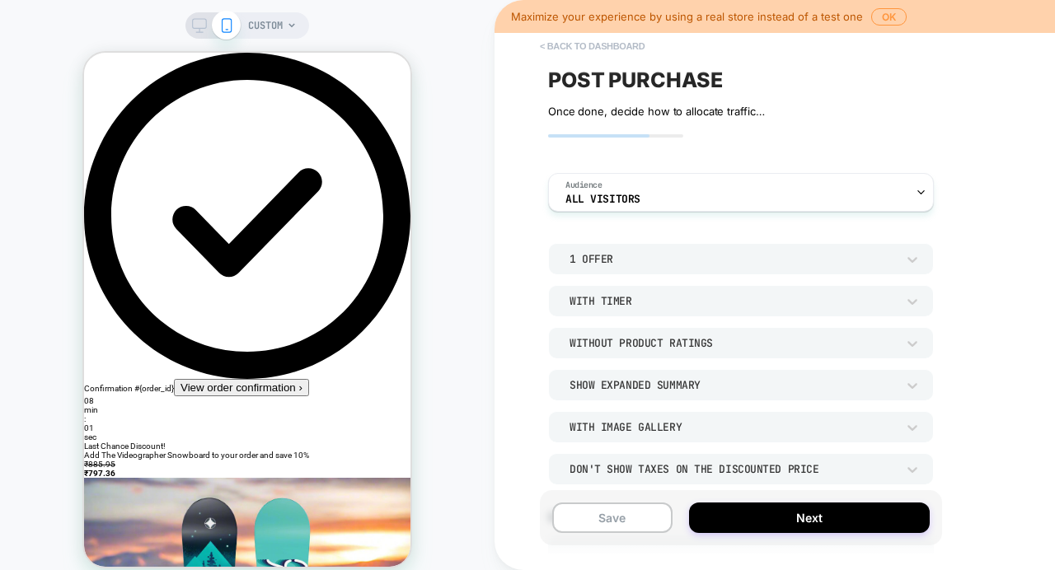
click at [594, 44] on button "< back to dashboard" at bounding box center [592, 46] width 121 height 26
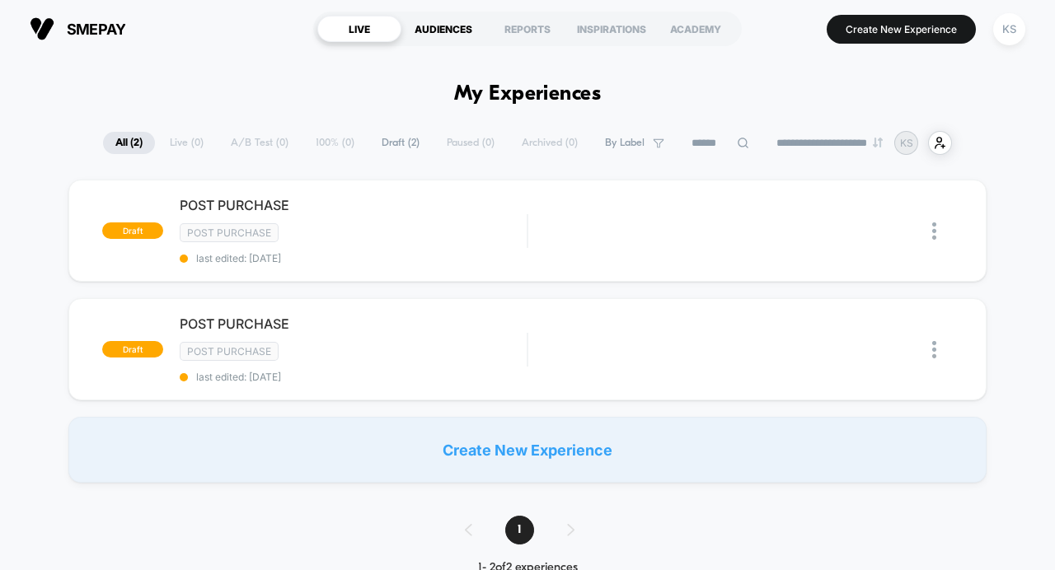
click at [447, 33] on div "AUDIENCES" at bounding box center [443, 29] width 84 height 26
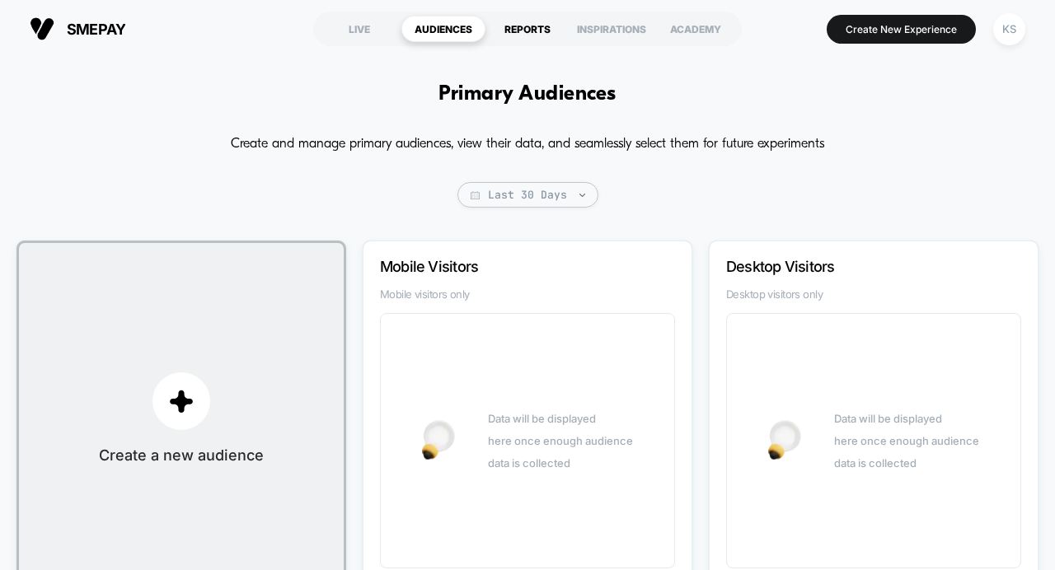
click at [530, 31] on div "REPORTS" at bounding box center [528, 29] width 84 height 26
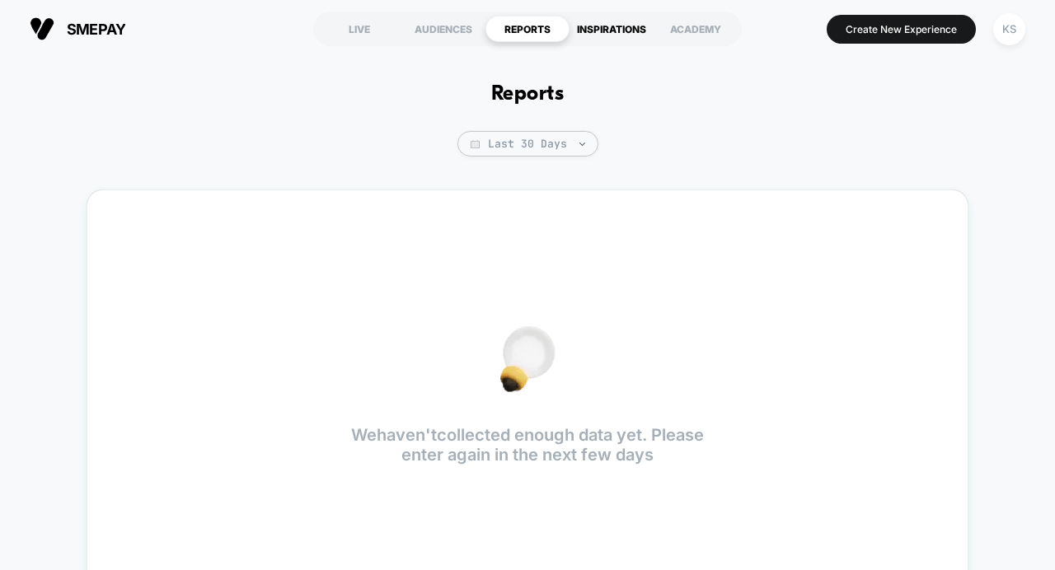
click at [619, 22] on div "INSPIRATIONS" at bounding box center [612, 29] width 84 height 26
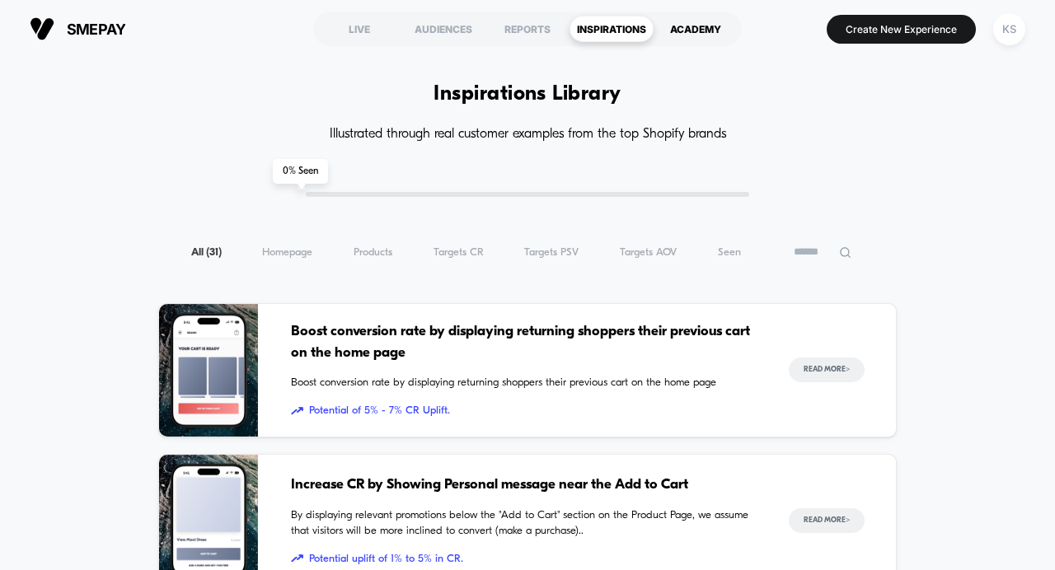
click at [701, 26] on div "ACADEMY" at bounding box center [696, 29] width 84 height 26
click at [853, 35] on button "Create New Experience" at bounding box center [901, 29] width 149 height 29
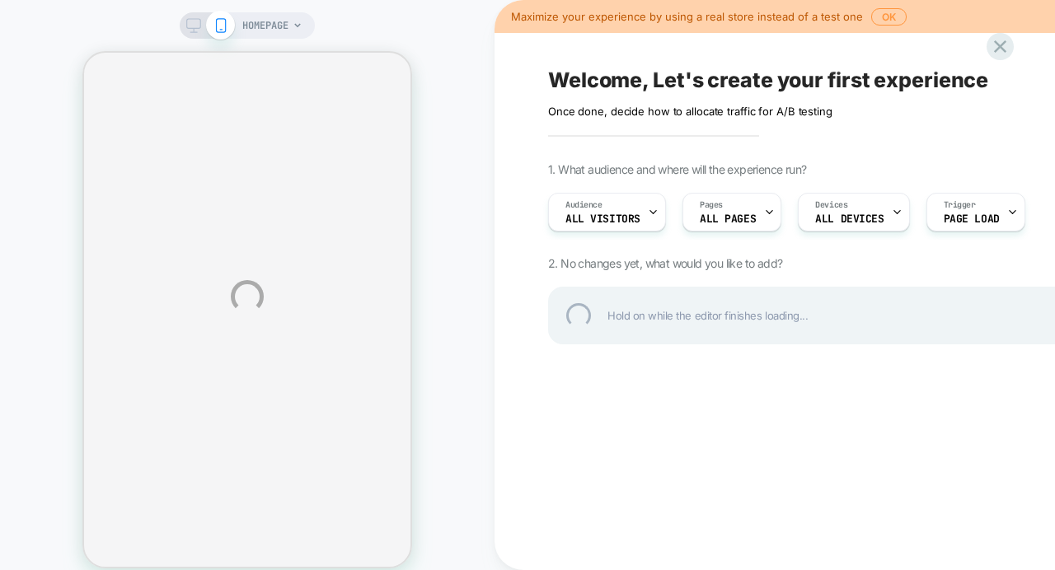
click at [631, 211] on div "HOMEPAGE Maximize your experience by using a real store instead of a test one O…" at bounding box center [527, 297] width 1055 height 594
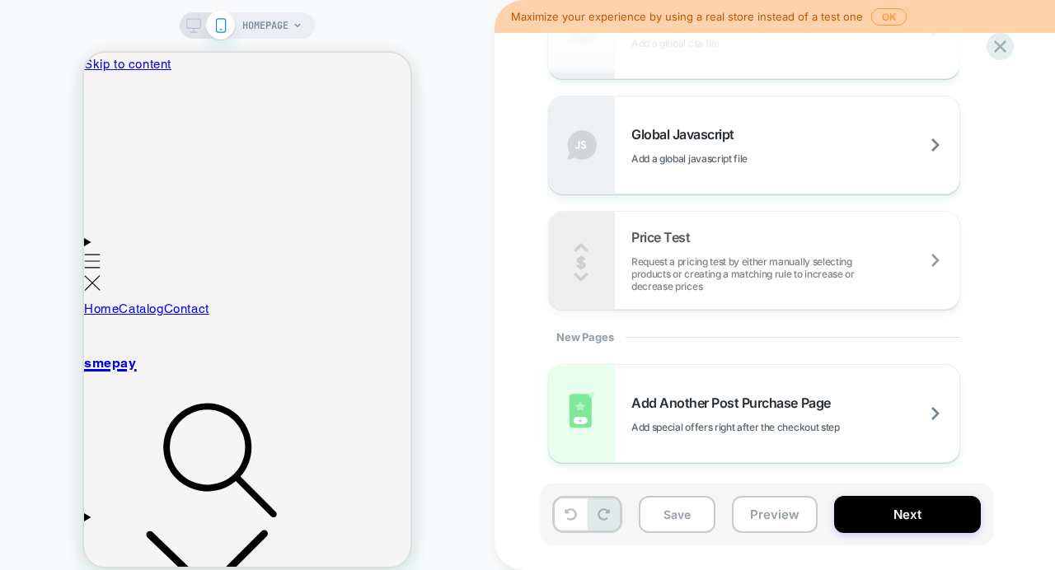
scroll to position [677, 0]
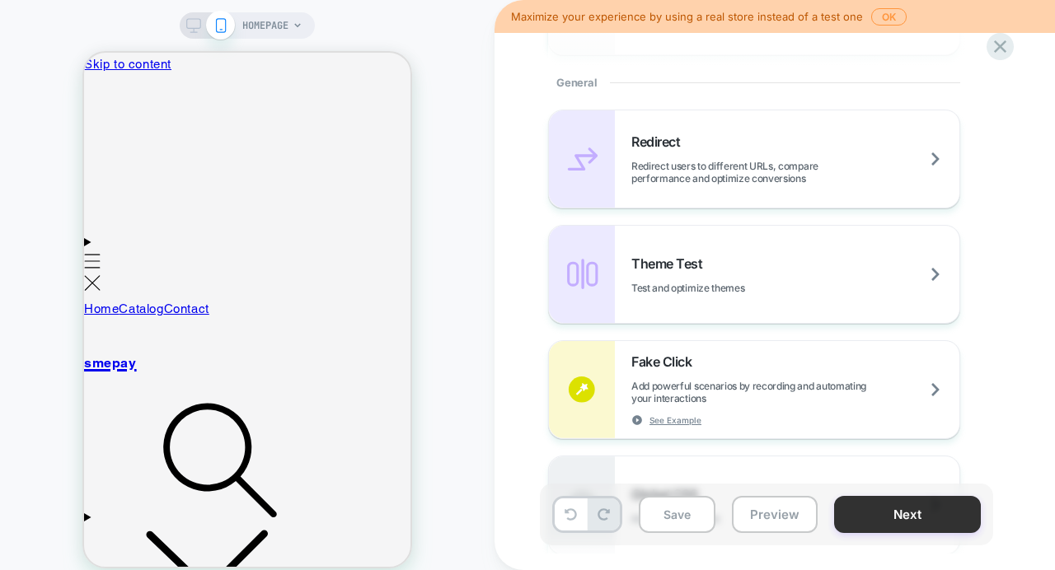
click at [874, 509] on button "Next" at bounding box center [907, 514] width 147 height 37
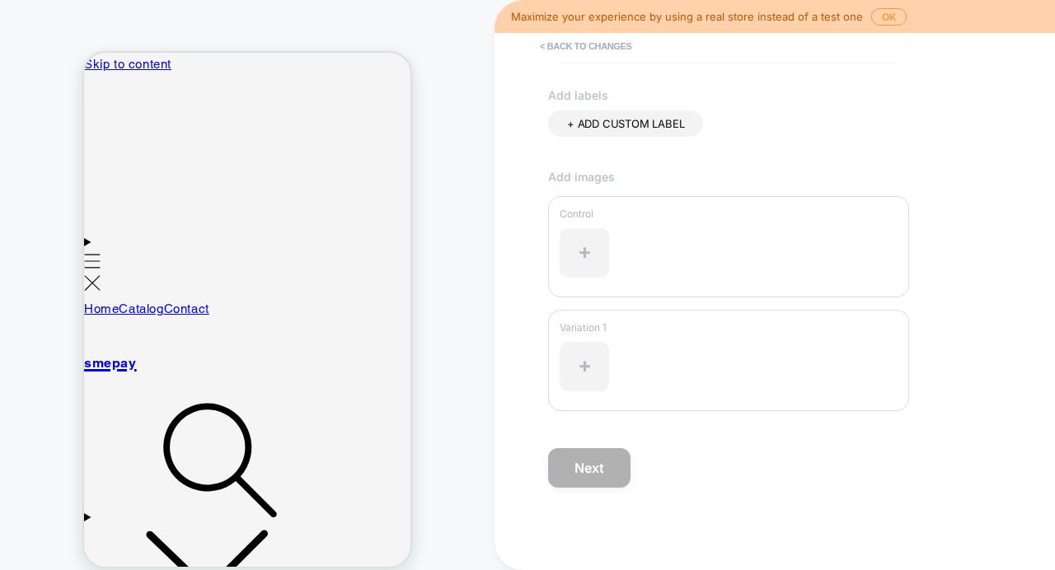
scroll to position [0, 0]
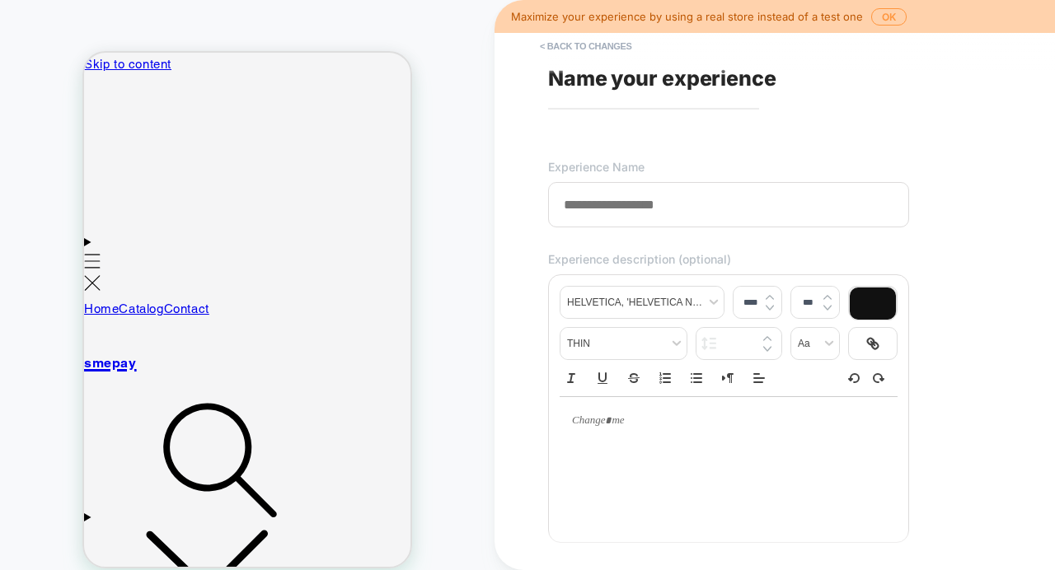
click at [611, 216] on input at bounding box center [728, 204] width 361 height 45
type input "****"
click at [632, 421] on p at bounding box center [722, 421] width 293 height 15
type input "****"
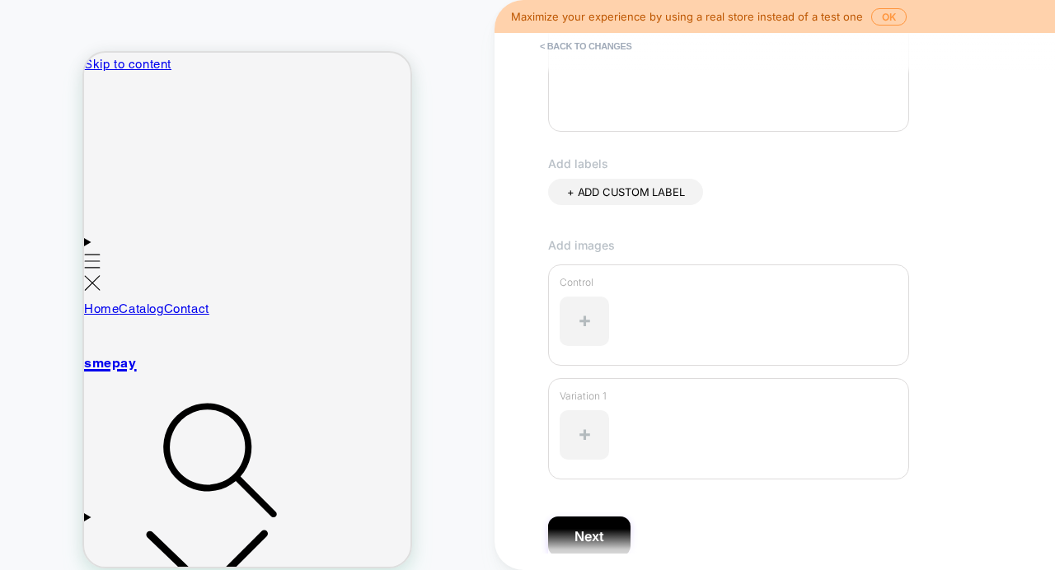
scroll to position [428, 0]
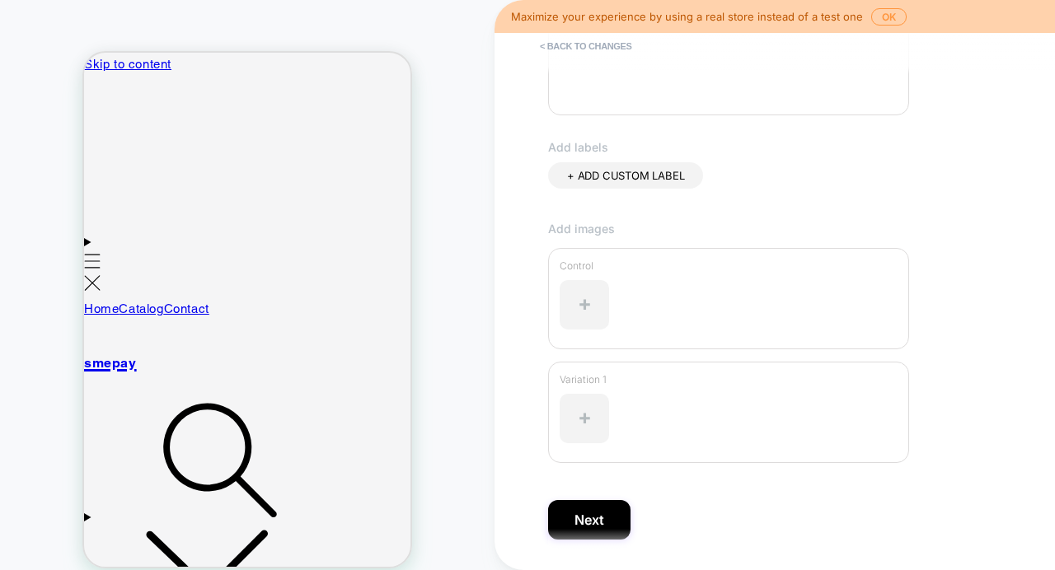
click at [631, 179] on span "+ ADD CUSTOM LABEL" at bounding box center [625, 175] width 117 height 13
click at [631, 179] on input at bounding box center [616, 178] width 99 height 14
type input "***"
click at [591, 315] on div at bounding box center [584, 307] width 49 height 49
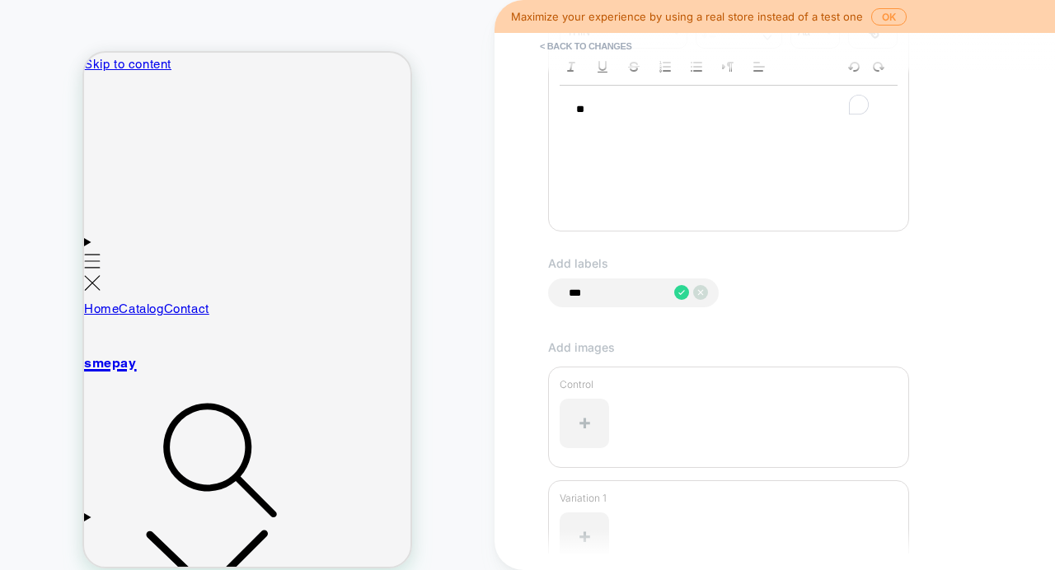
scroll to position [484, 0]
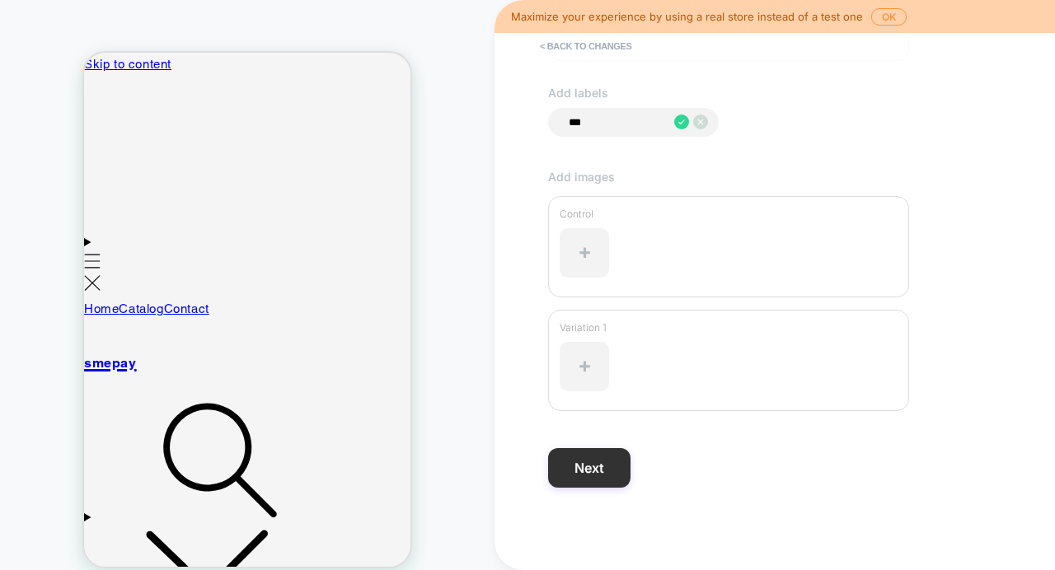
click at [587, 475] on button "Next" at bounding box center [589, 468] width 82 height 40
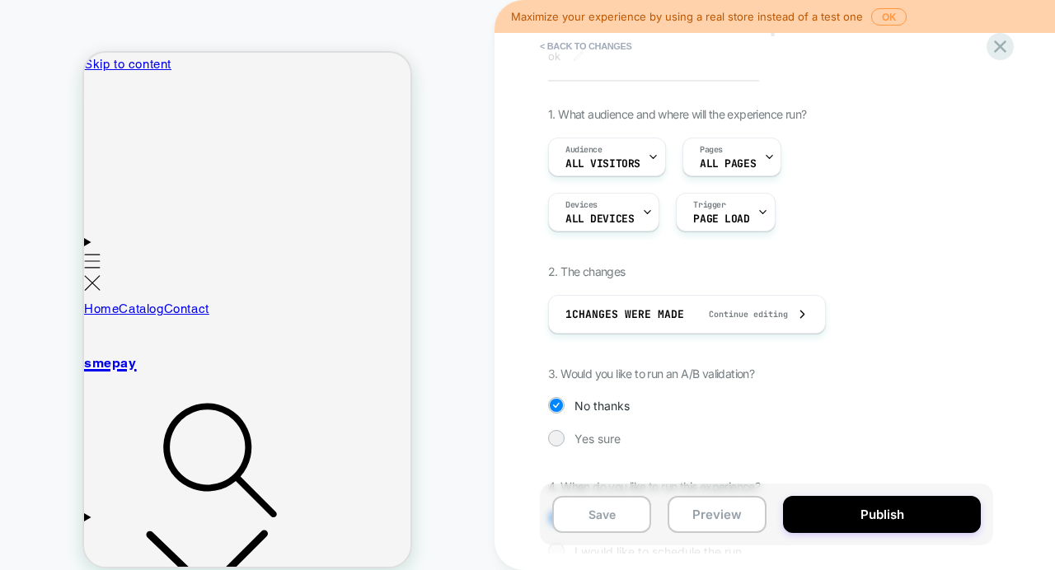
scroll to position [56, 0]
click at [772, 316] on span "Continue editing" at bounding box center [741, 313] width 96 height 11
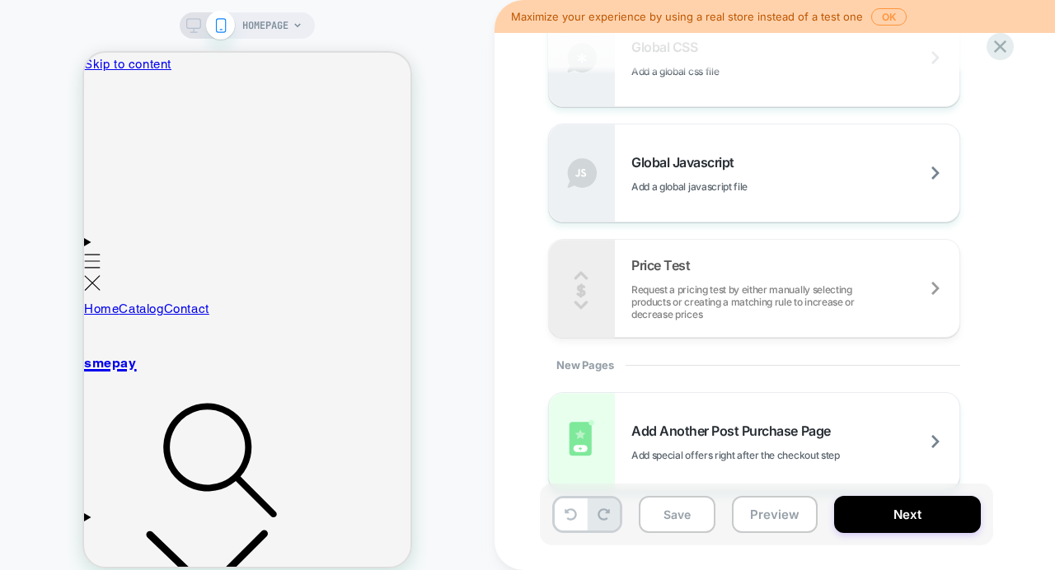
scroll to position [1153, 0]
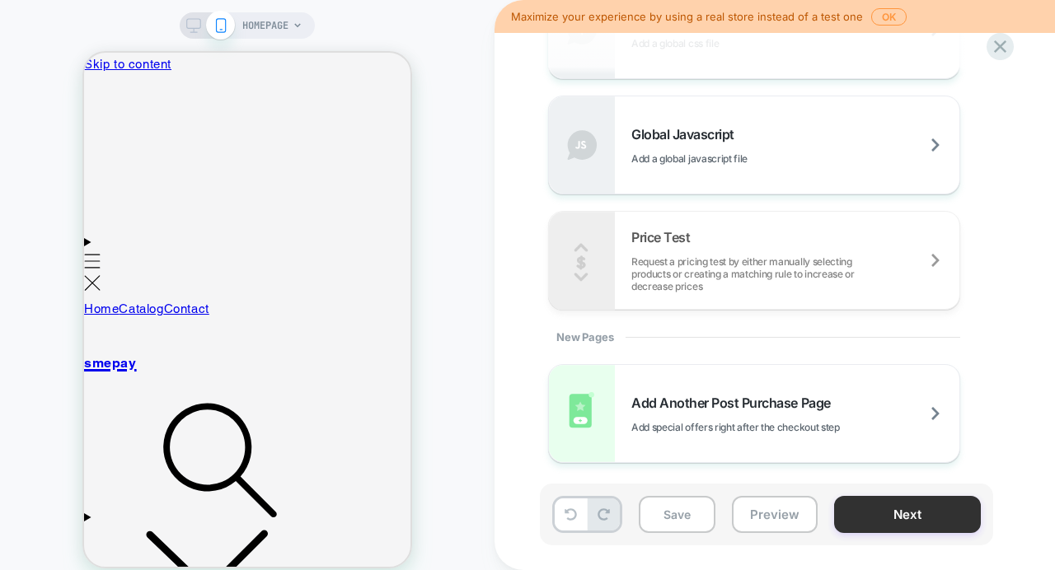
click at [869, 514] on button "Next" at bounding box center [907, 514] width 147 height 37
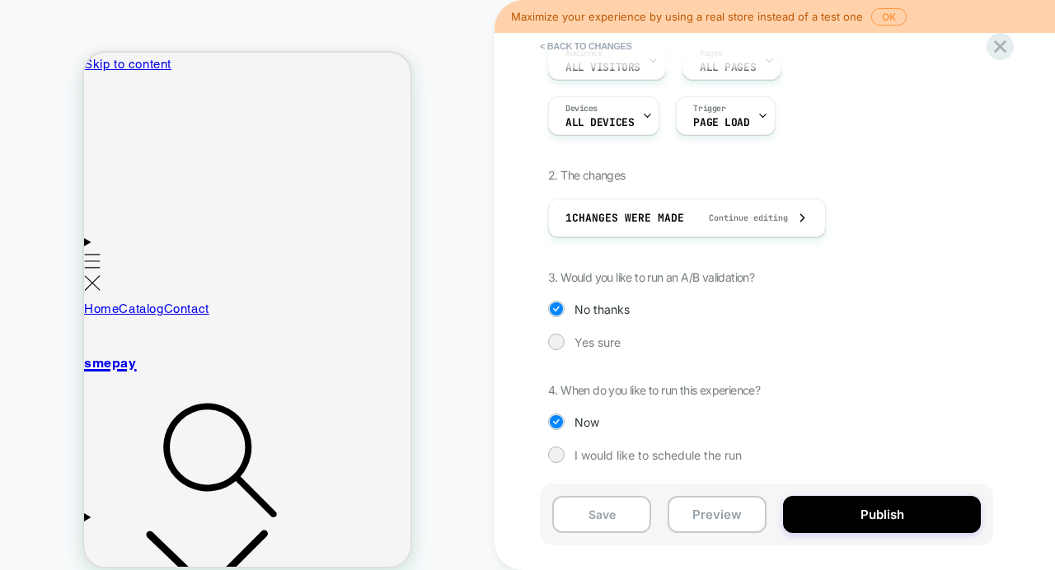
scroll to position [0, 0]
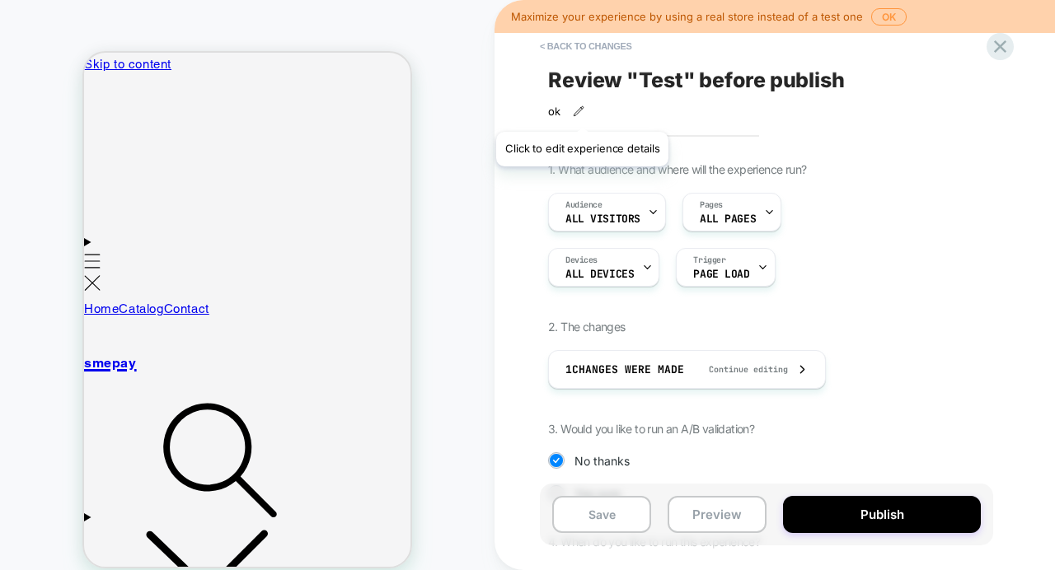
click at [582, 111] on icon at bounding box center [579, 112] width 12 height 12
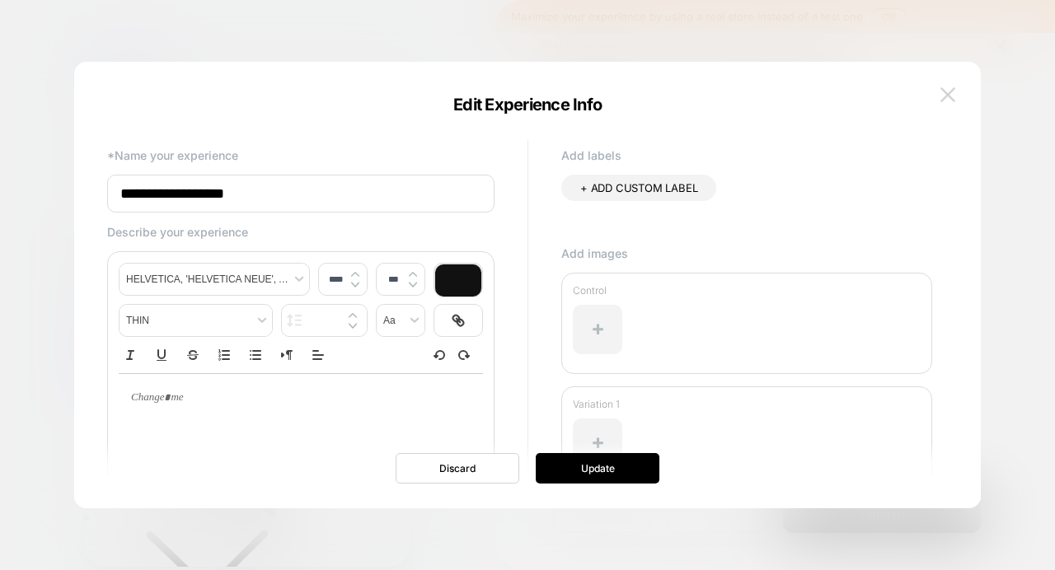
click at [956, 92] on button at bounding box center [948, 94] width 25 height 25
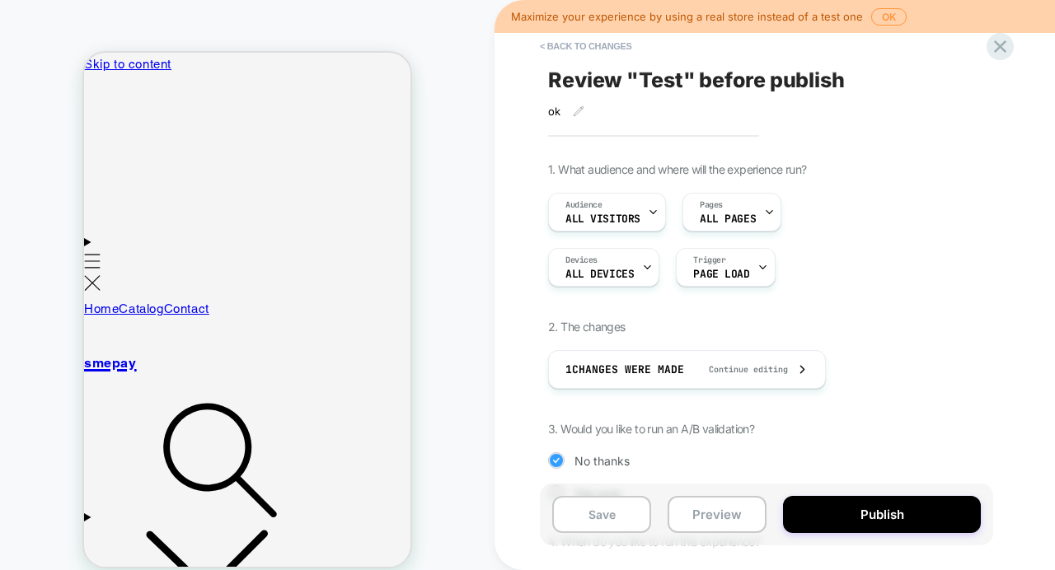
scroll to position [152, 0]
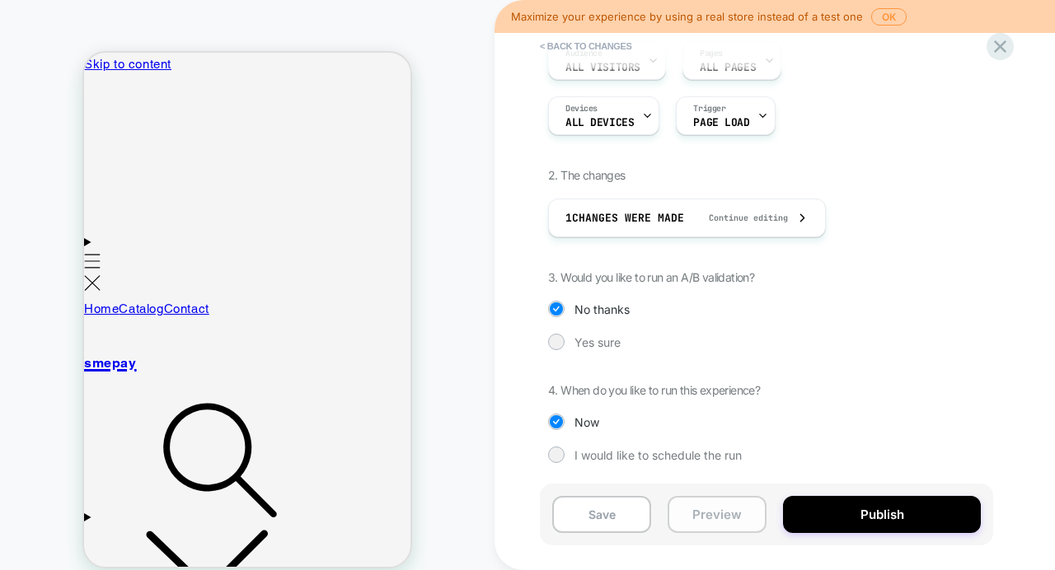
click at [709, 521] on button "Preview" at bounding box center [717, 514] width 99 height 37
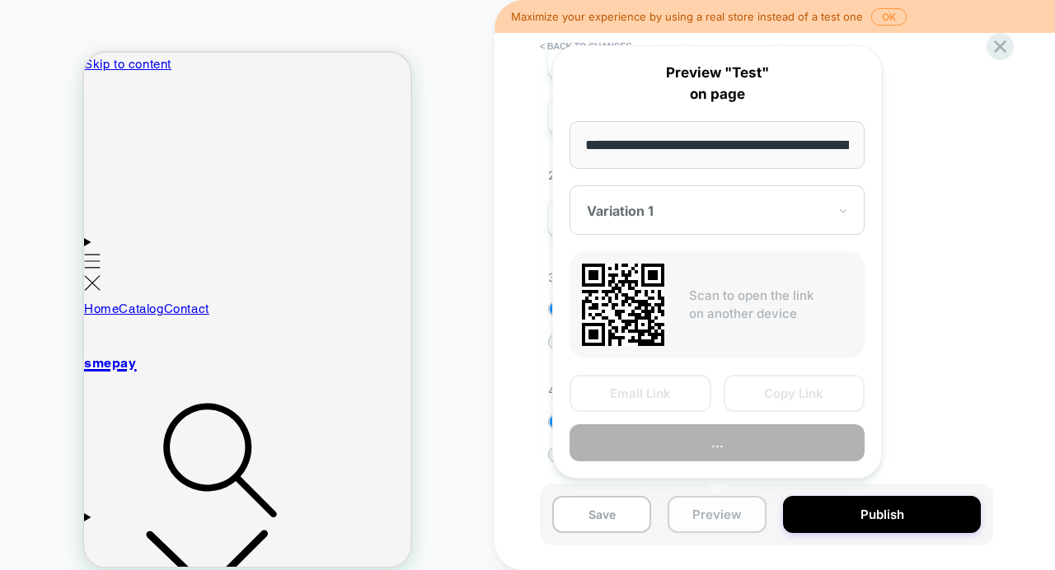
scroll to position [0, 75]
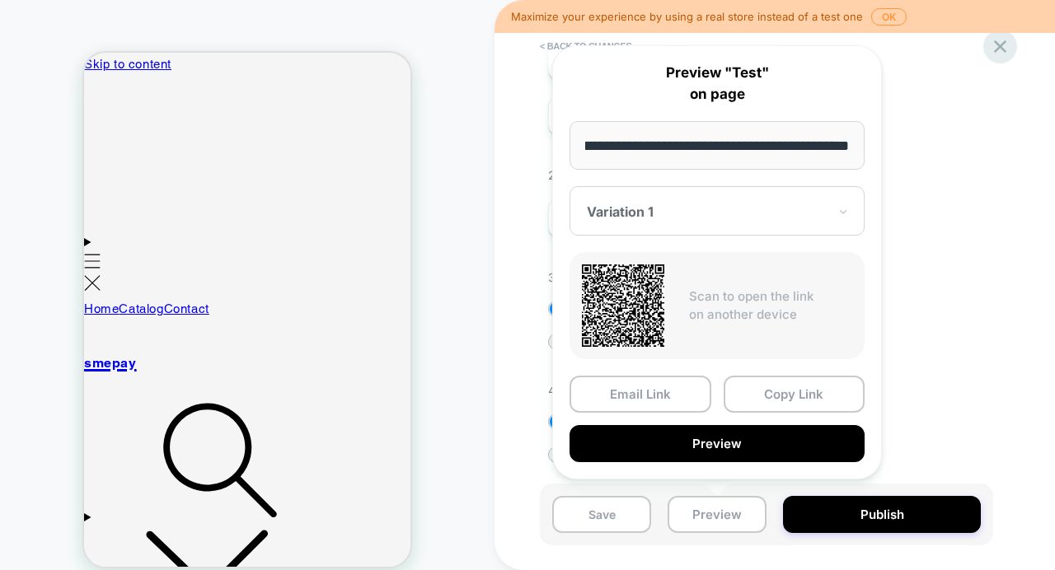
click at [998, 48] on icon at bounding box center [1000, 46] width 12 height 12
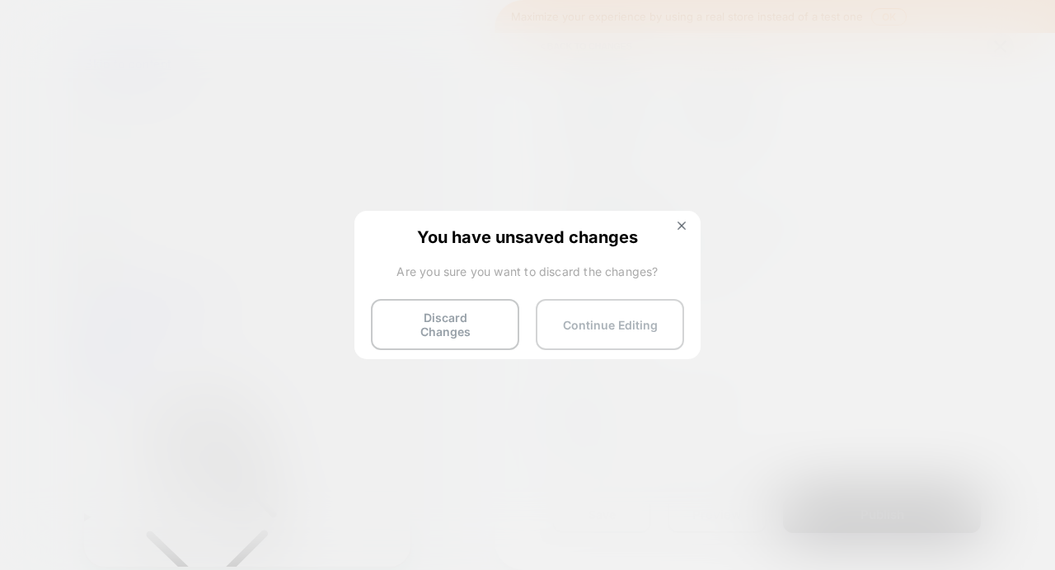
click at [570, 329] on button "Continue Editing" at bounding box center [610, 324] width 148 height 51
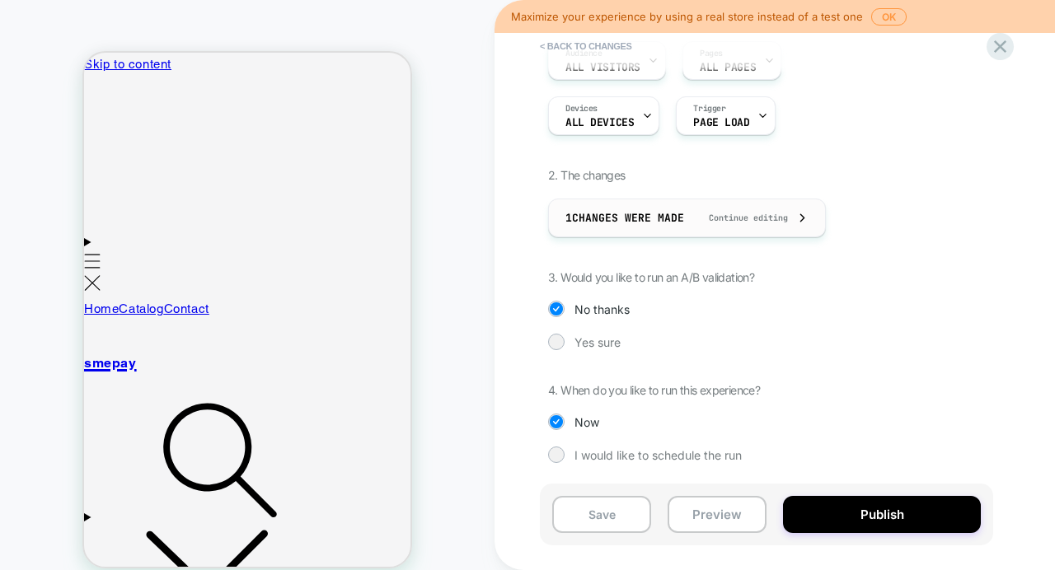
click at [650, 218] on span "1 Changes were made" at bounding box center [625, 218] width 119 height 14
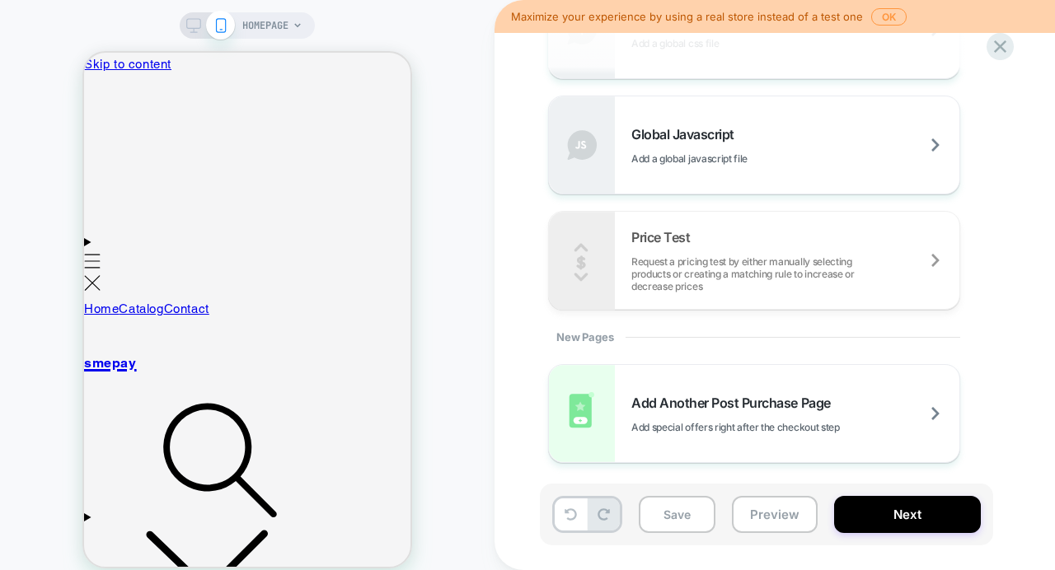
scroll to position [0, 0]
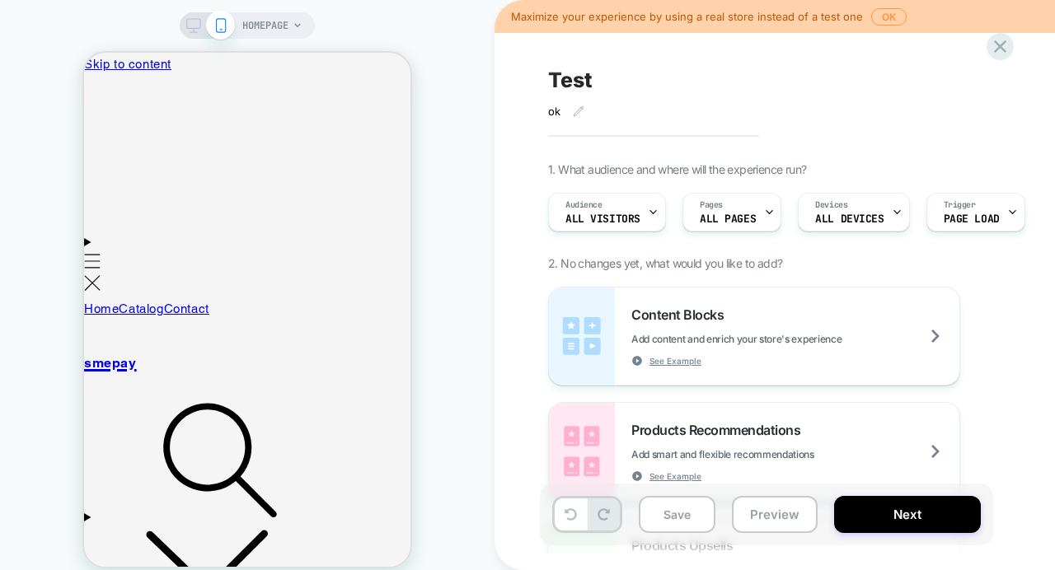
click at [262, 23] on span "HOMEPAGE" at bounding box center [265, 25] width 46 height 26
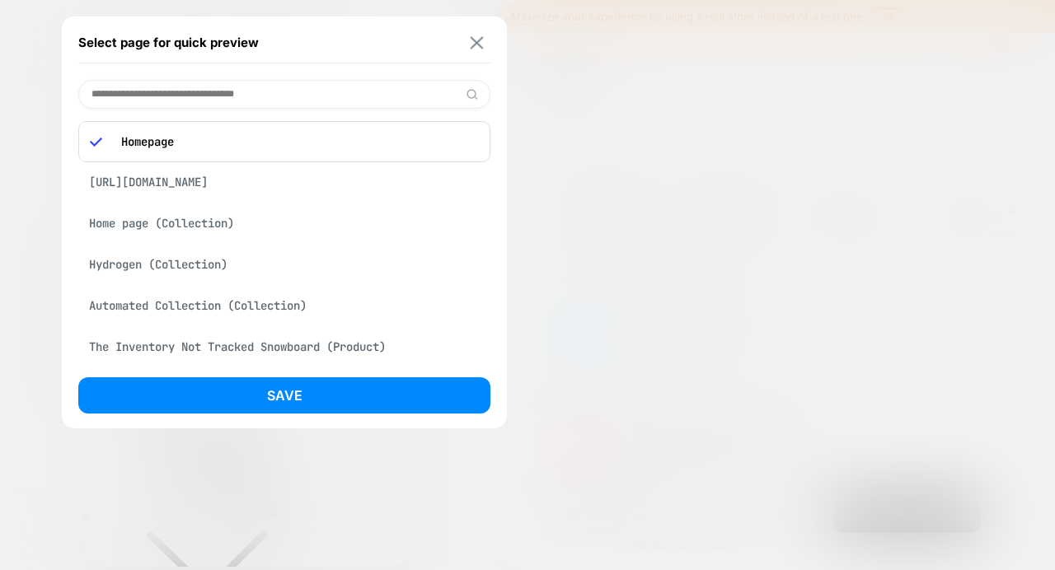
click at [477, 41] on img at bounding box center [477, 42] width 13 height 12
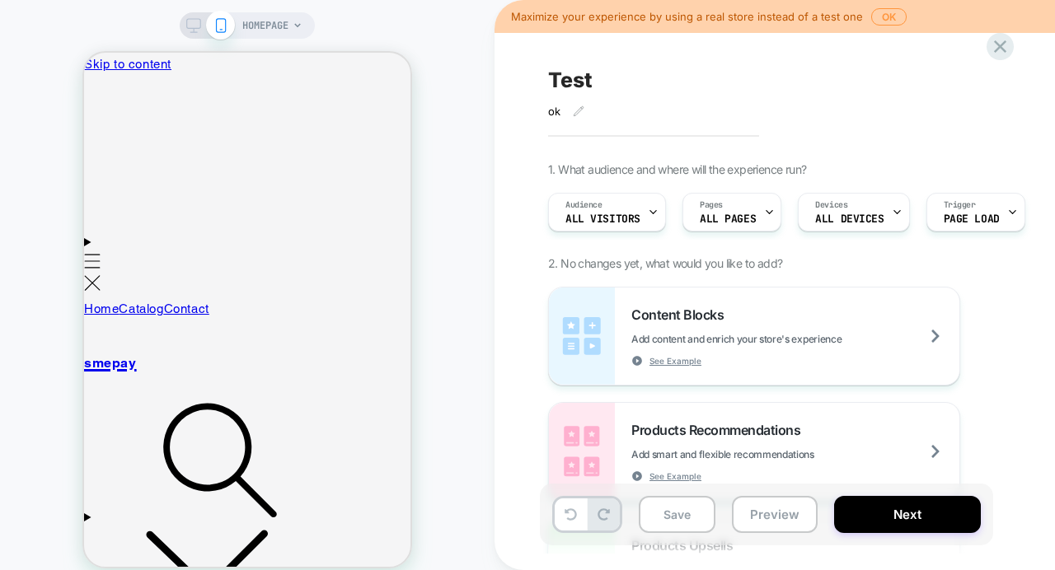
click at [654, 73] on div "Test ok Click to edit experience details ok" at bounding box center [849, 92] width 602 height 52
